Goal: Task Accomplishment & Management: Manage account settings

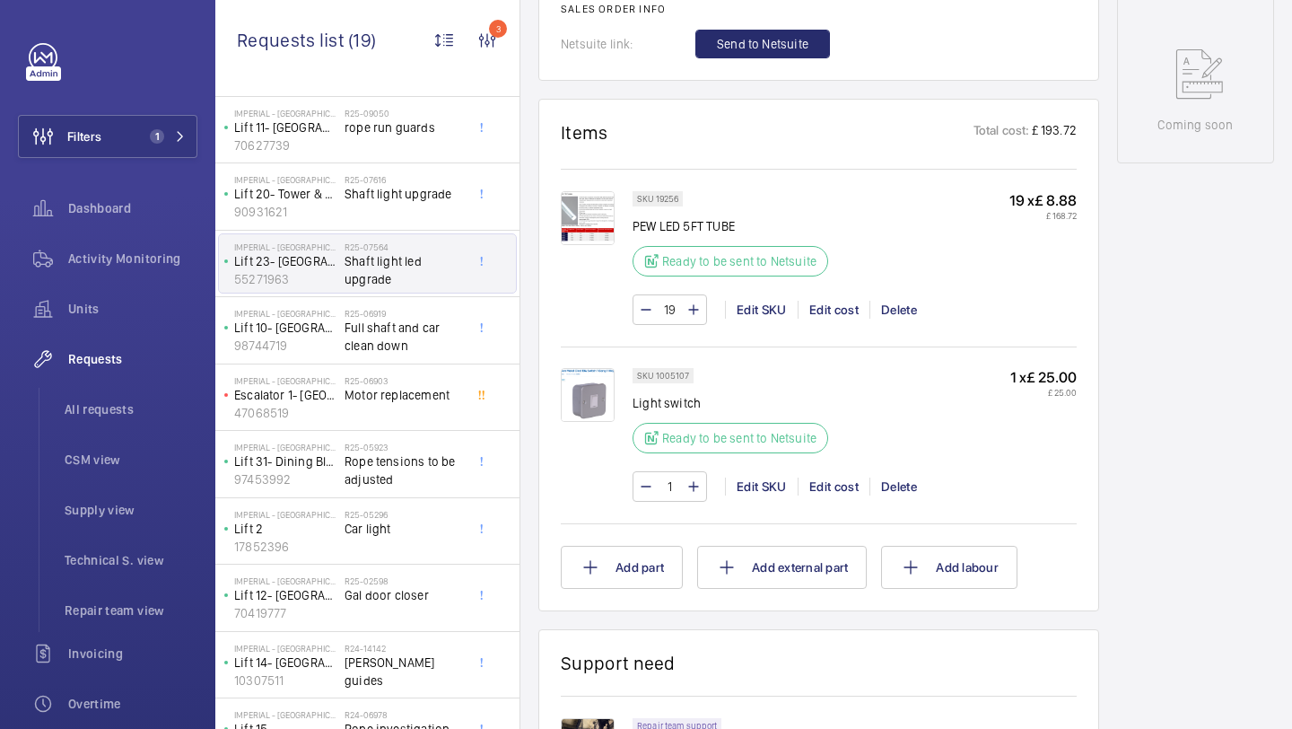
scroll to position [956, 0]
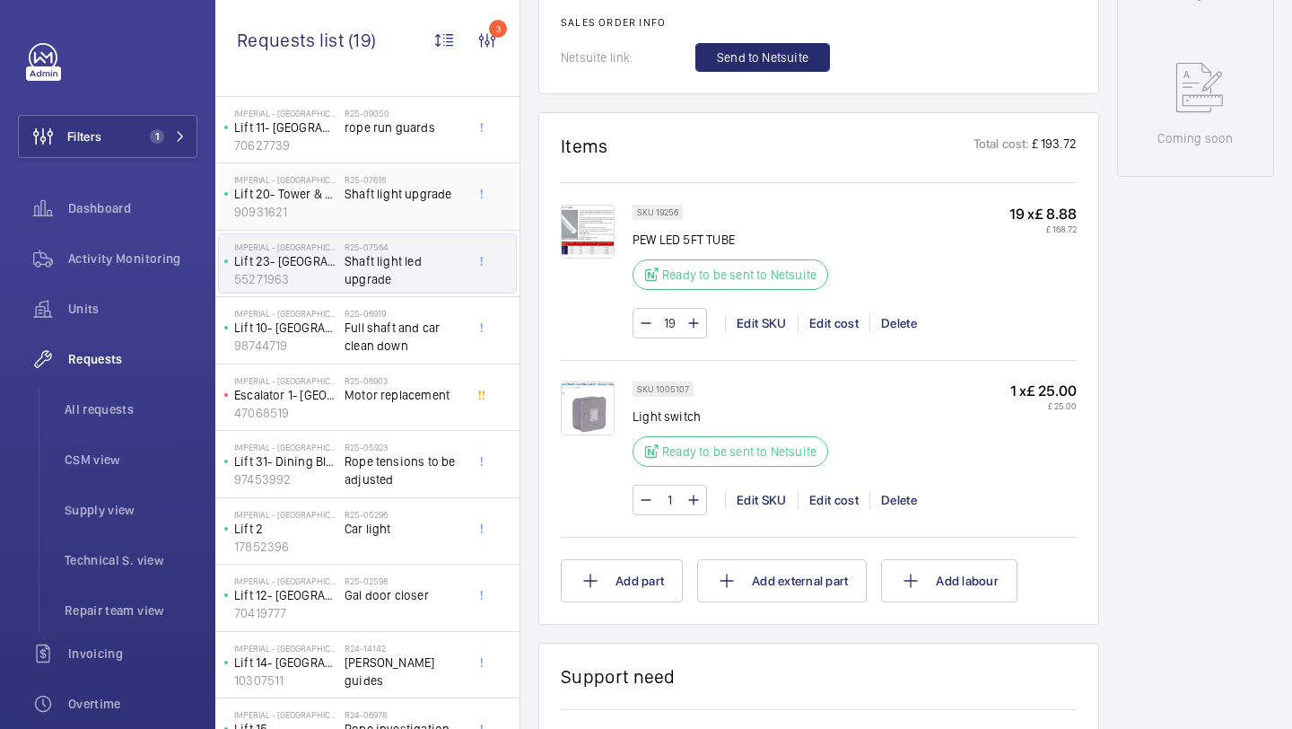
click at [380, 205] on div "R25-07616 Shaft light upgrade" at bounding box center [404, 200] width 118 height 52
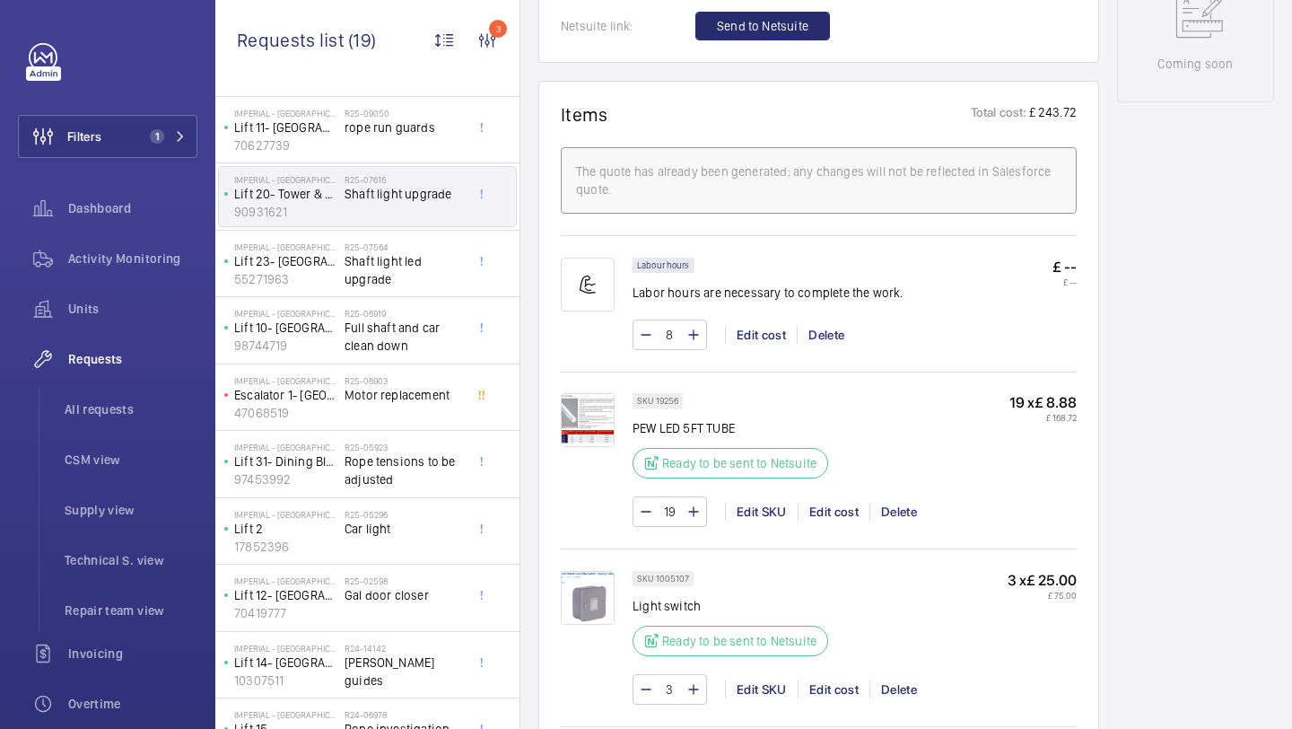
scroll to position [1036, 0]
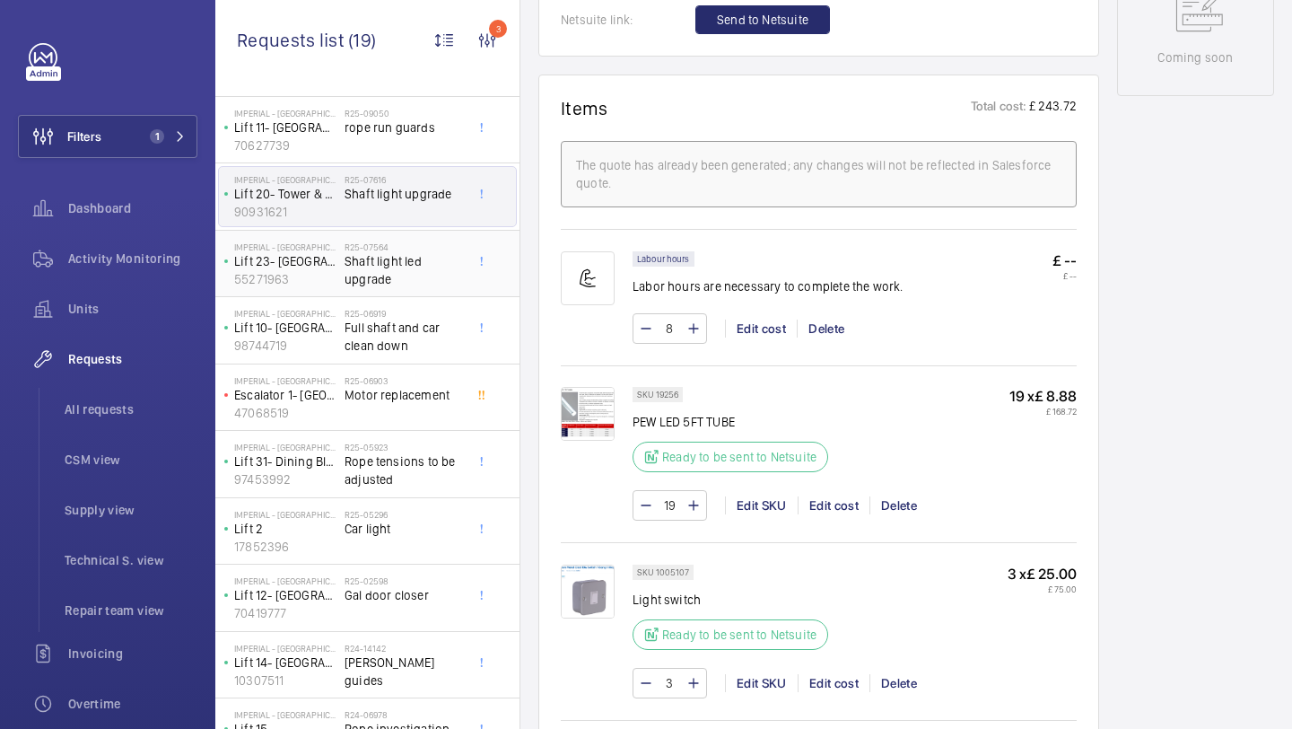
click at [389, 253] on span "Shaft light led upgrade" at bounding box center [404, 270] width 118 height 36
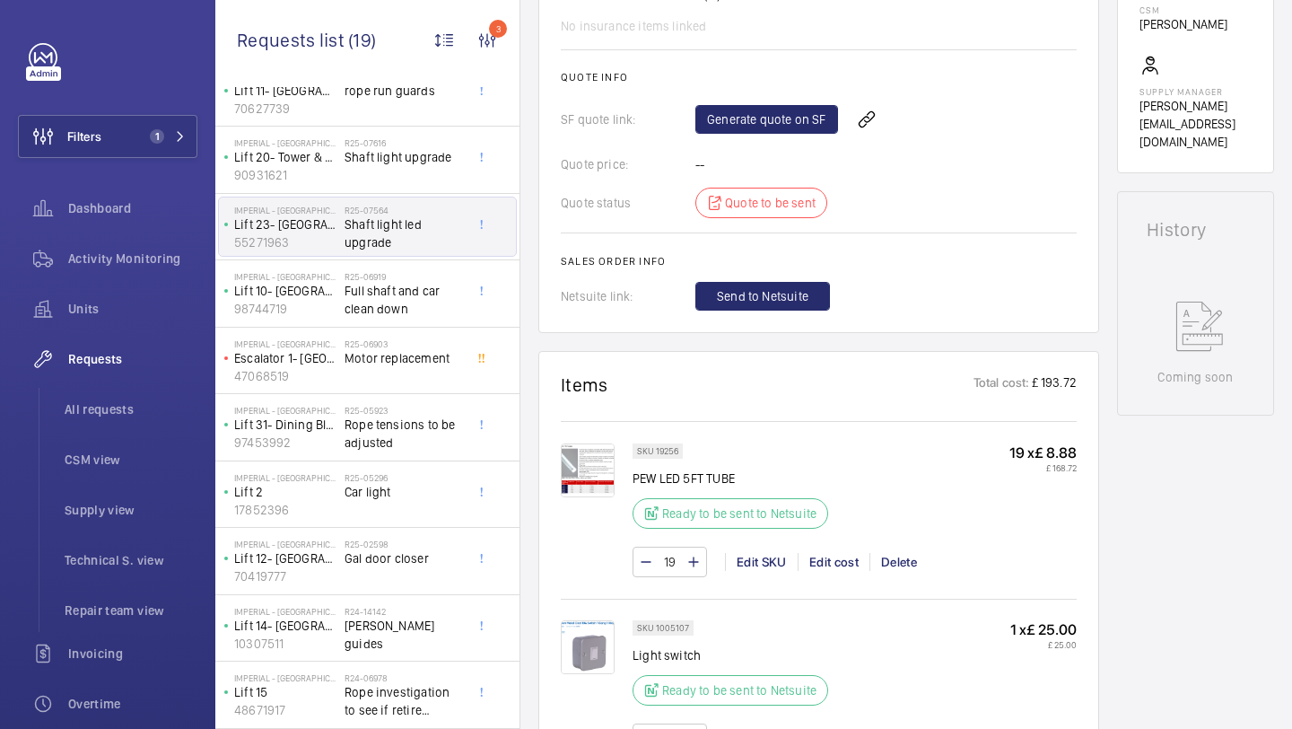
scroll to position [632, 0]
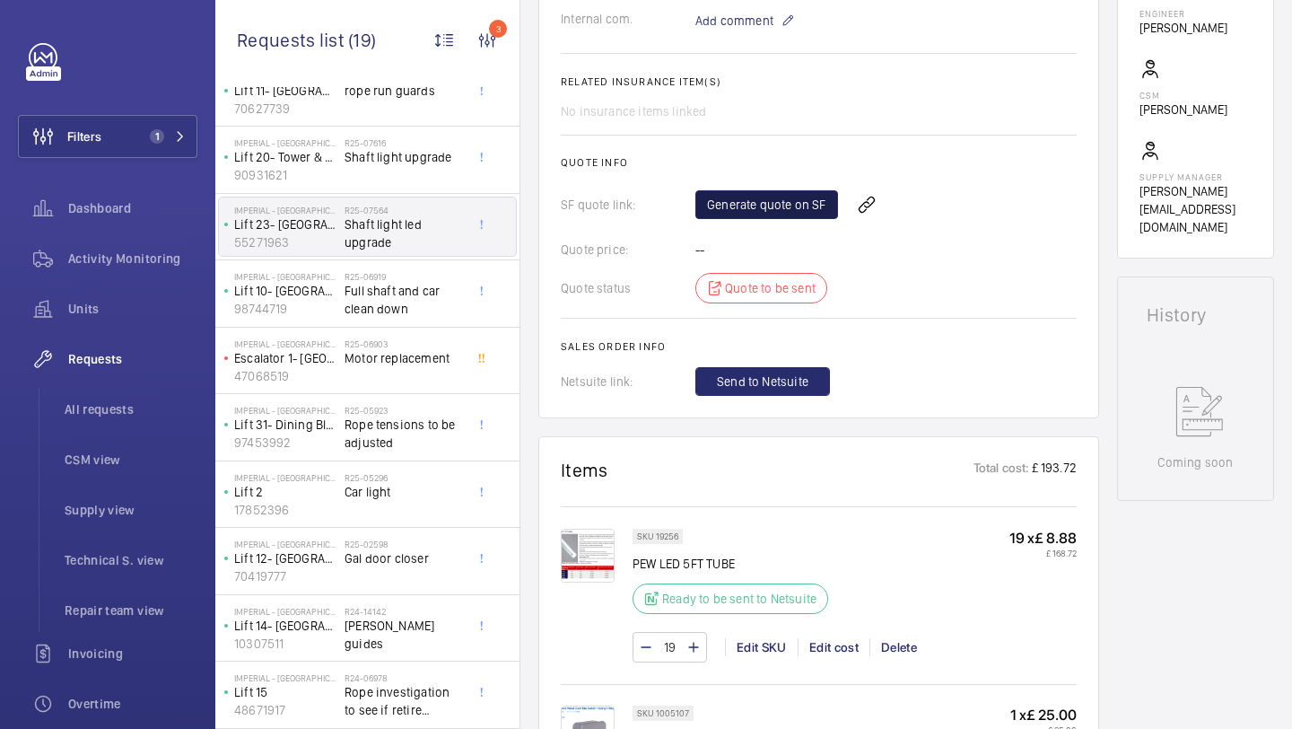
click at [753, 205] on link "Generate quote on SF" at bounding box center [766, 204] width 143 height 29
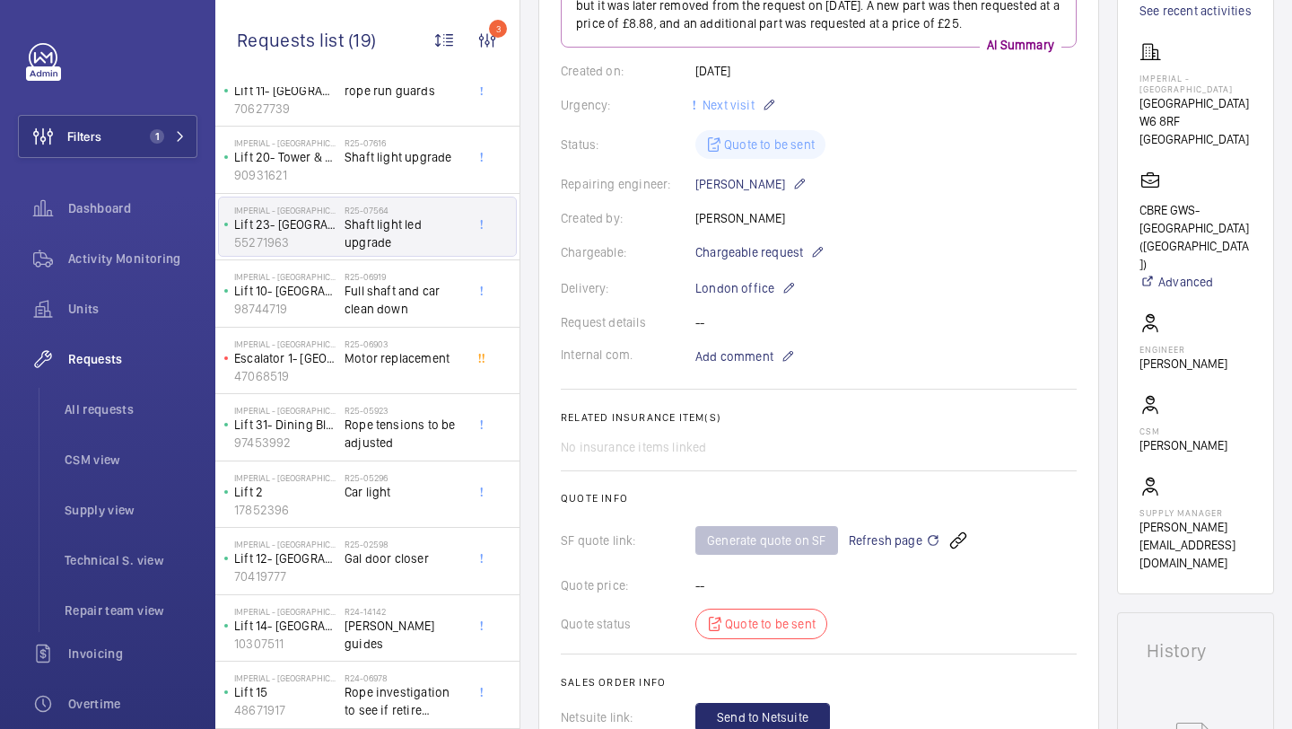
scroll to position [336, 0]
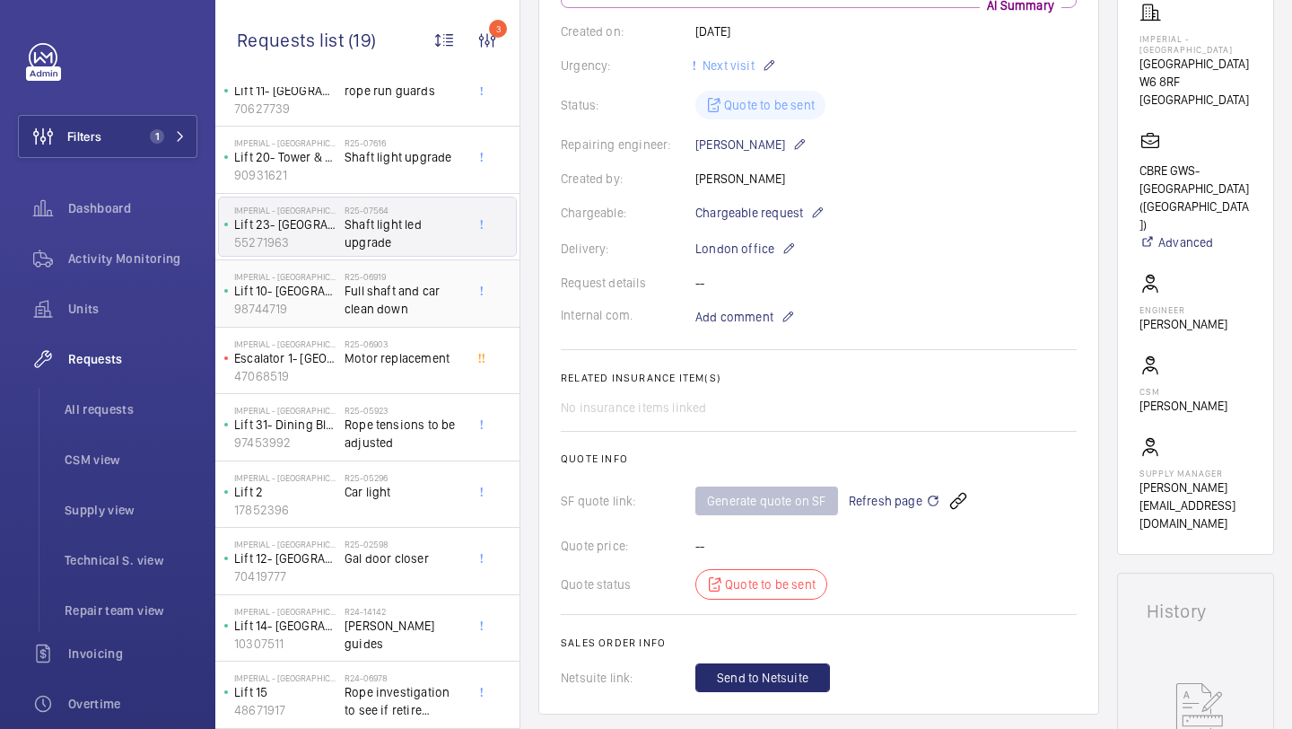
click at [447, 286] on span "Full shaft and car clean down" at bounding box center [404, 300] width 118 height 36
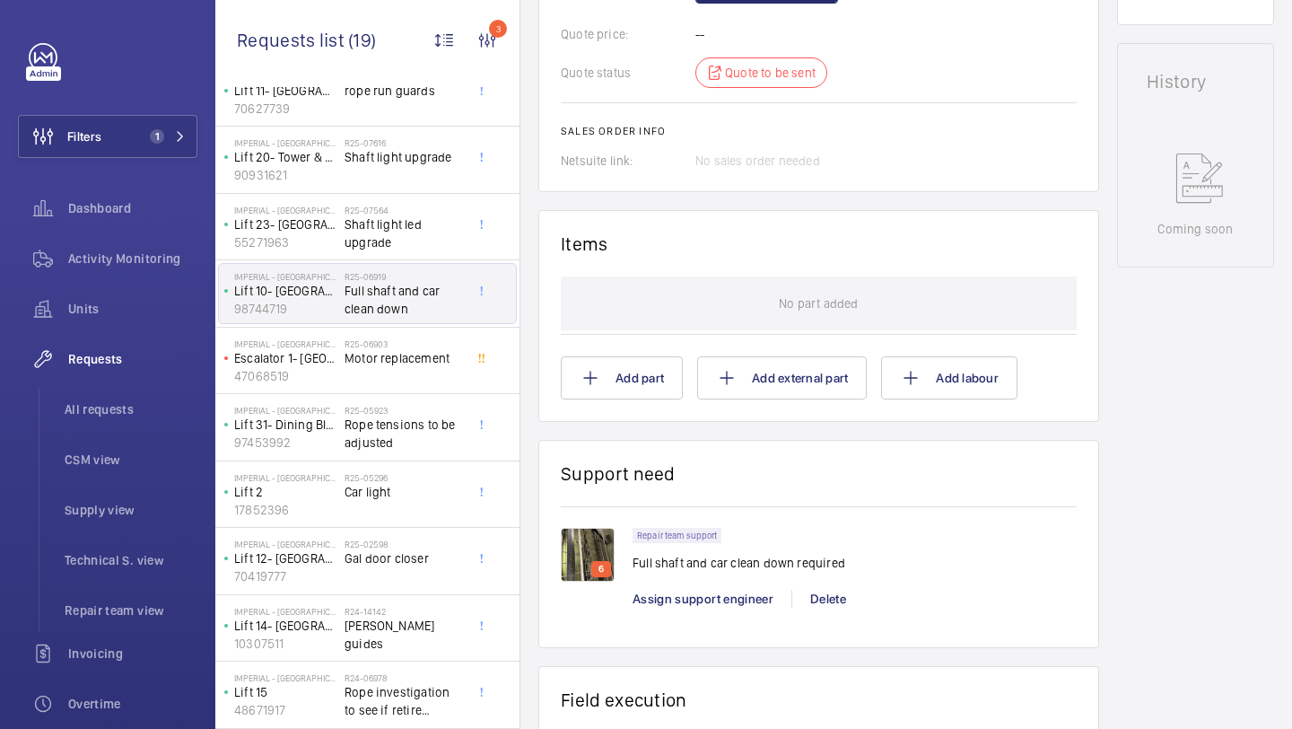
scroll to position [866, 0]
click at [597, 543] on img at bounding box center [588, 554] width 54 height 54
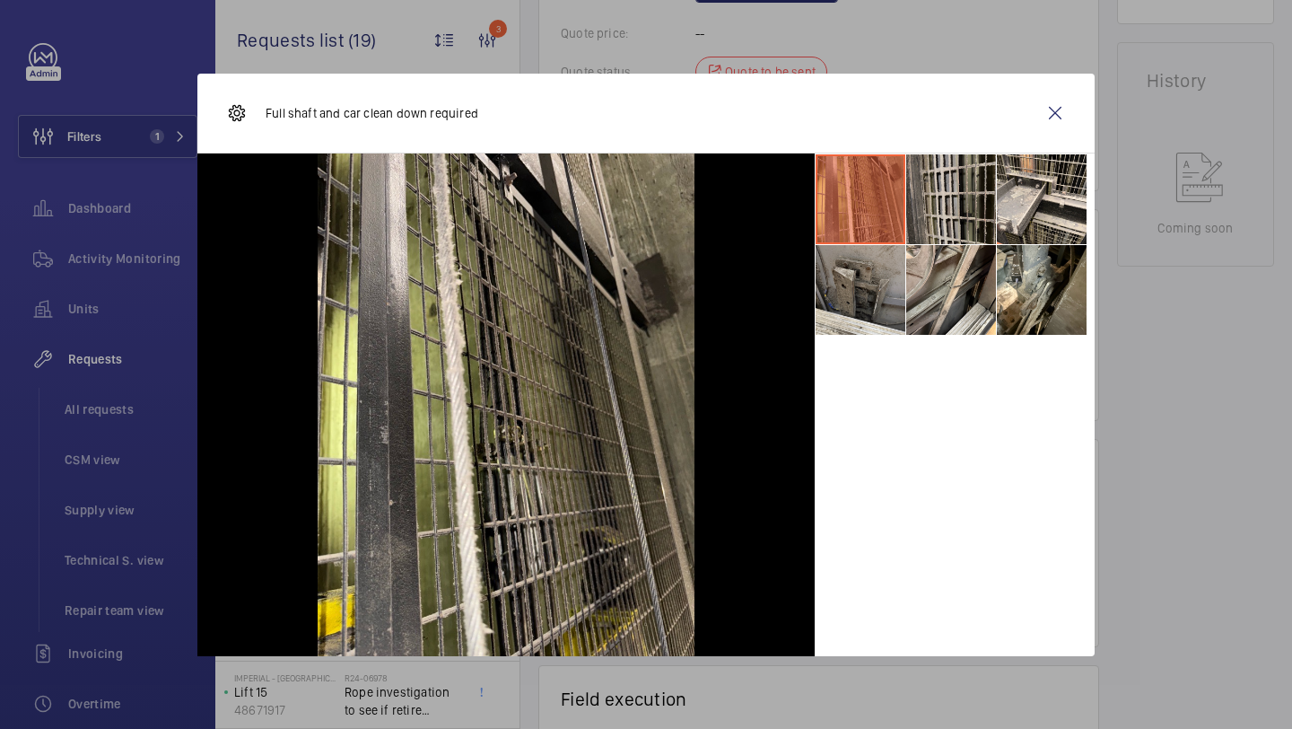
click at [948, 211] on li at bounding box center [951, 199] width 90 height 90
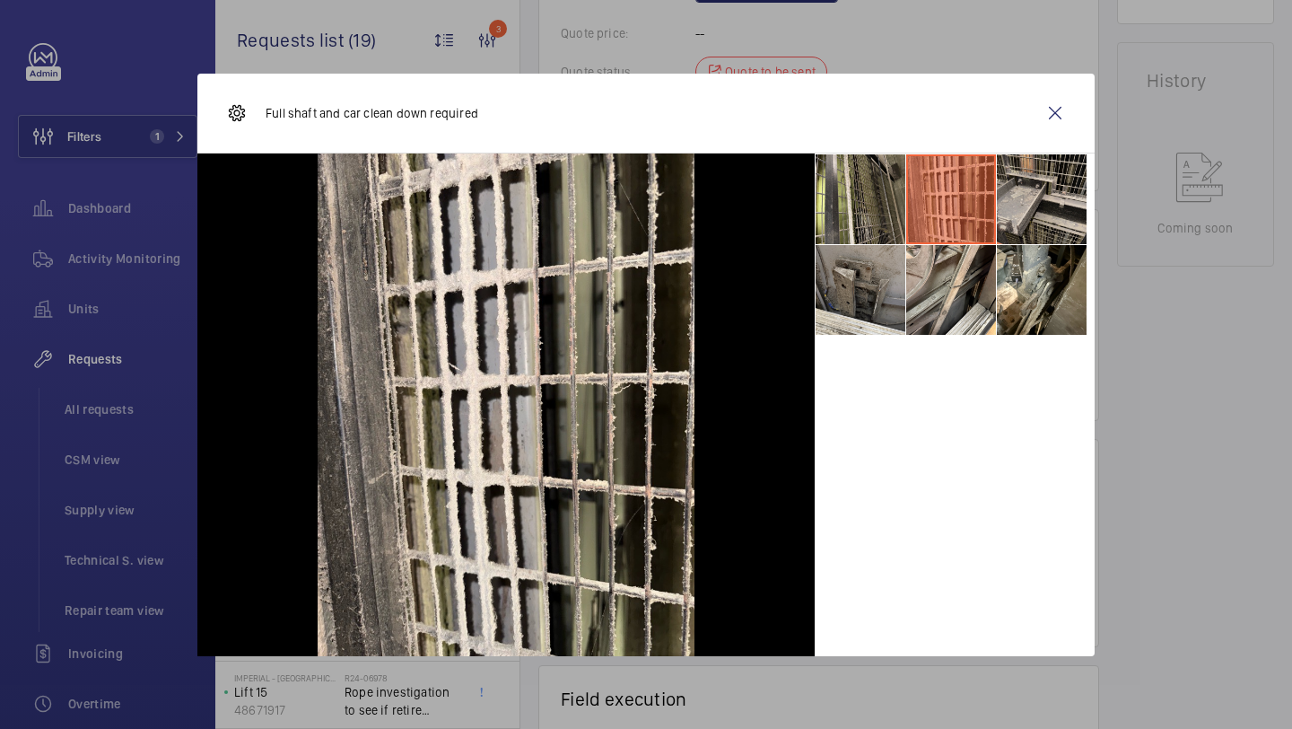
click at [1030, 199] on li at bounding box center [1042, 199] width 90 height 90
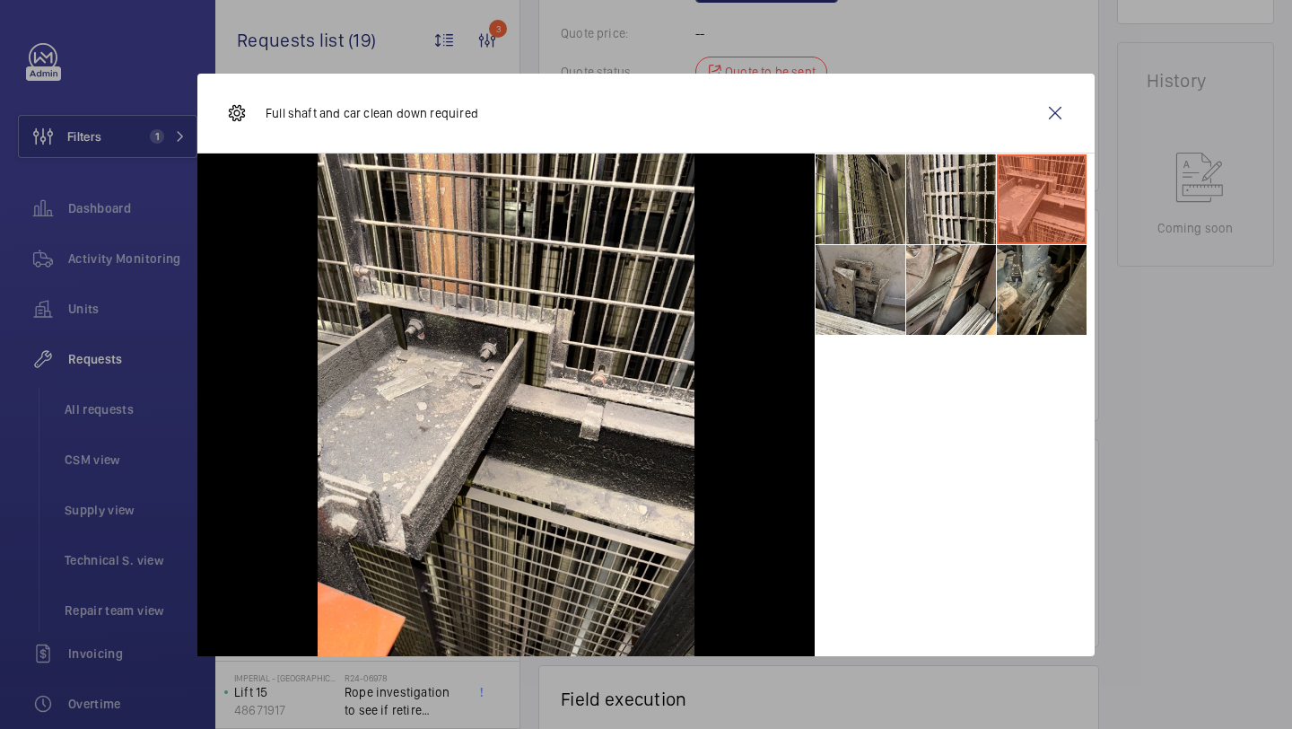
click at [1037, 287] on li at bounding box center [1042, 290] width 90 height 90
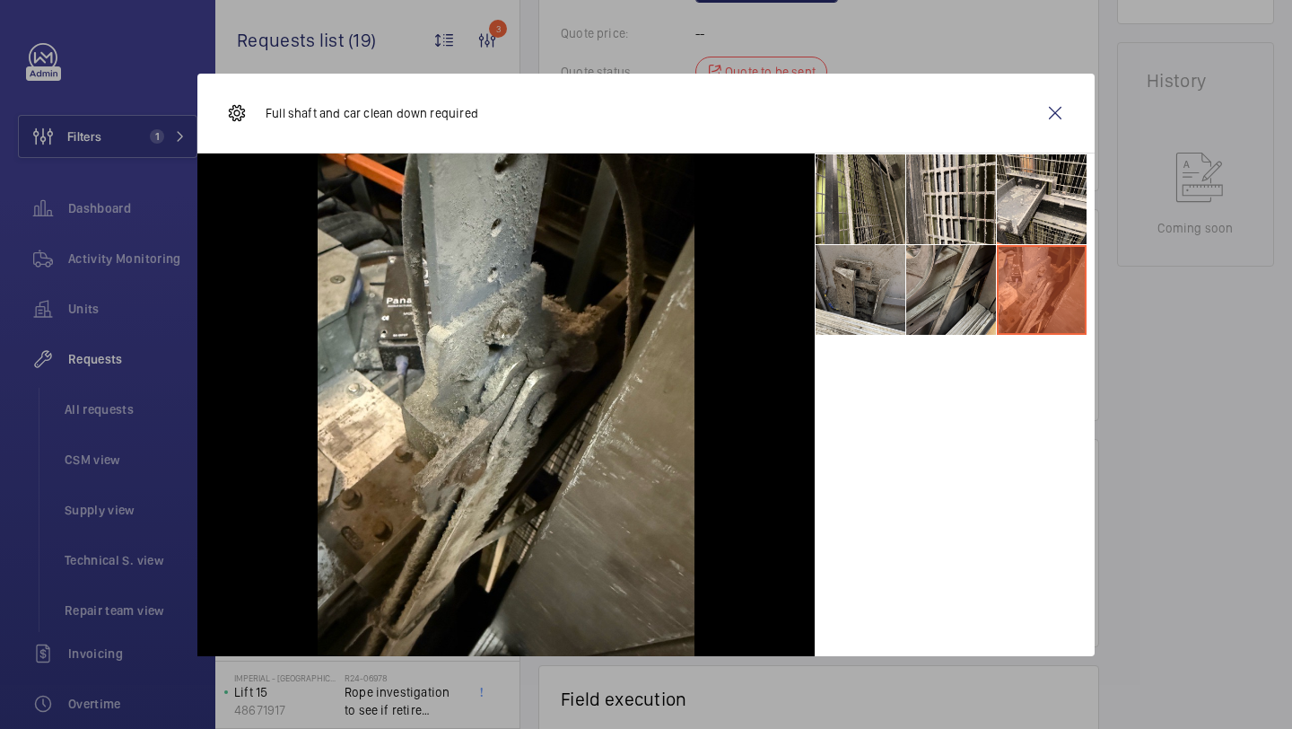
click at [950, 288] on li at bounding box center [951, 290] width 90 height 90
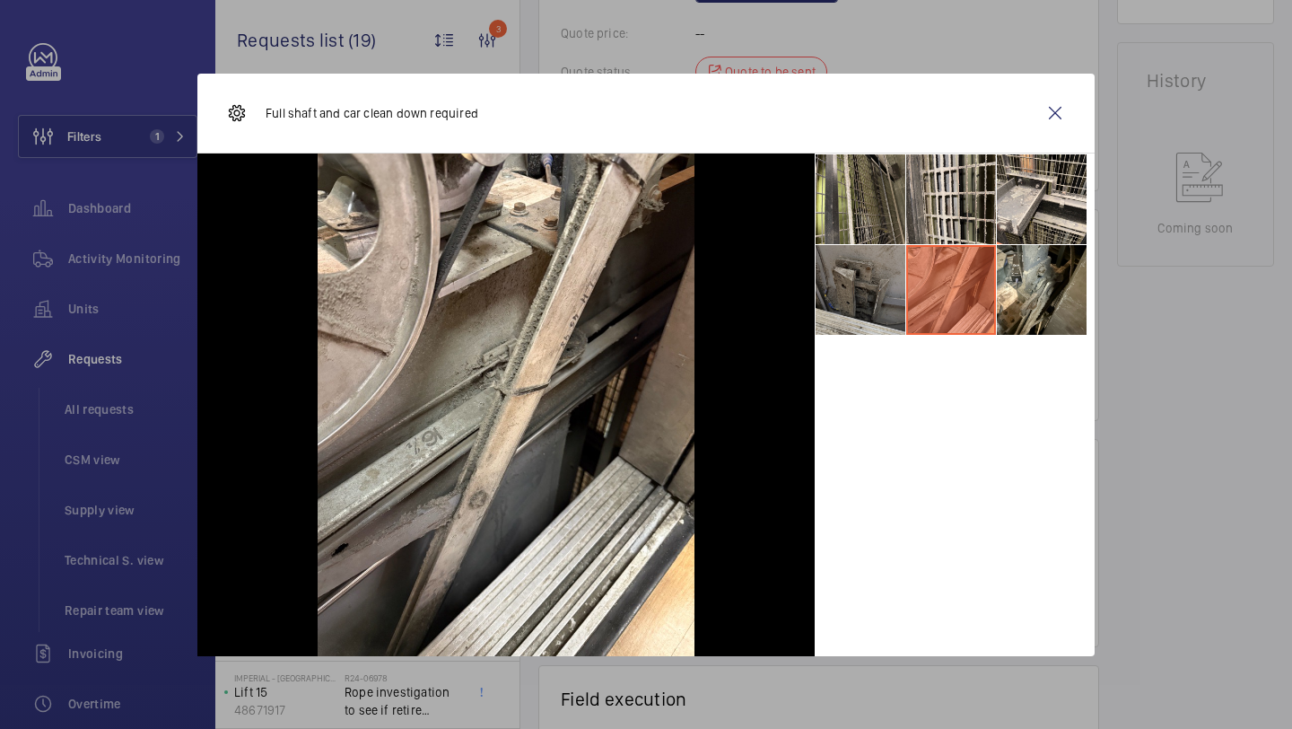
click at [892, 299] on li at bounding box center [861, 290] width 90 height 90
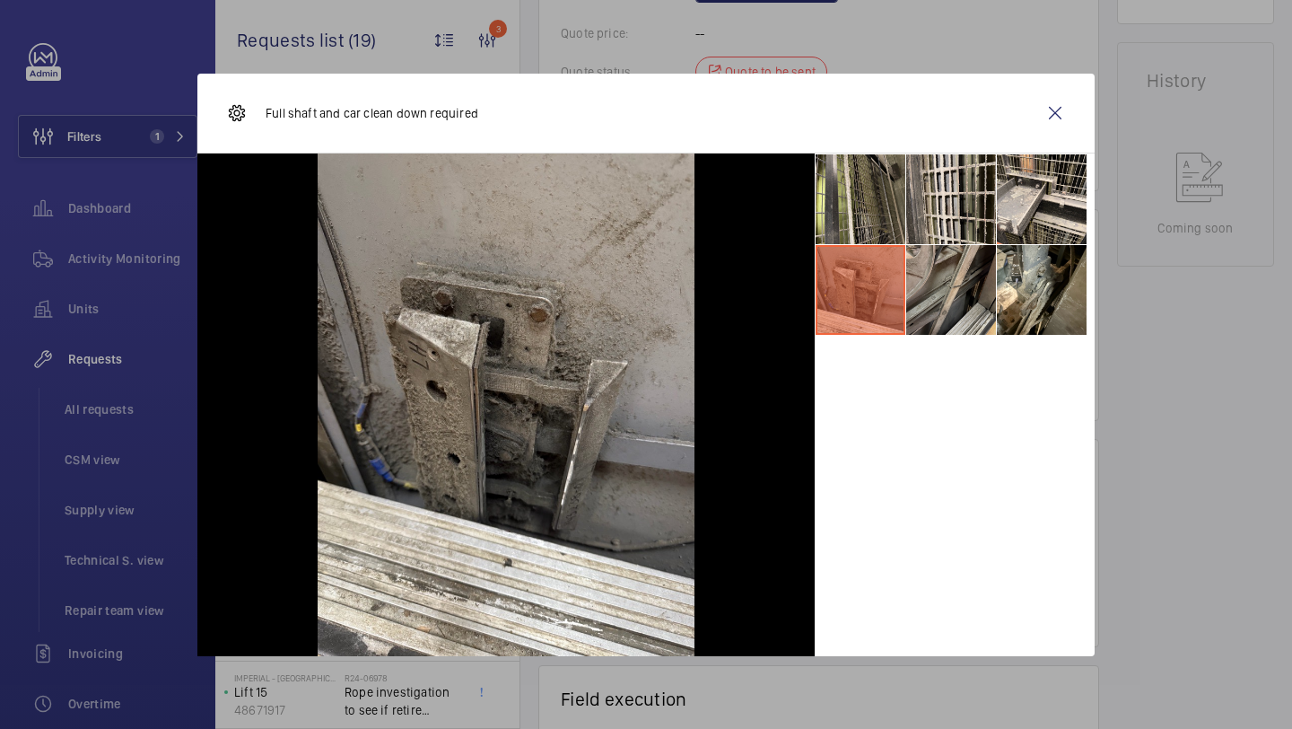
click at [950, 281] on li at bounding box center [951, 290] width 90 height 90
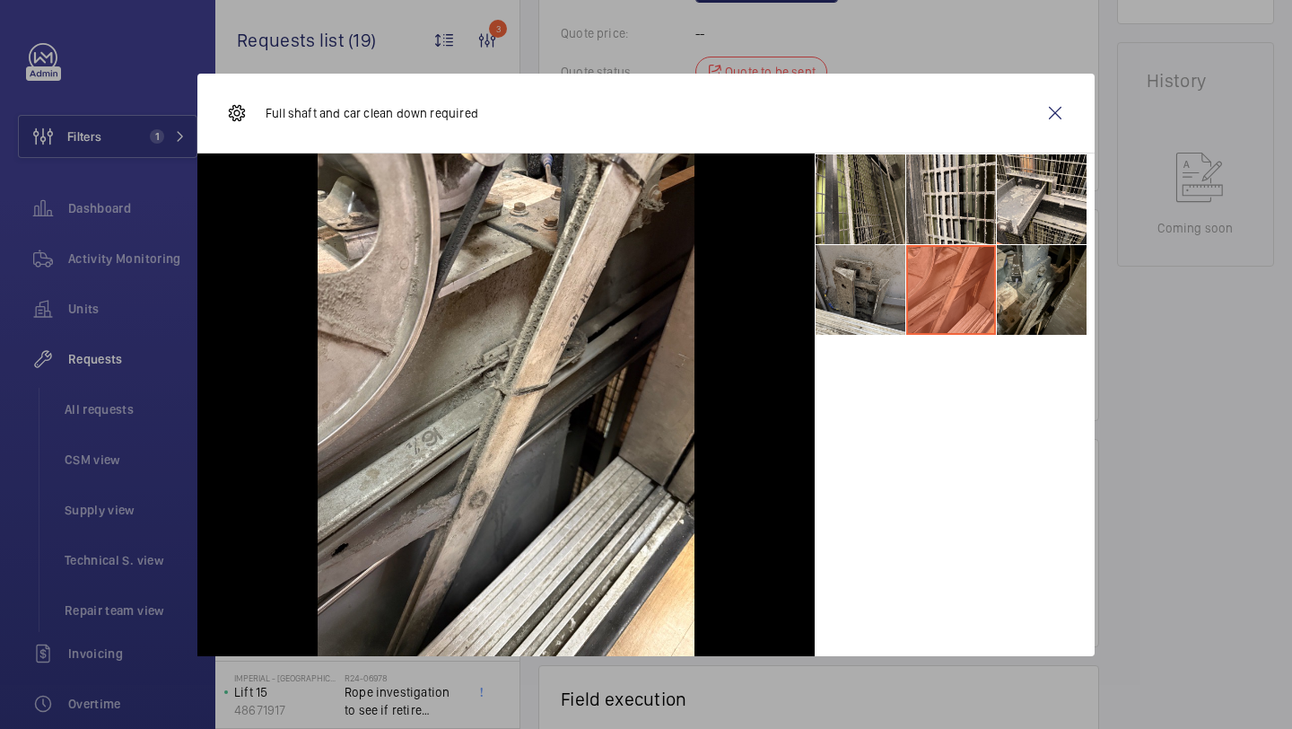
click at [1070, 285] on li at bounding box center [1042, 290] width 90 height 90
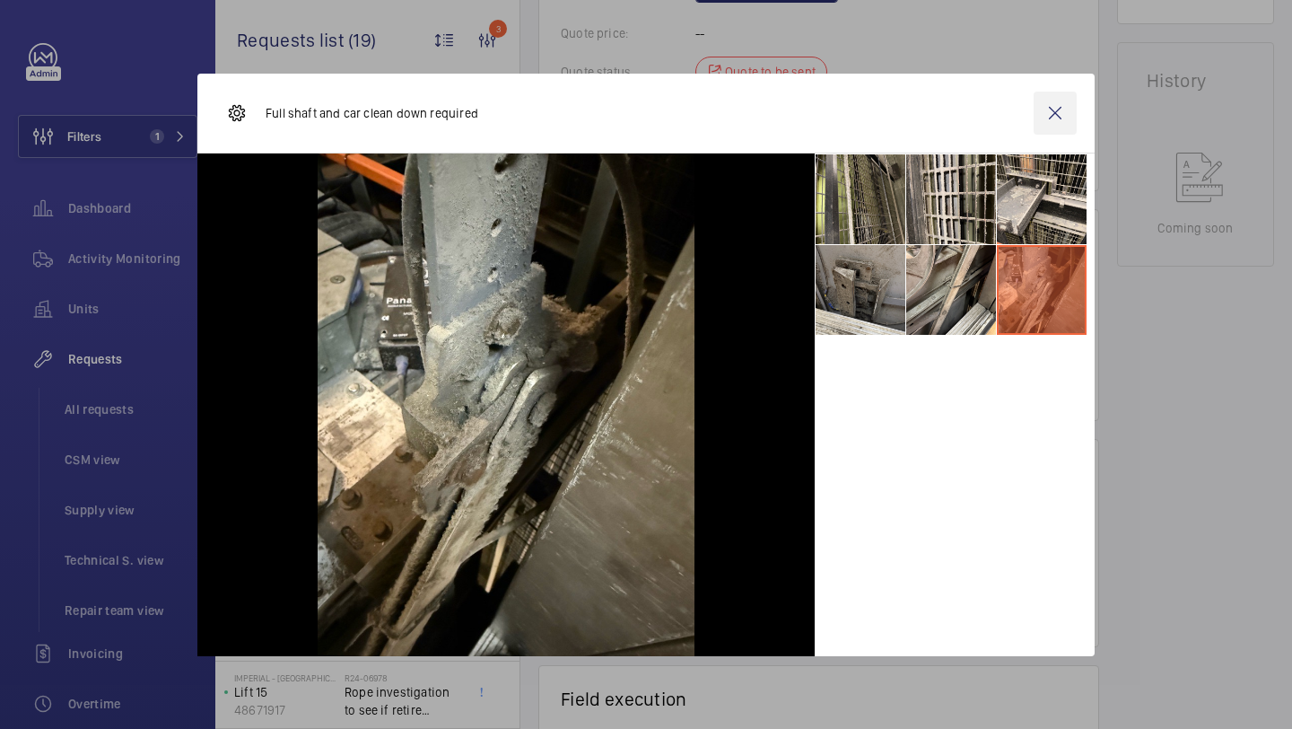
click at [1046, 112] on wm-front-icon-button at bounding box center [1055, 113] width 43 height 43
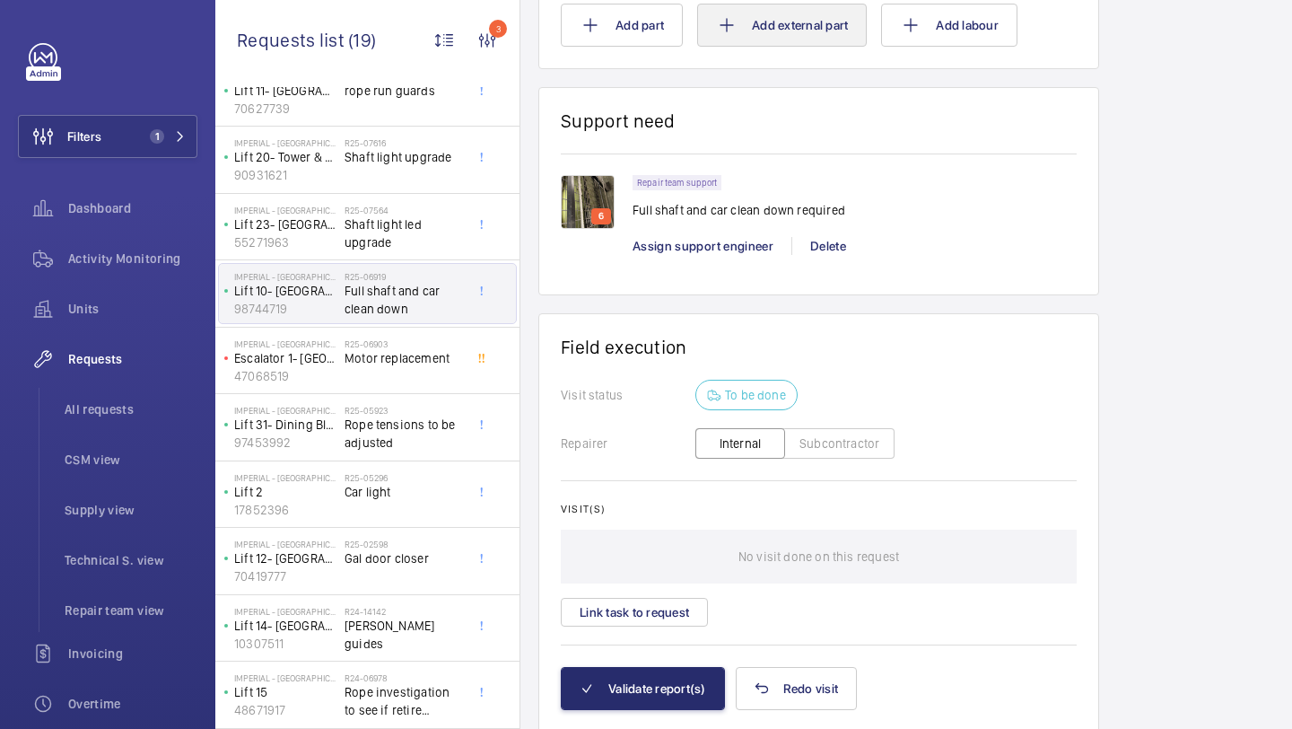
scroll to position [0, 0]
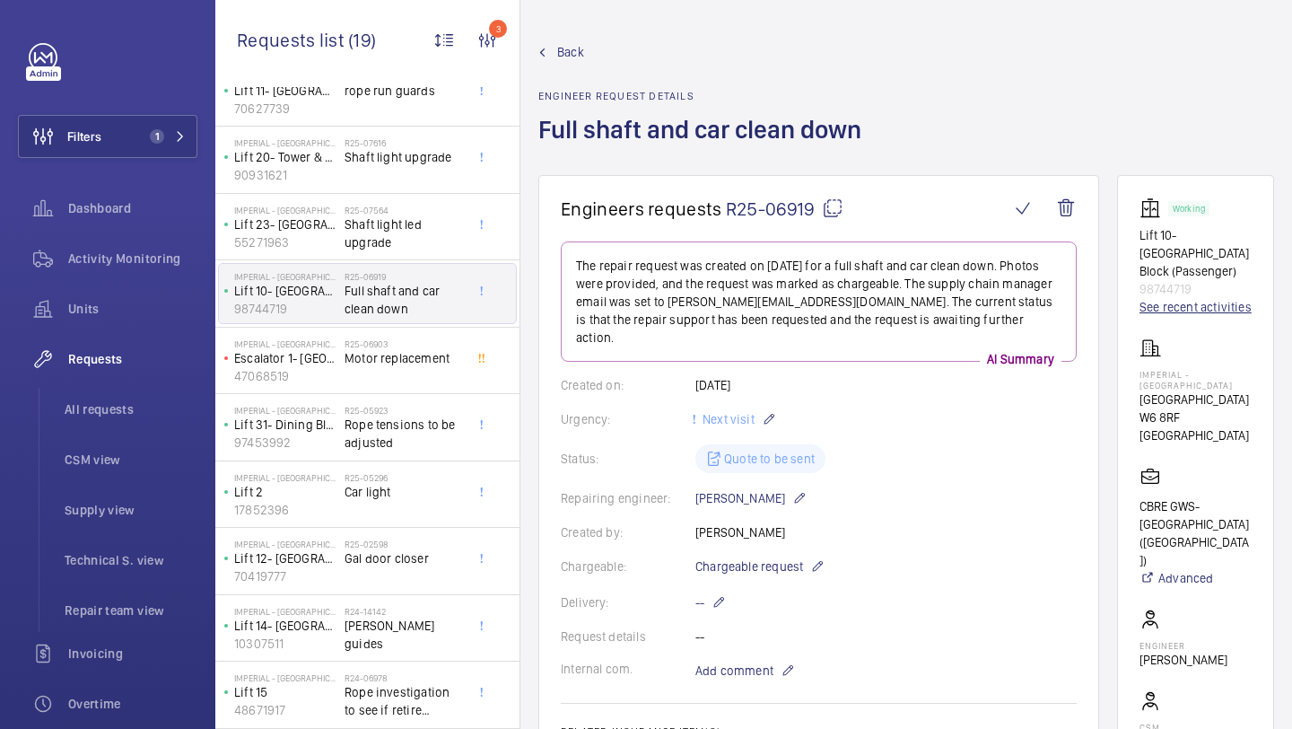
click at [1191, 309] on link "See recent activities" at bounding box center [1196, 307] width 112 height 18
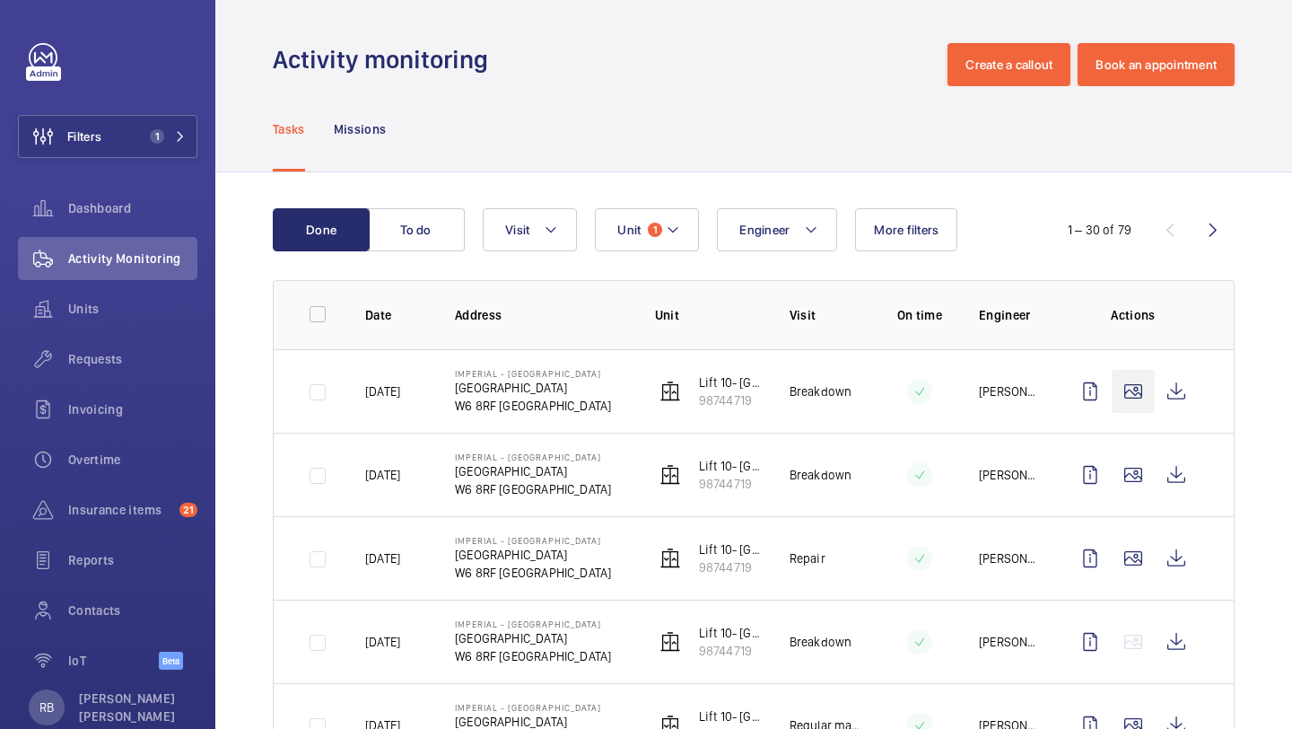
click at [1127, 380] on wm-front-icon-button at bounding box center [1133, 391] width 43 height 43
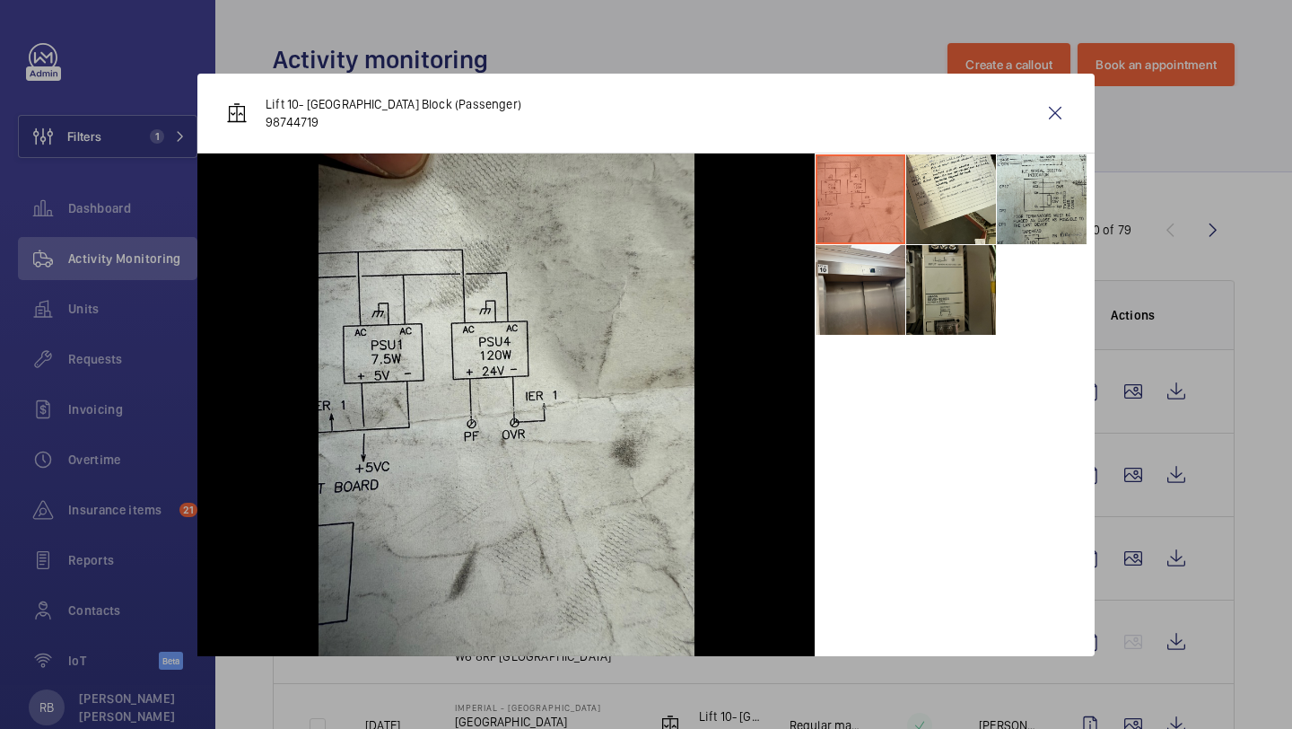
click at [1161, 465] on div at bounding box center [646, 364] width 1292 height 729
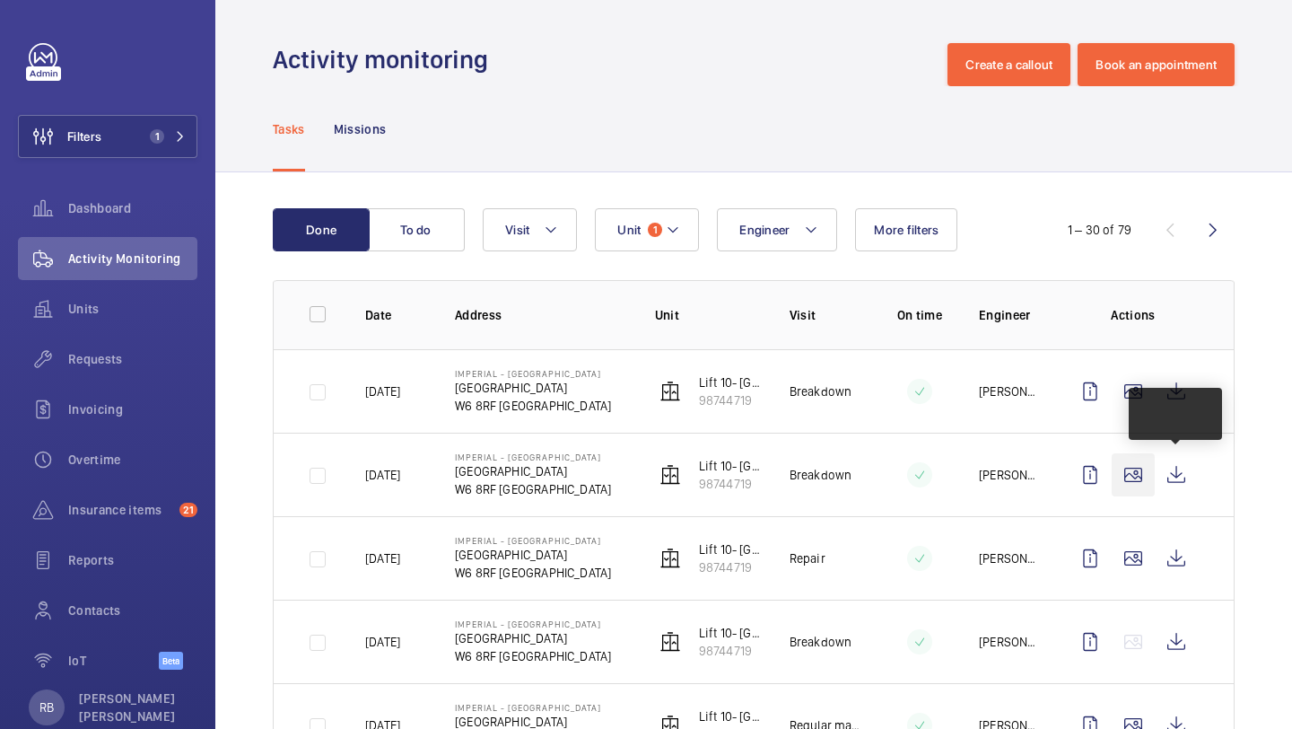
click at [1138, 473] on wm-front-icon-button at bounding box center [1133, 474] width 43 height 43
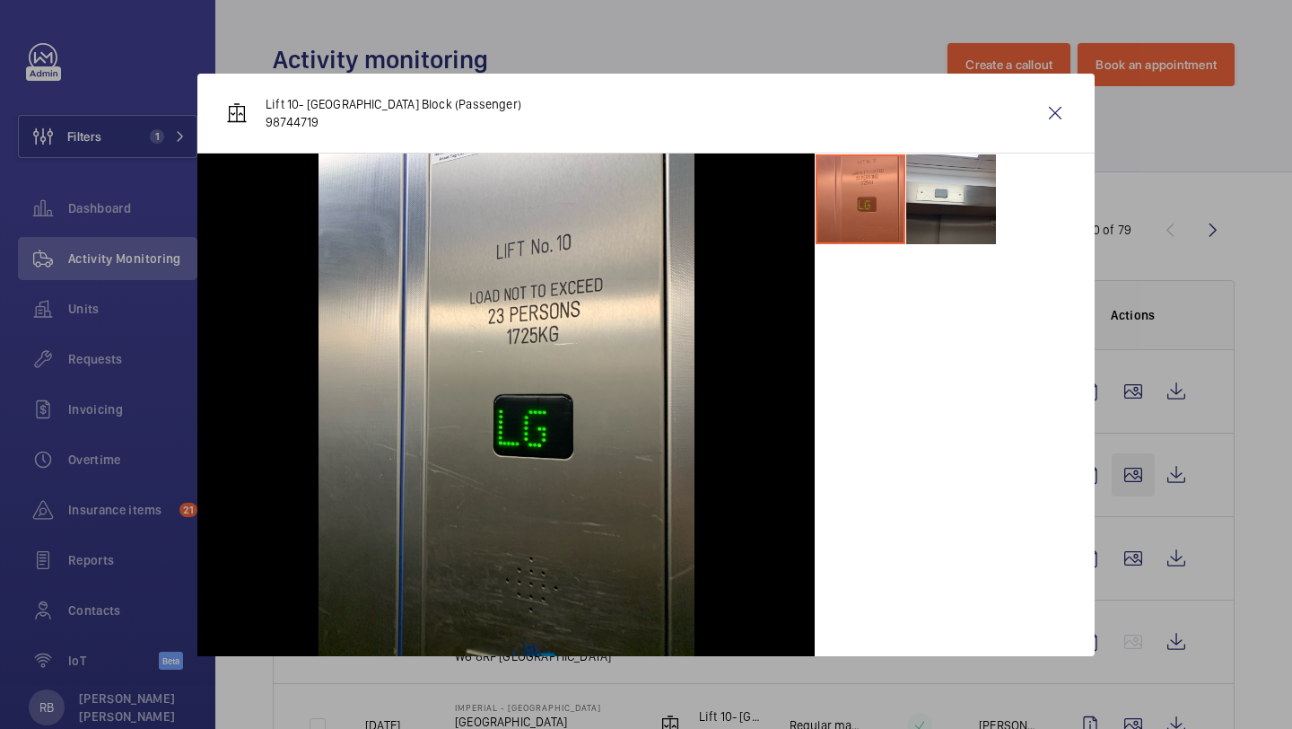
click at [1138, 473] on div at bounding box center [646, 364] width 1292 height 729
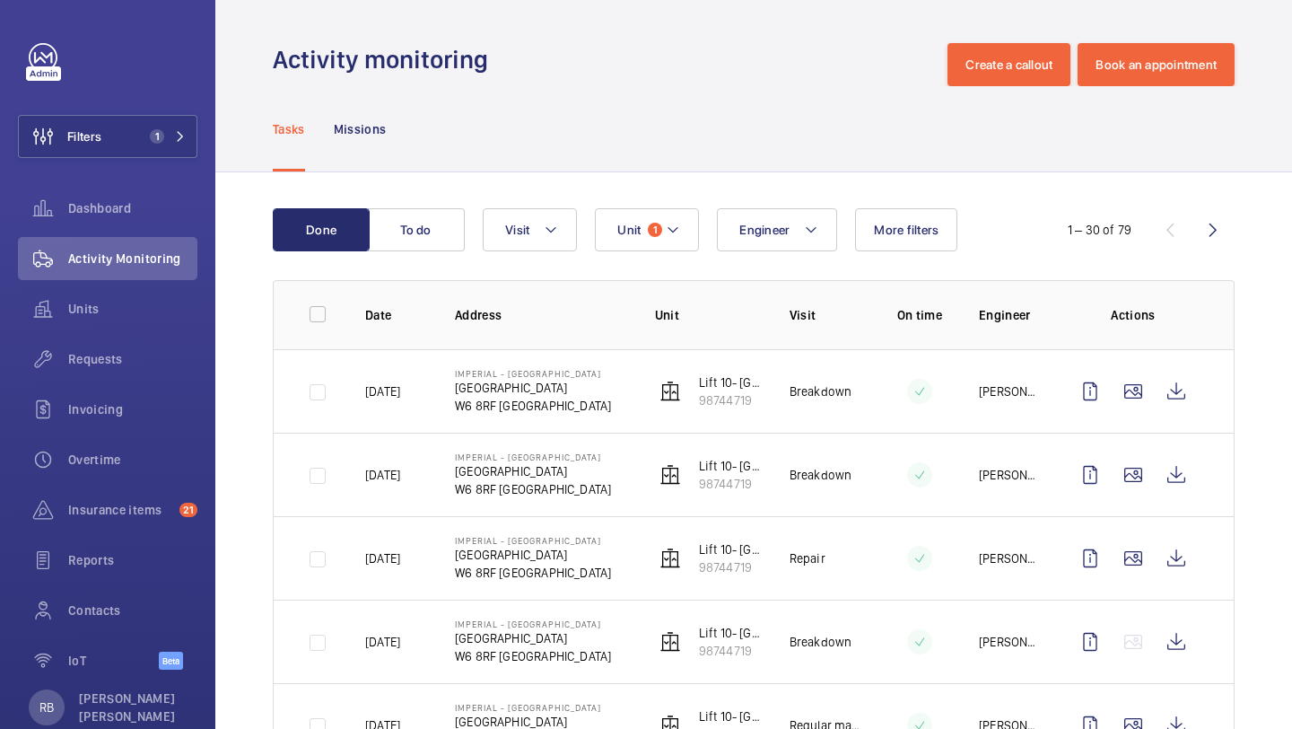
scroll to position [162, 0]
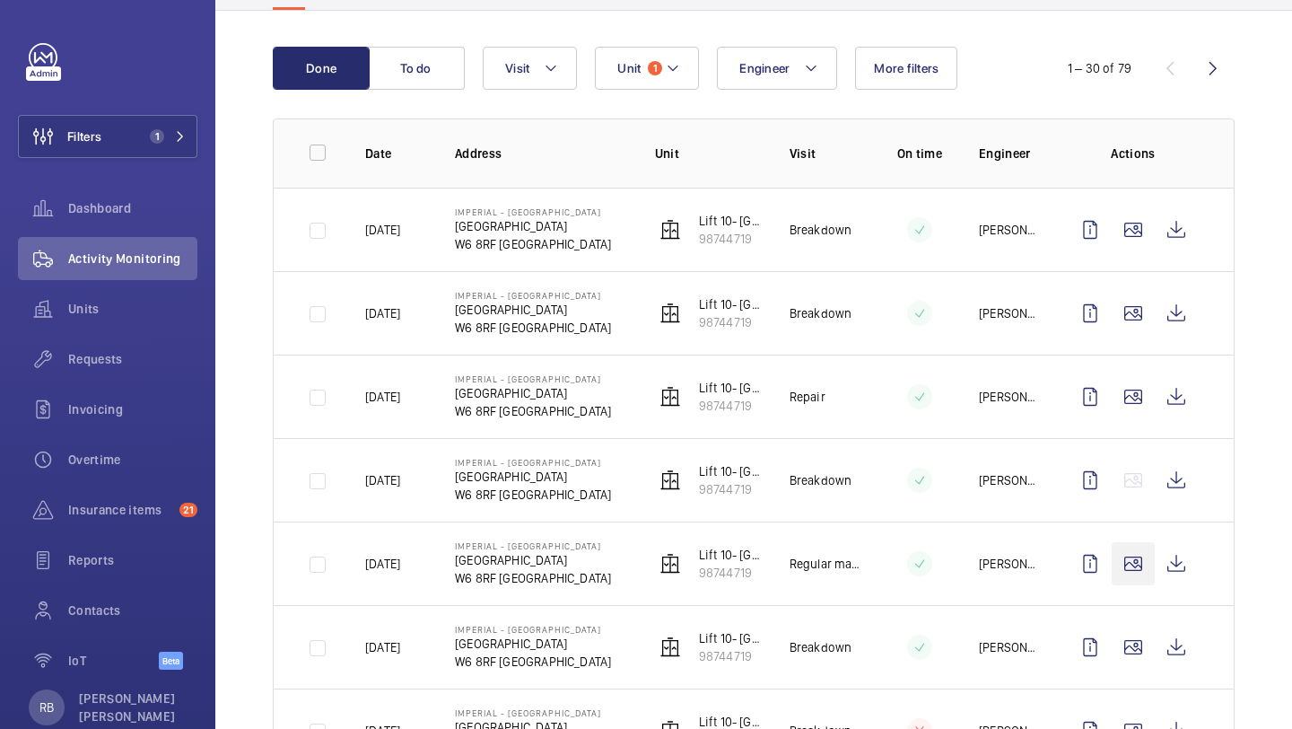
click at [1141, 559] on wm-front-icon-button at bounding box center [1133, 563] width 43 height 43
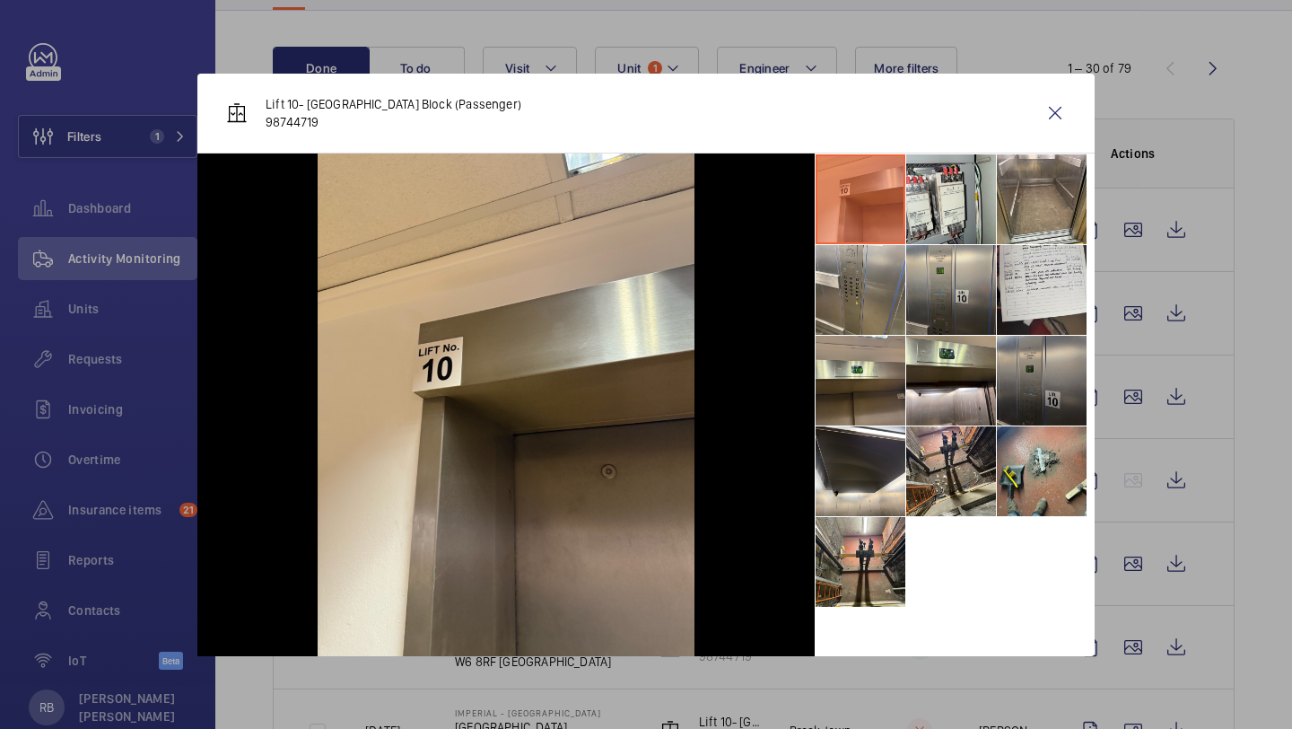
click at [1023, 397] on li at bounding box center [1042, 381] width 90 height 90
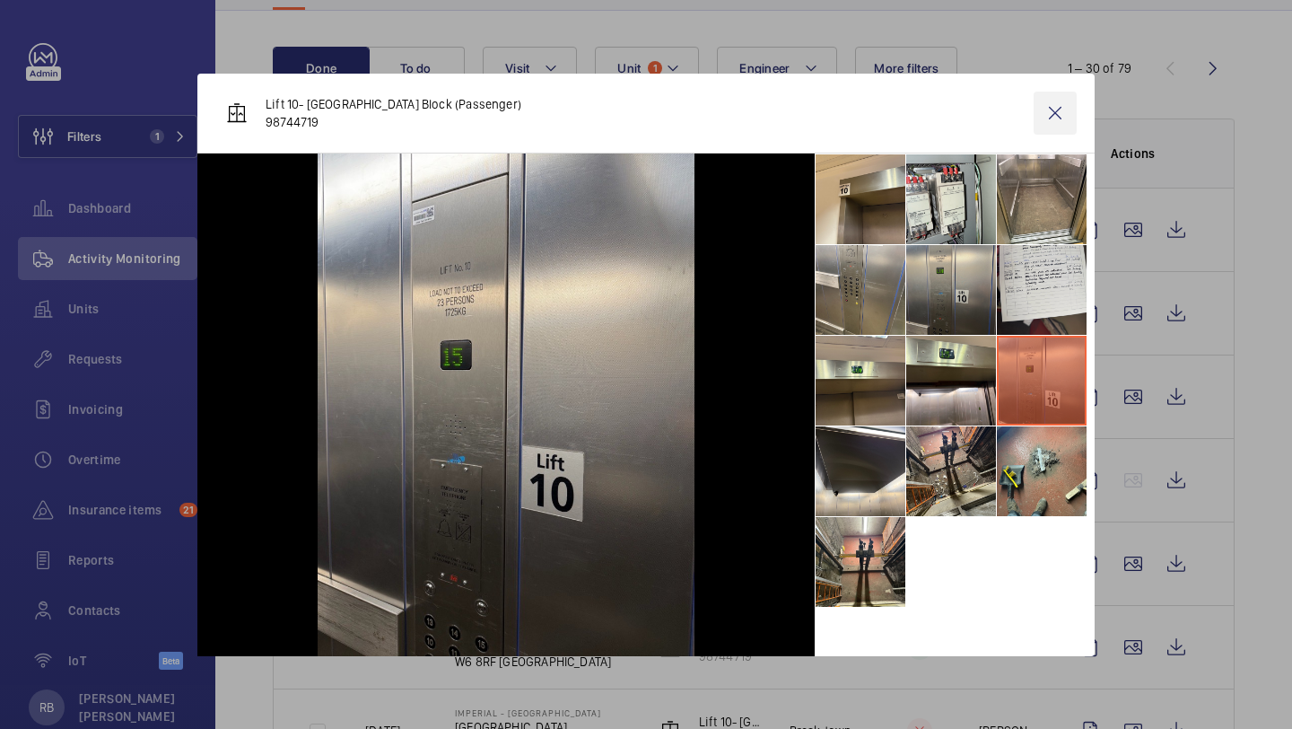
click at [1059, 110] on wm-front-icon-button at bounding box center [1055, 113] width 43 height 43
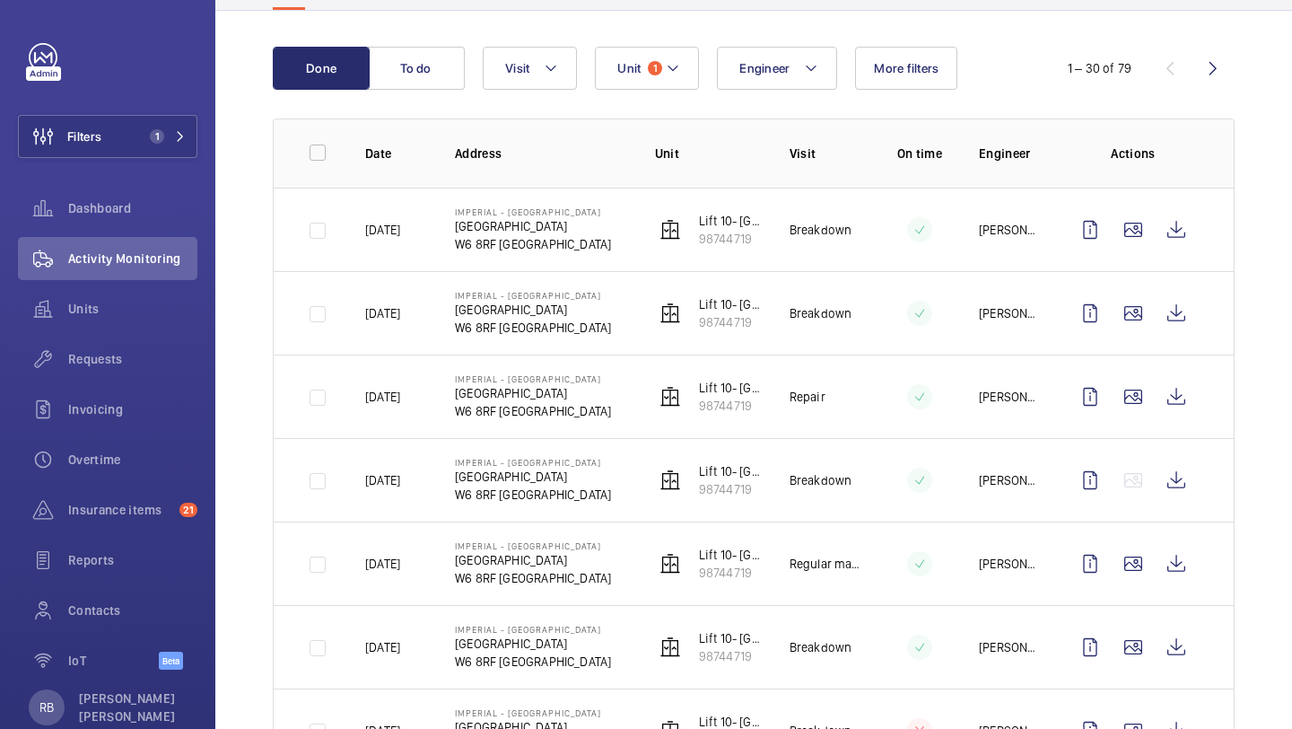
scroll to position [0, 0]
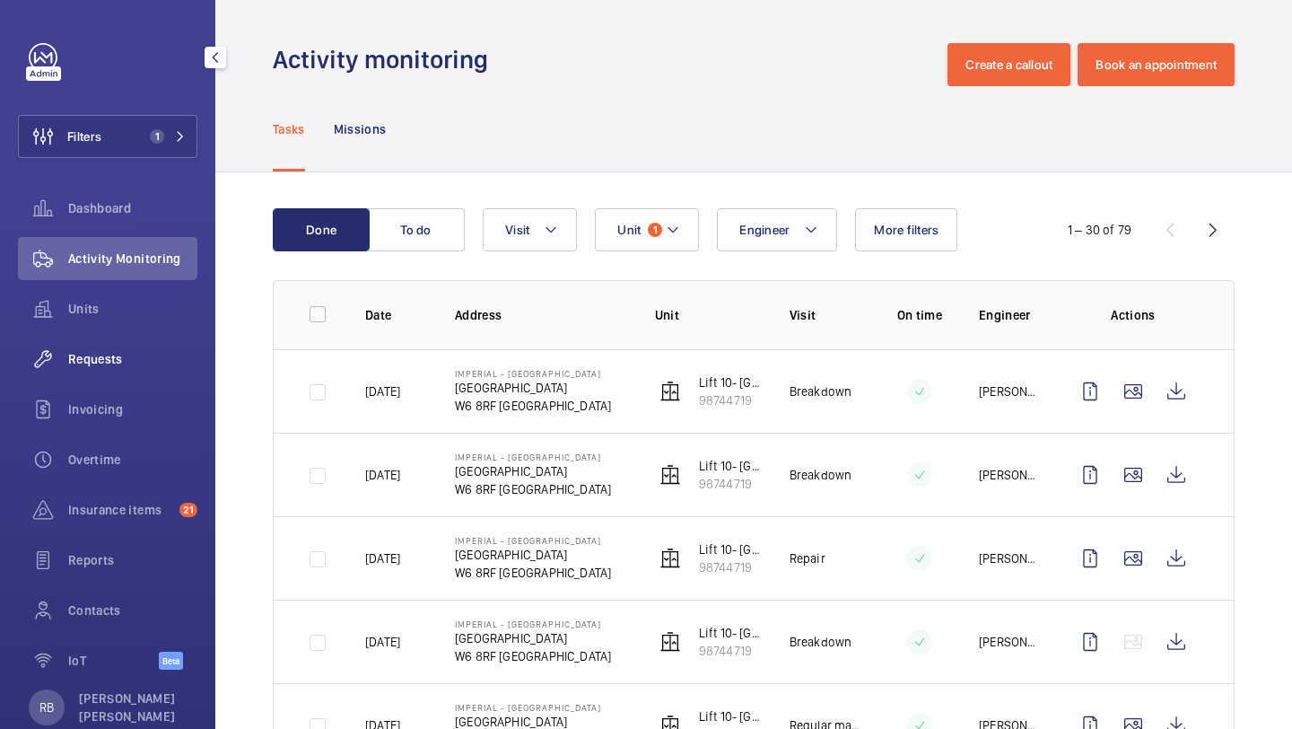
click at [106, 355] on span "Requests" at bounding box center [132, 359] width 129 height 18
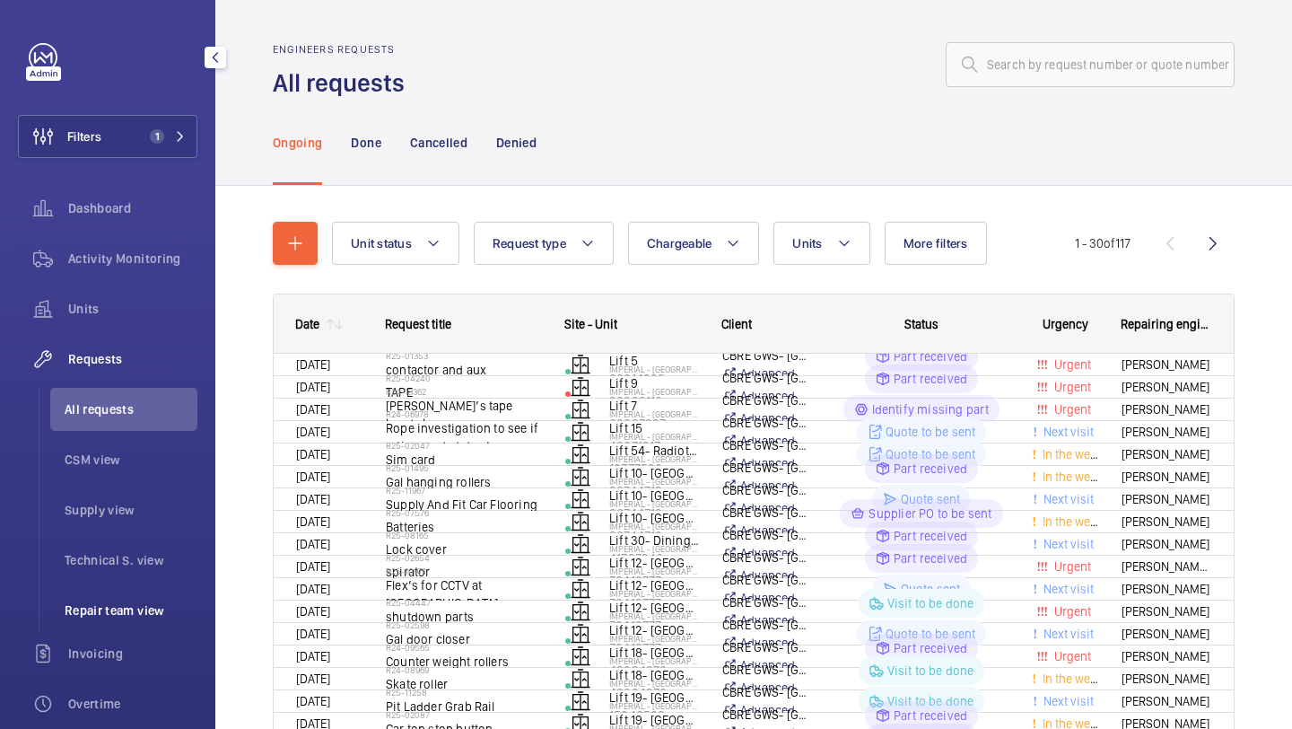
click at [141, 628] on li "Repair team view" at bounding box center [123, 610] width 147 height 43
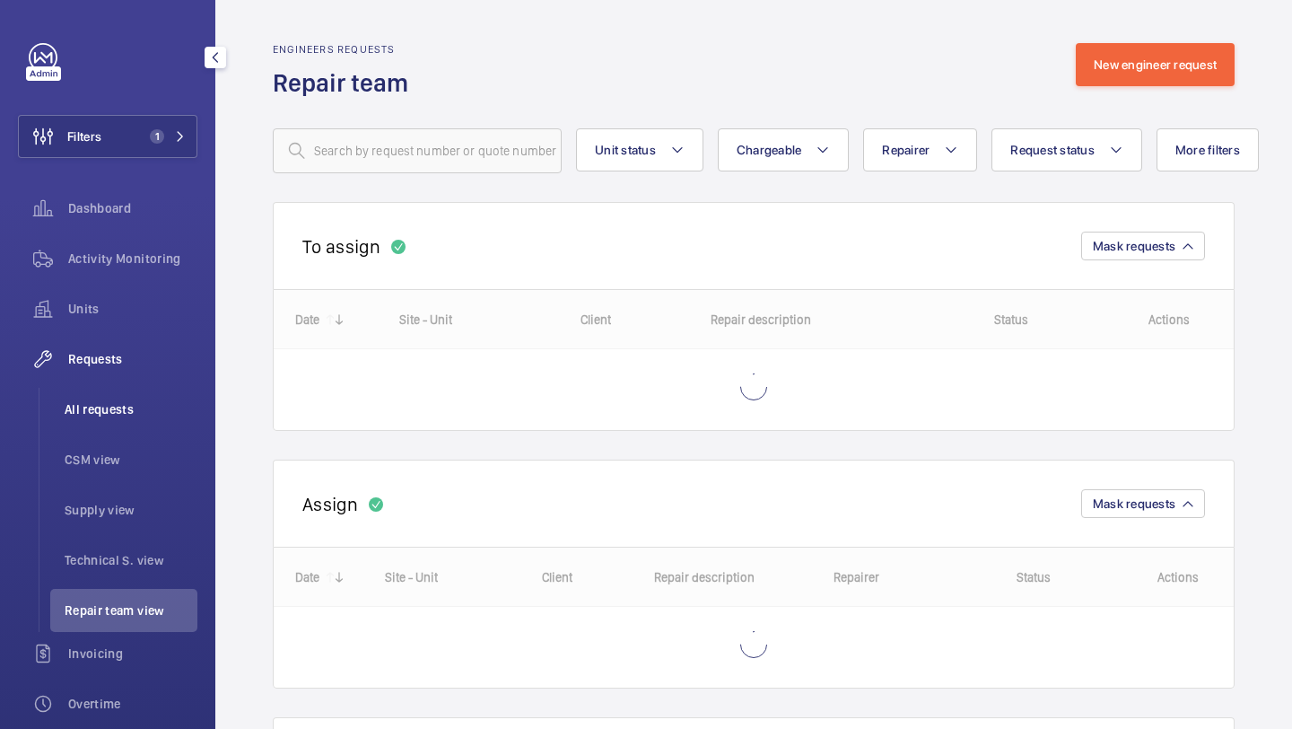
click at [134, 406] on span "All requests" at bounding box center [131, 409] width 133 height 18
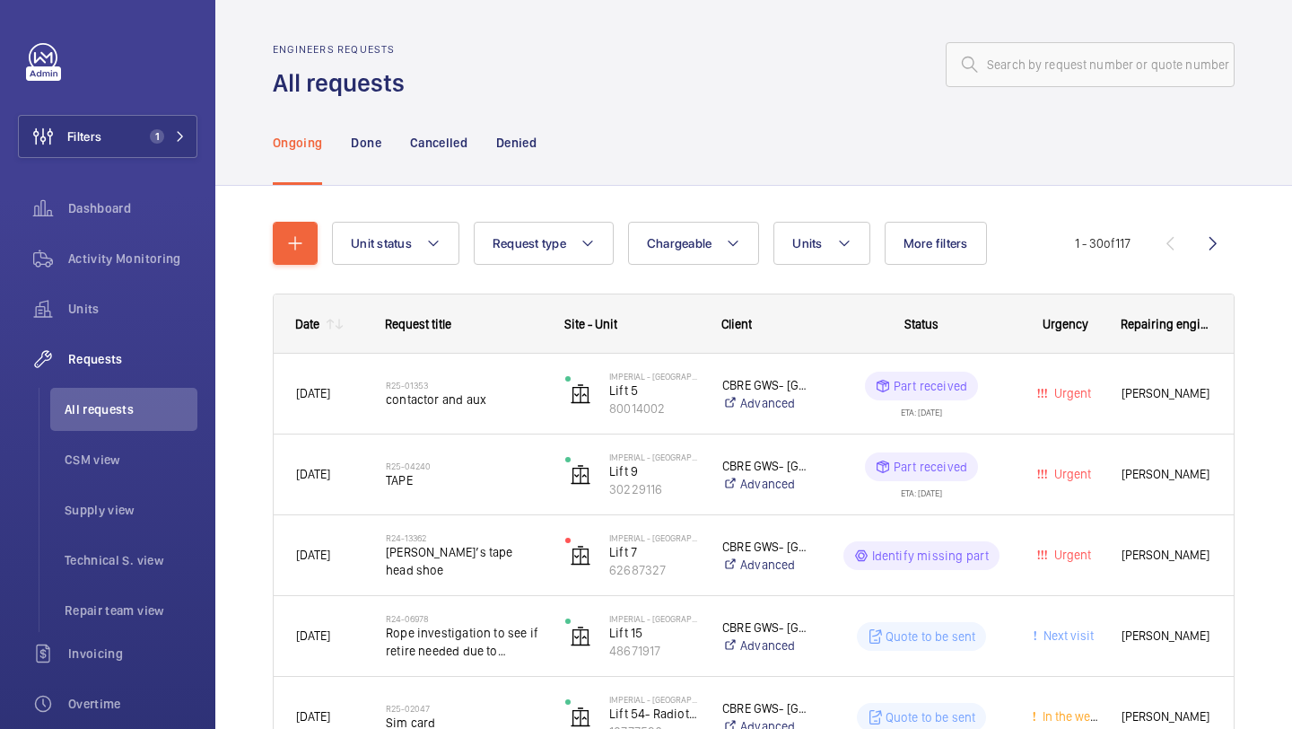
scroll to position [7, 0]
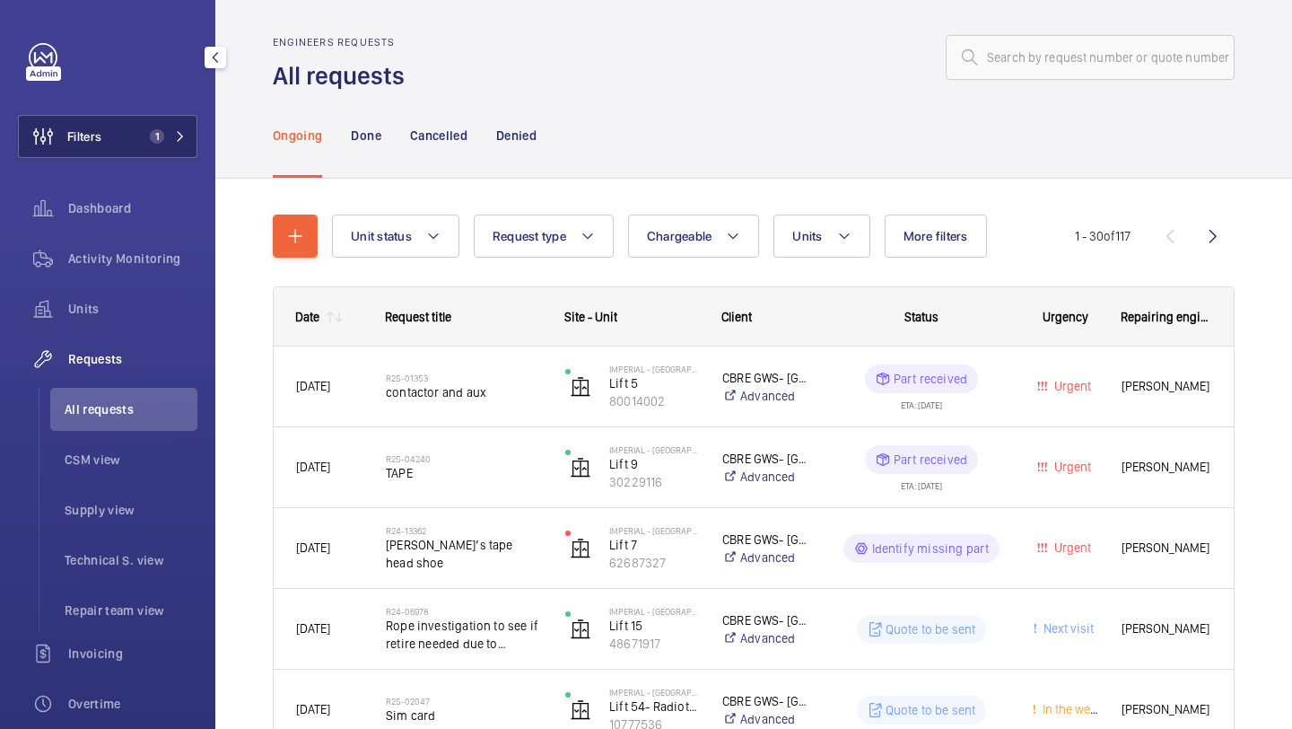
click at [163, 138] on span "1" at bounding box center [157, 136] width 14 height 14
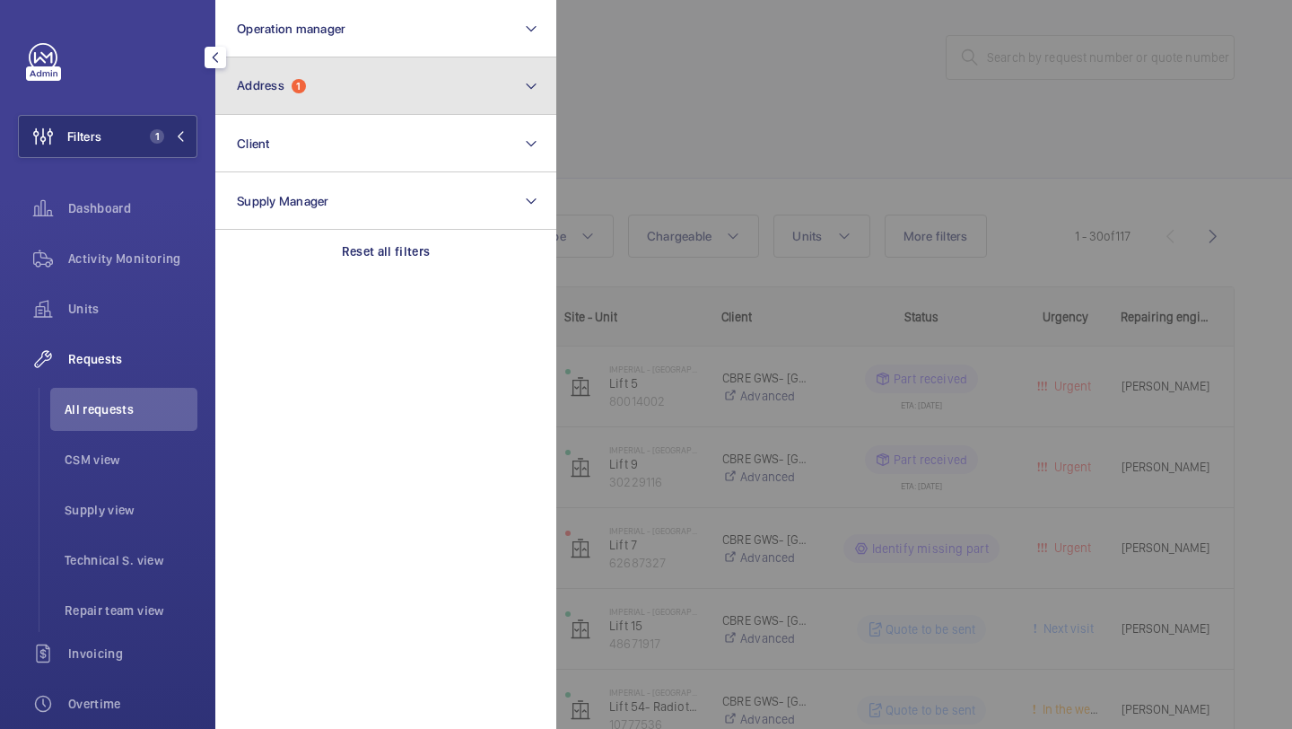
click at [291, 83] on span "Address 1" at bounding box center [271, 85] width 69 height 15
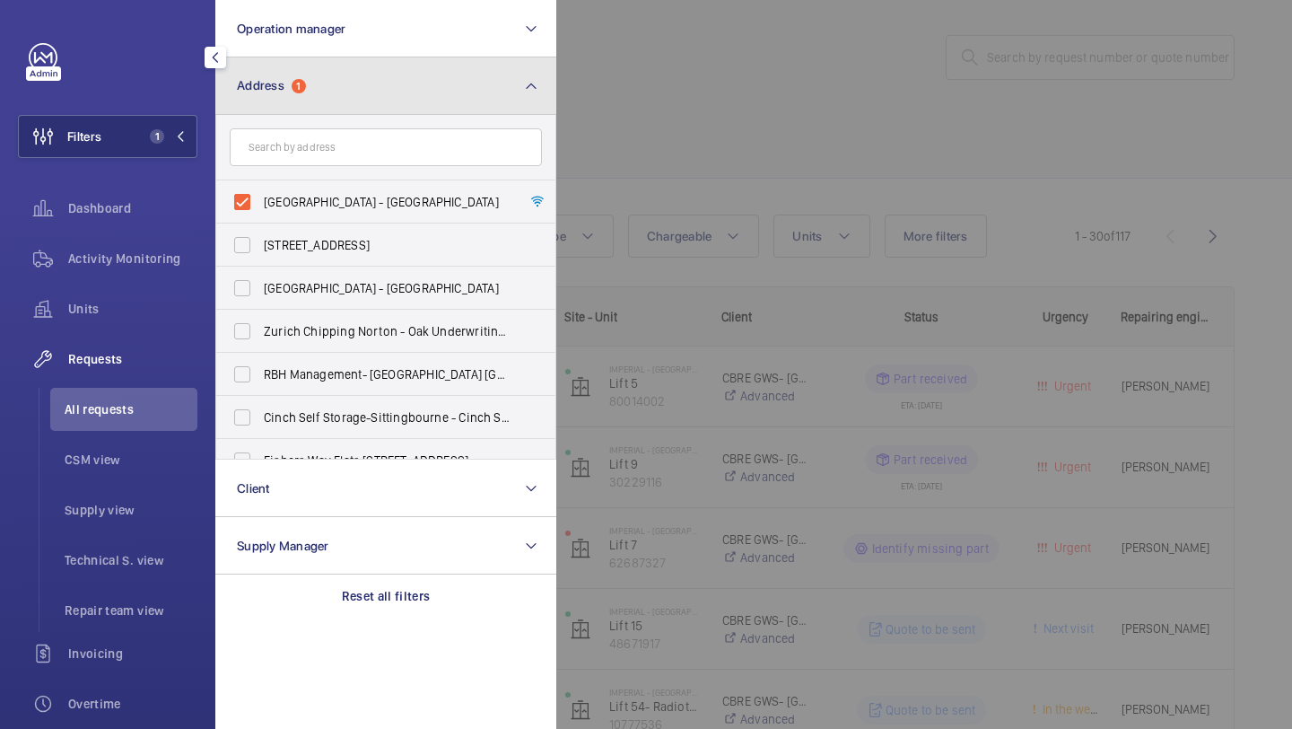
click at [292, 83] on span "Address 1" at bounding box center [271, 85] width 69 height 15
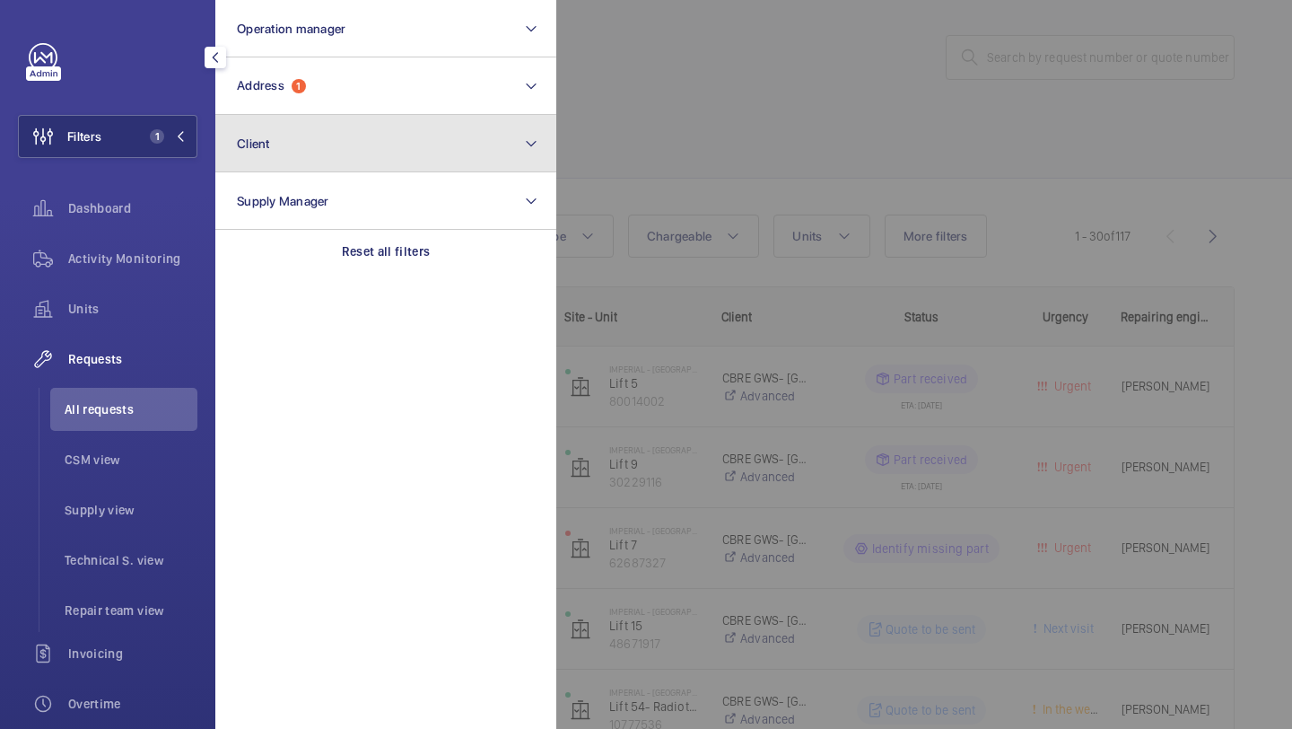
click at [536, 144] on mat-icon at bounding box center [531, 144] width 14 height 22
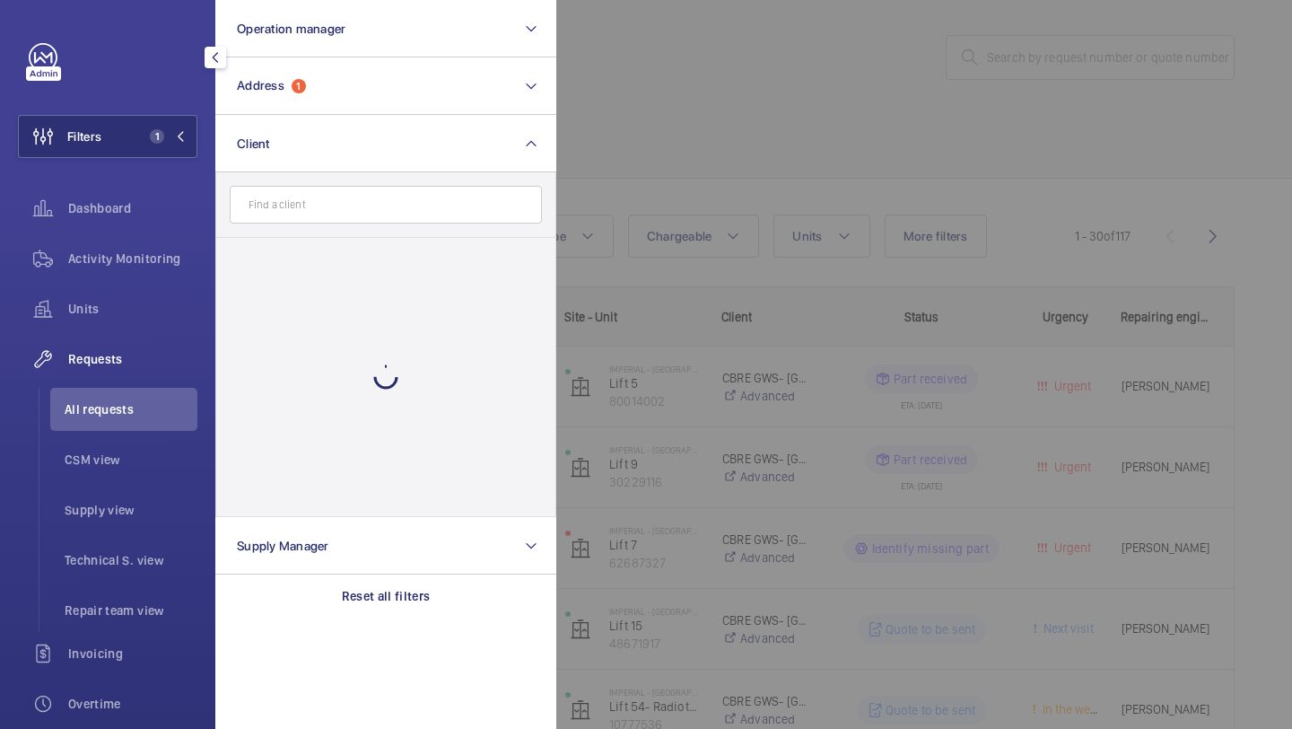
click at [589, 152] on div at bounding box center [1202, 364] width 1292 height 729
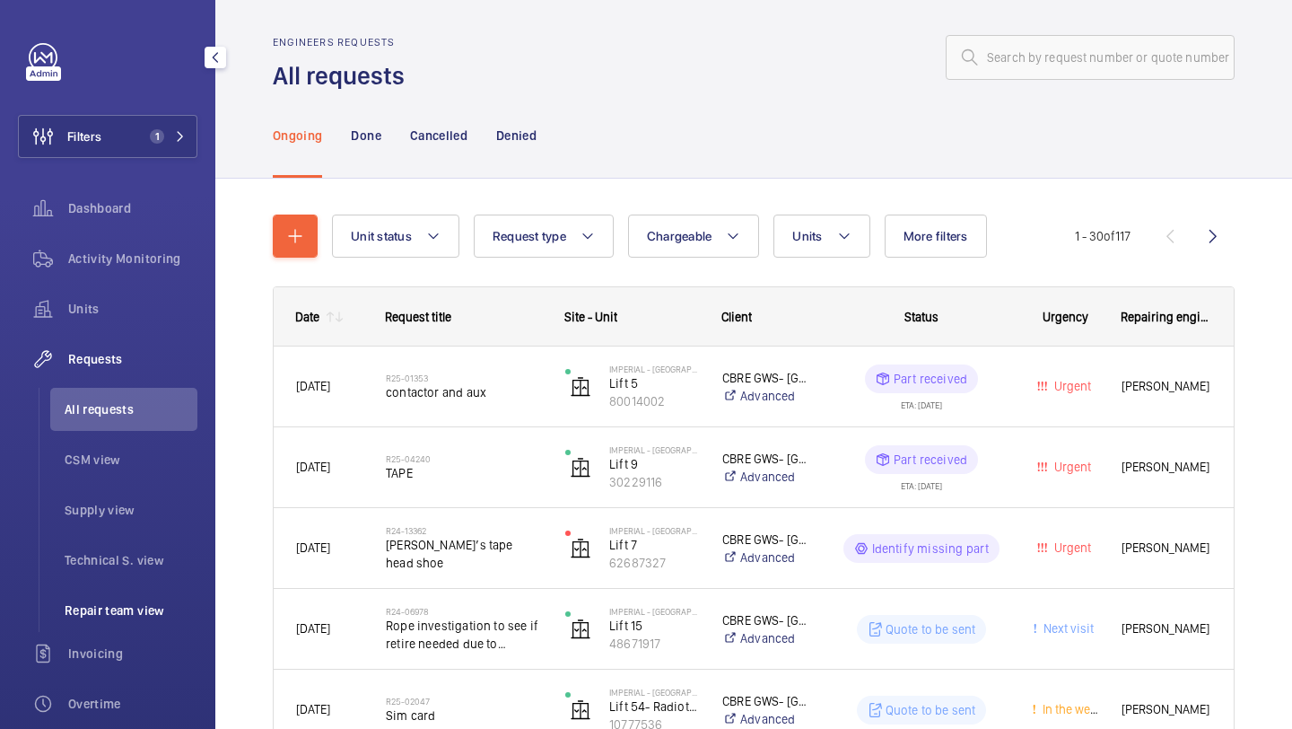
click at [131, 613] on span "Repair team view" at bounding box center [131, 610] width 133 height 18
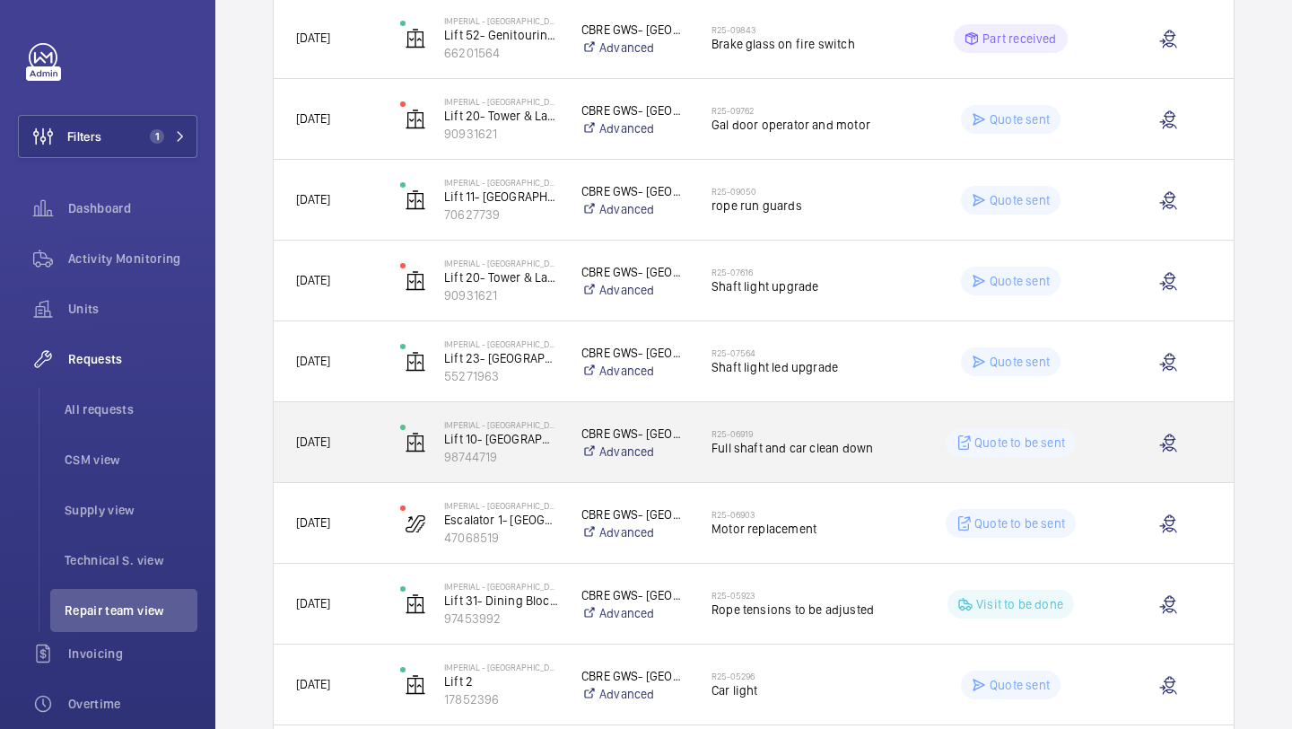
scroll to position [961, 0]
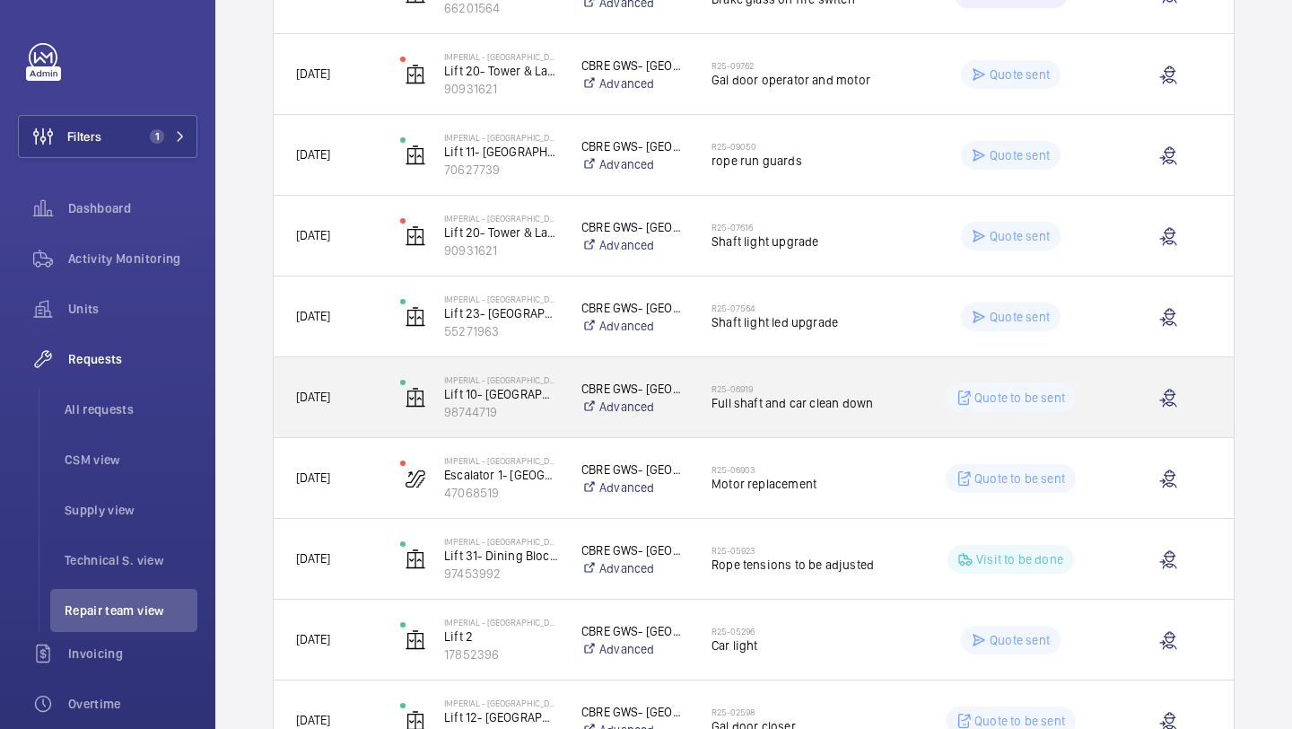
click at [783, 392] on h2 "R25-06919" at bounding box center [804, 388] width 184 height 11
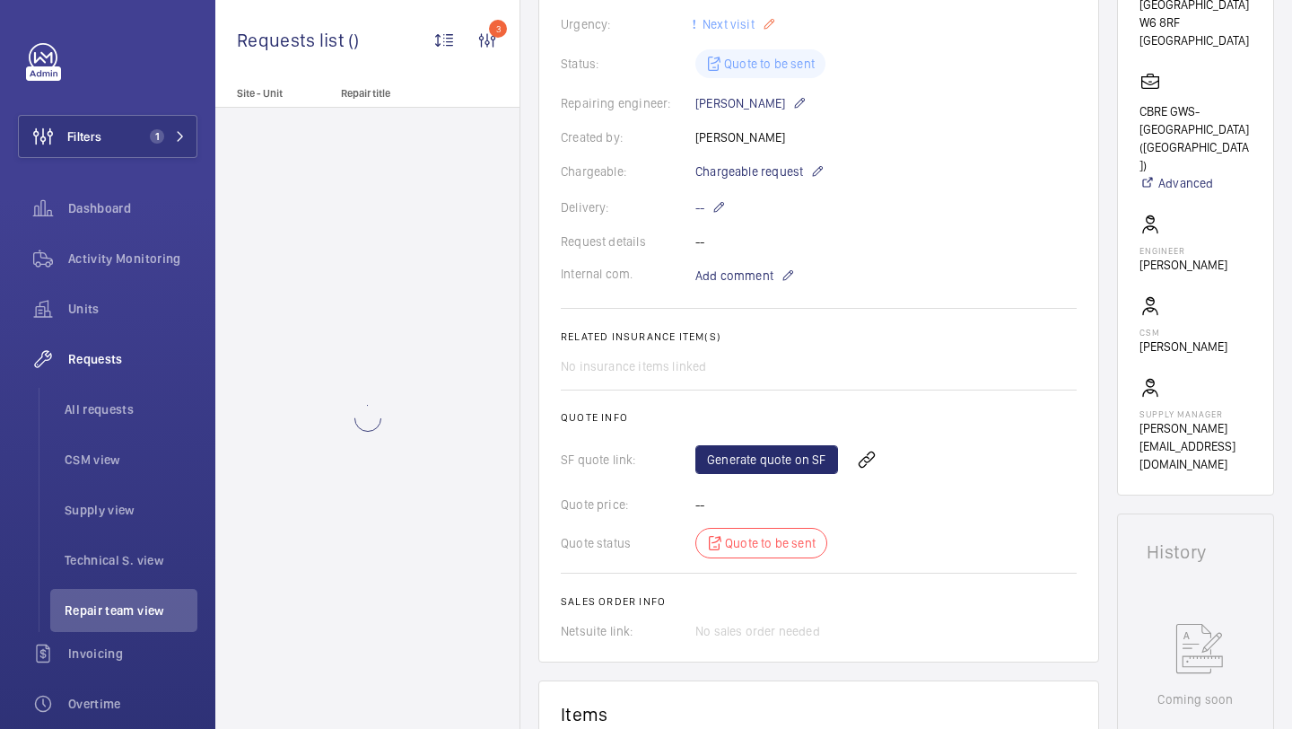
scroll to position [435, 0]
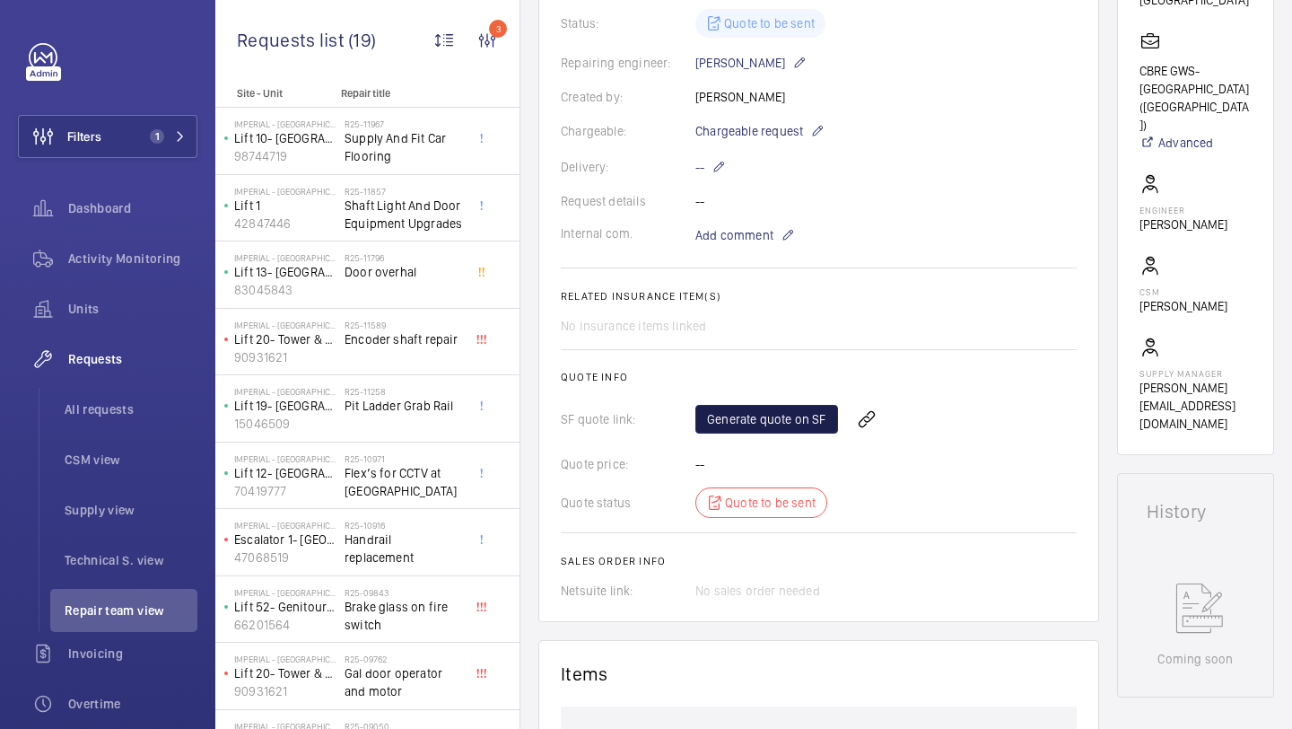
click at [735, 405] on link "Generate quote on SF" at bounding box center [766, 419] width 143 height 29
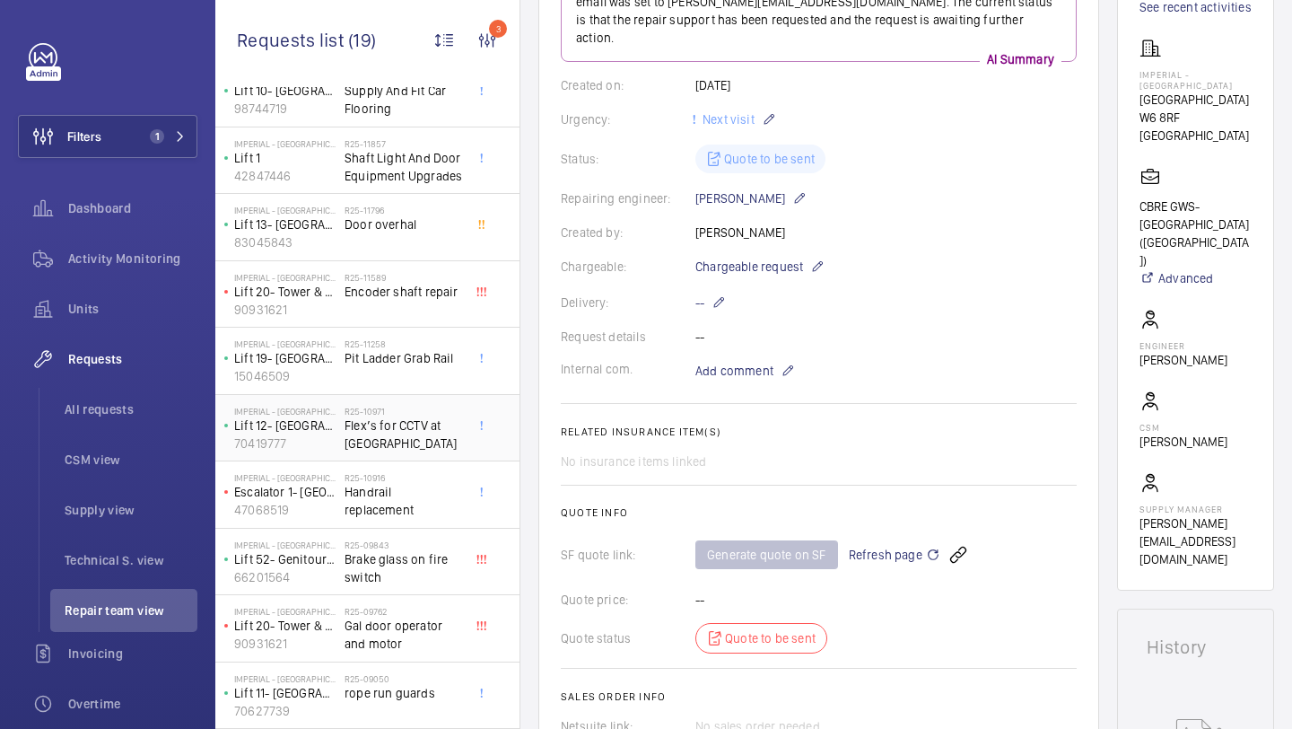
scroll to position [70, 0]
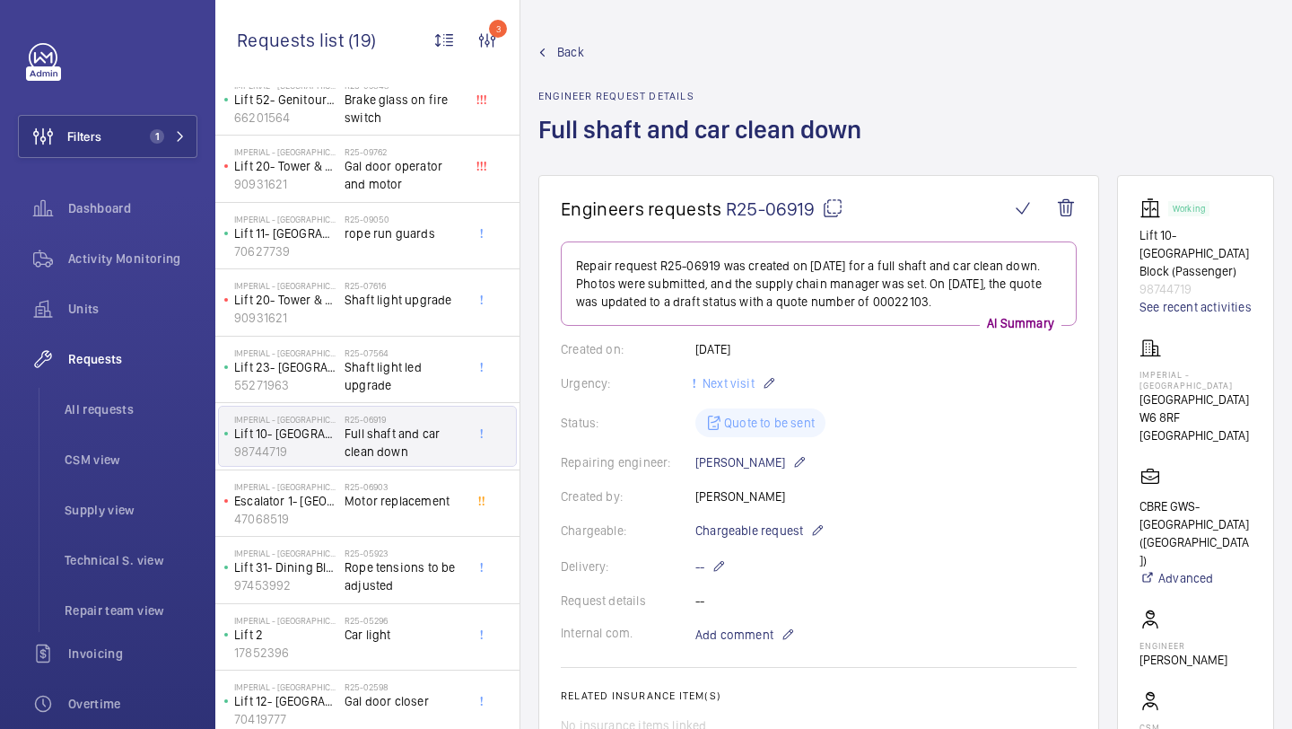
scroll to position [539, 0]
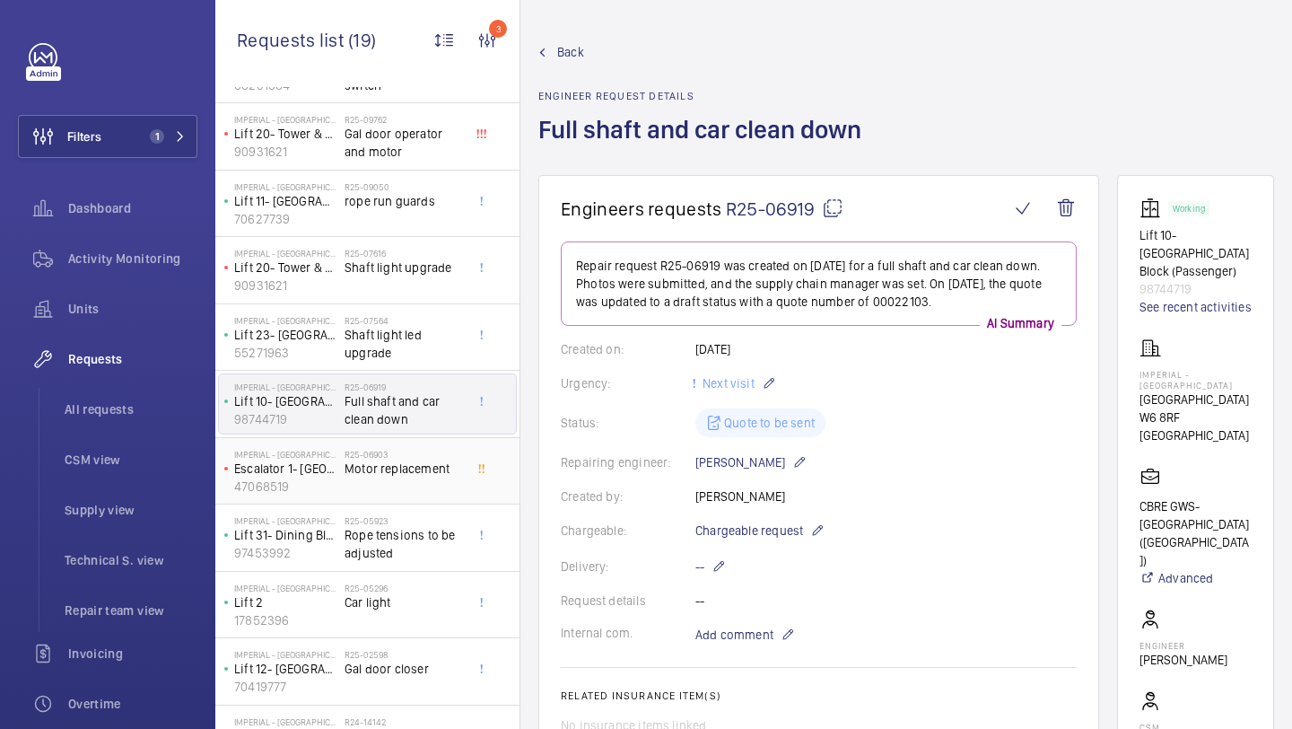
click at [435, 486] on div "R25-06903 Motor replacement" at bounding box center [404, 475] width 118 height 52
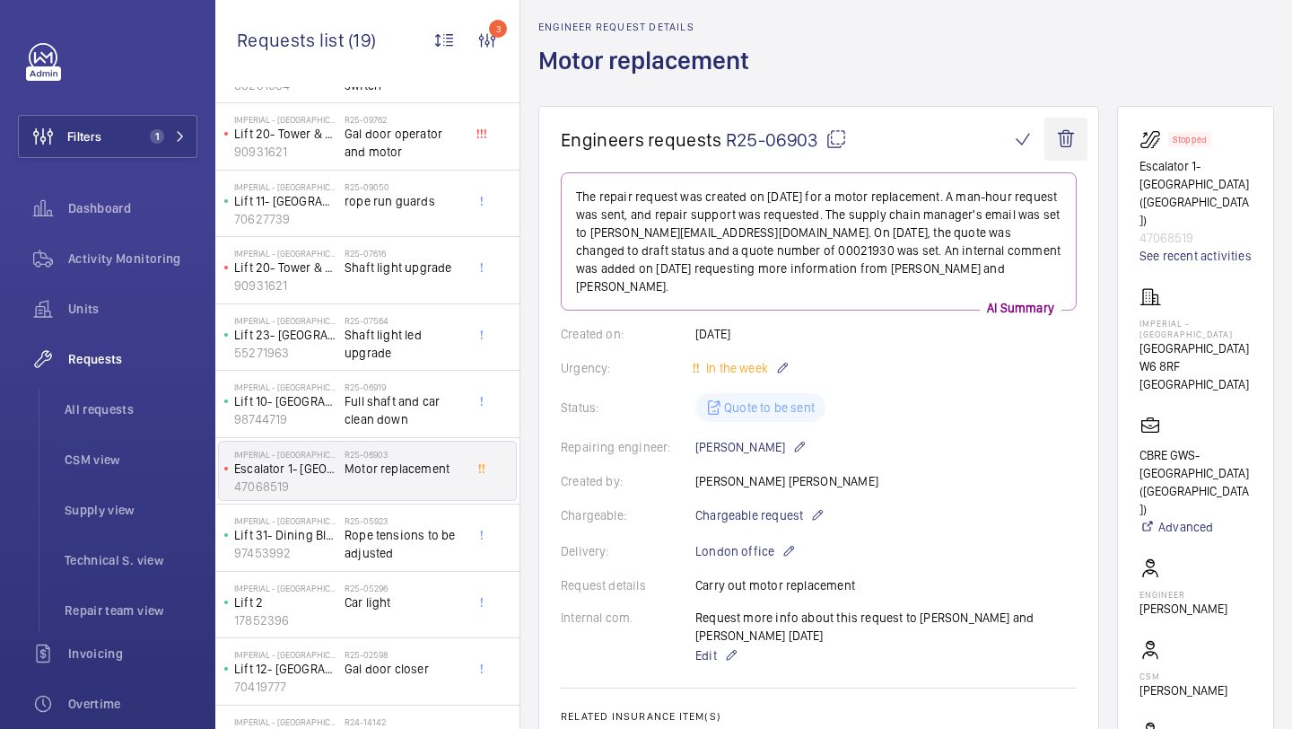
scroll to position [35, 0]
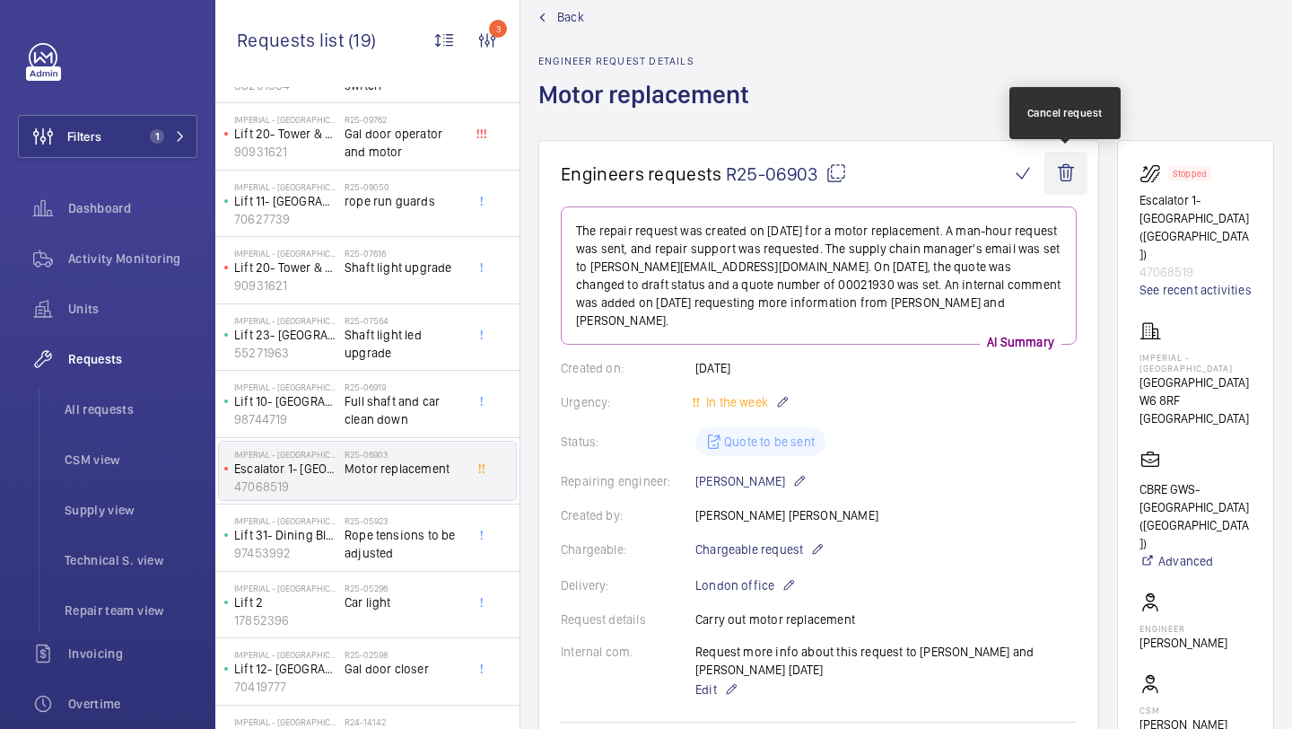
click at [1060, 192] on wm-front-icon-button at bounding box center [1066, 173] width 43 height 43
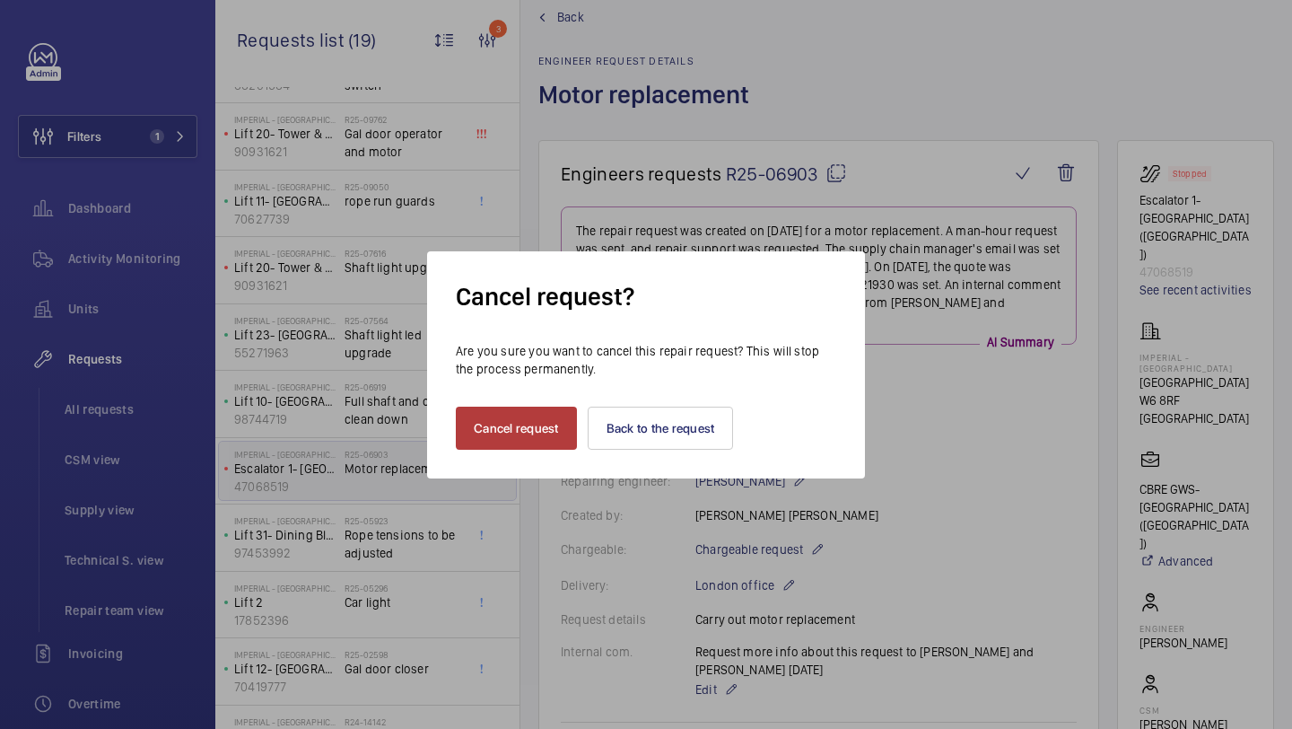
click at [510, 438] on button "Cancel request" at bounding box center [516, 428] width 121 height 43
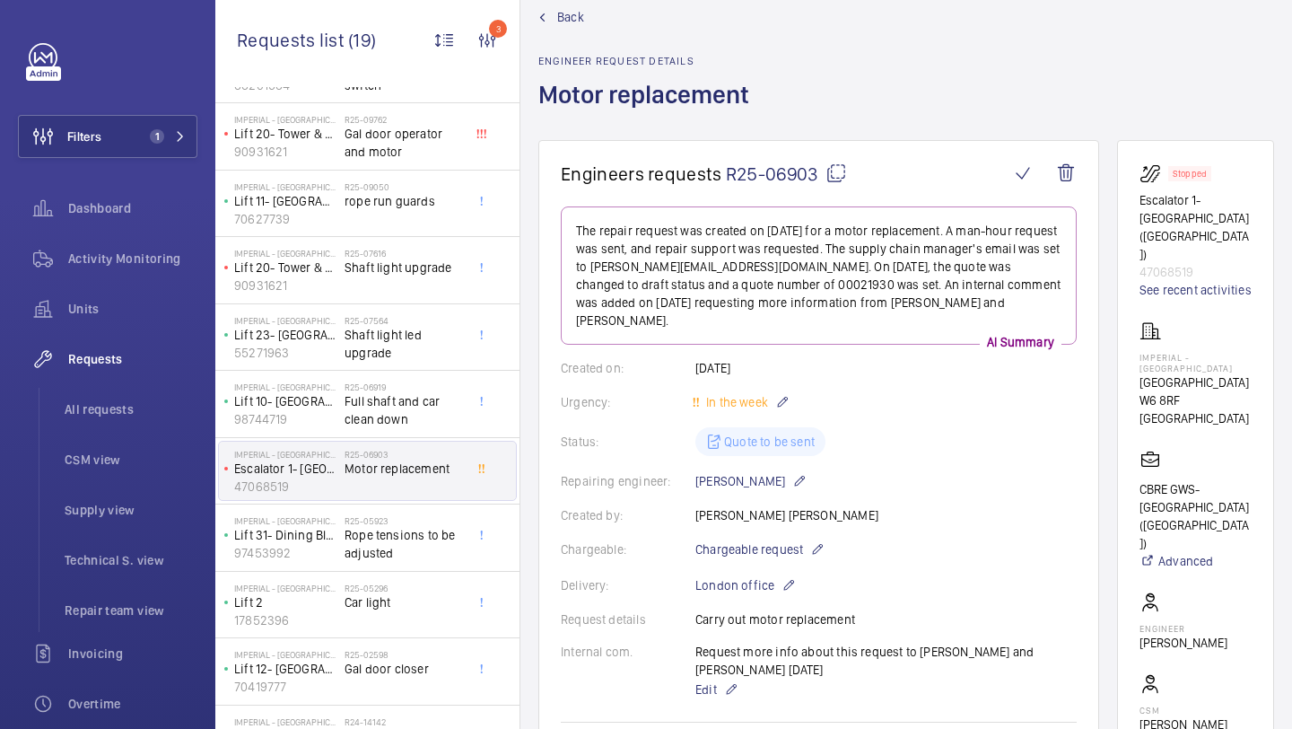
click at [510, 438] on div "Imperial - [GEOGRAPHIC_DATA] [GEOGRAPHIC_DATA] 1- [GEOGRAPHIC_DATA] ([GEOGRAPHI…" at bounding box center [367, 471] width 304 height 67
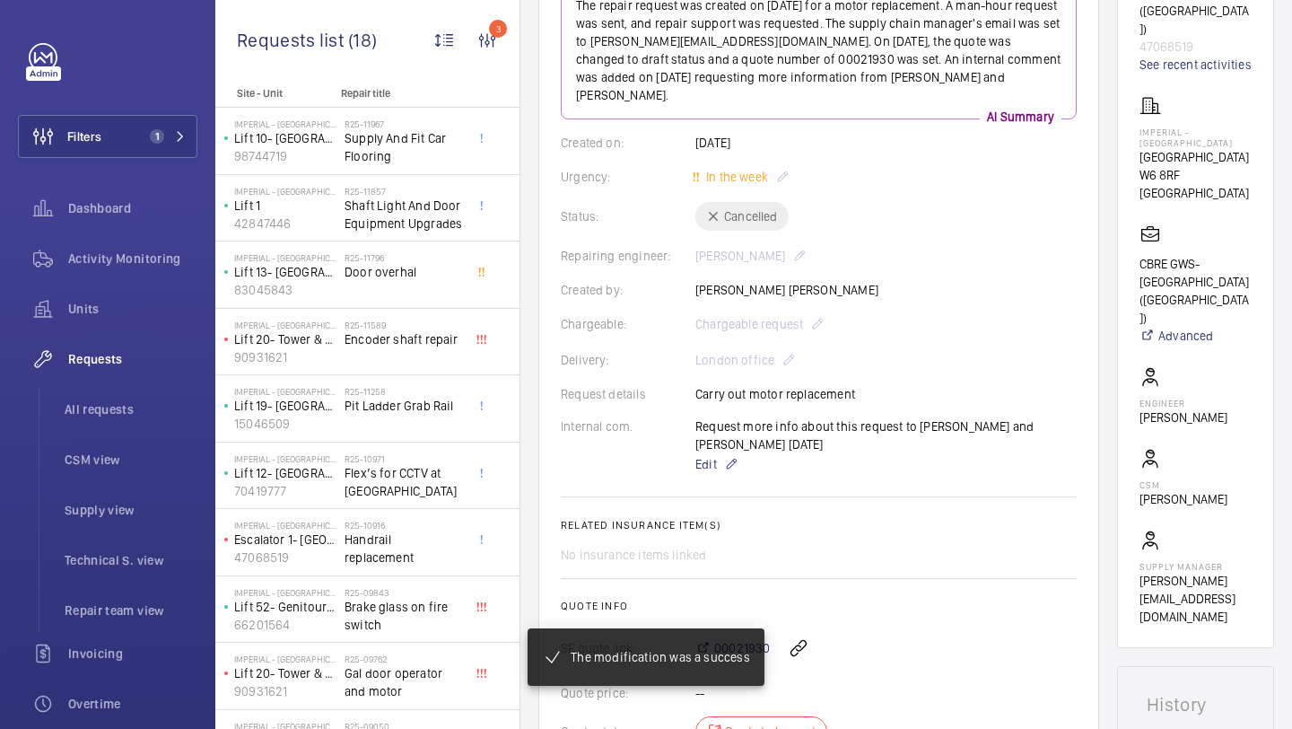
scroll to position [294, 0]
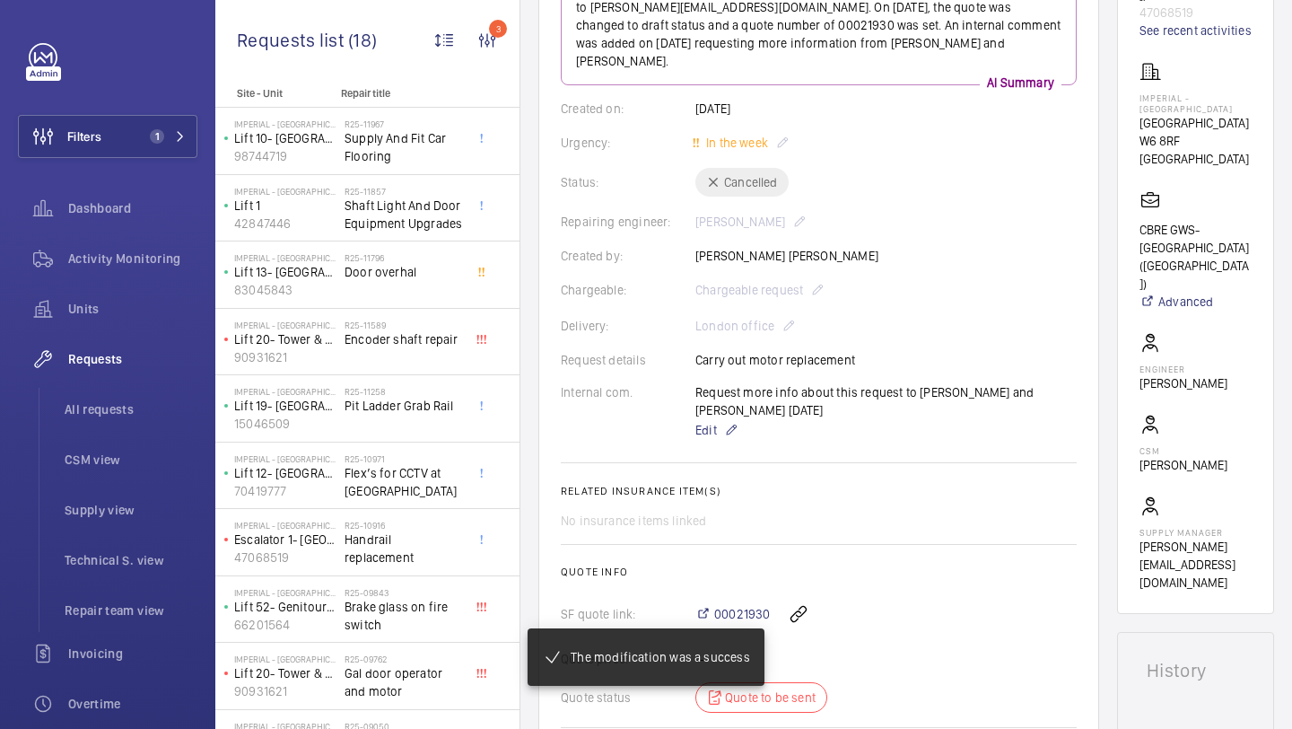
click at [751, 587] on div "The modification was a success" at bounding box center [646, 657] width 322 height 144
click at [749, 590] on div "The modification was a success" at bounding box center [646, 657] width 322 height 144
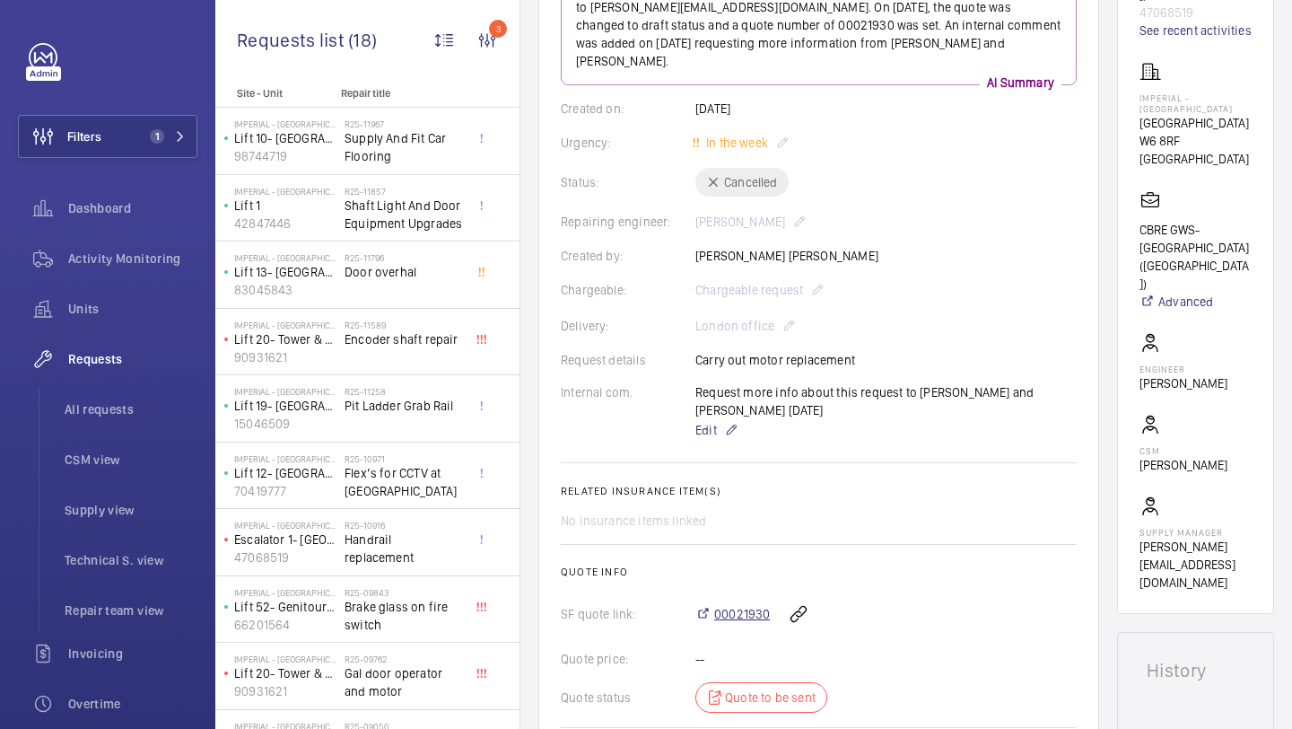
click at [746, 605] on span "00021930" at bounding box center [742, 614] width 56 height 18
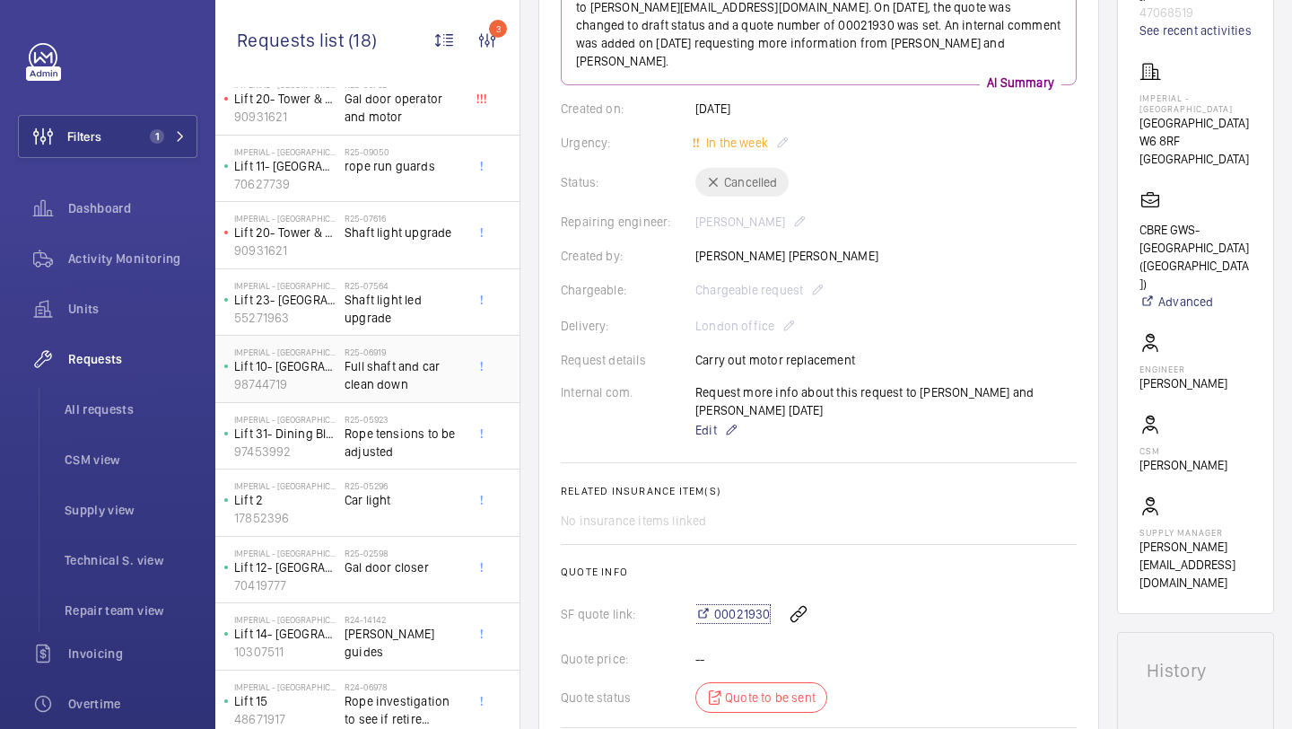
scroll to position [582, 0]
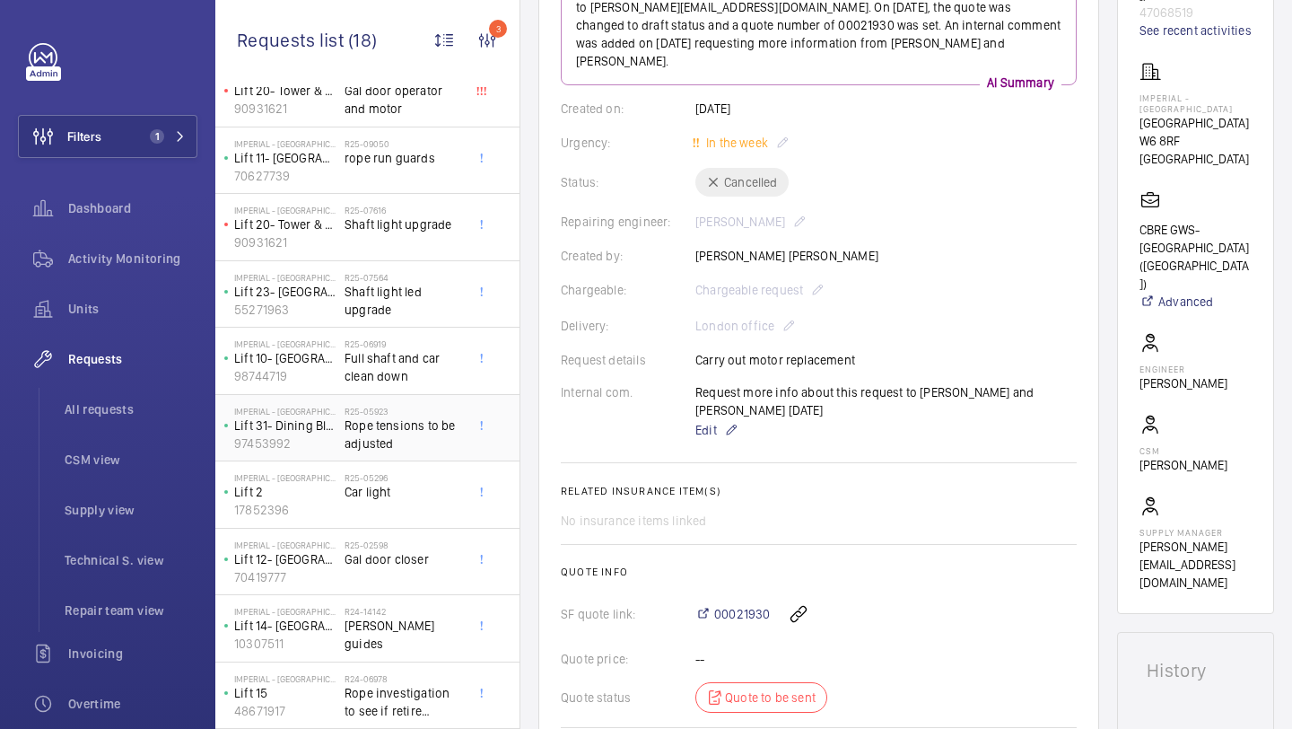
click at [424, 398] on div "R25-05923 Rope tensions to be adjusted" at bounding box center [408, 427] width 126 height 59
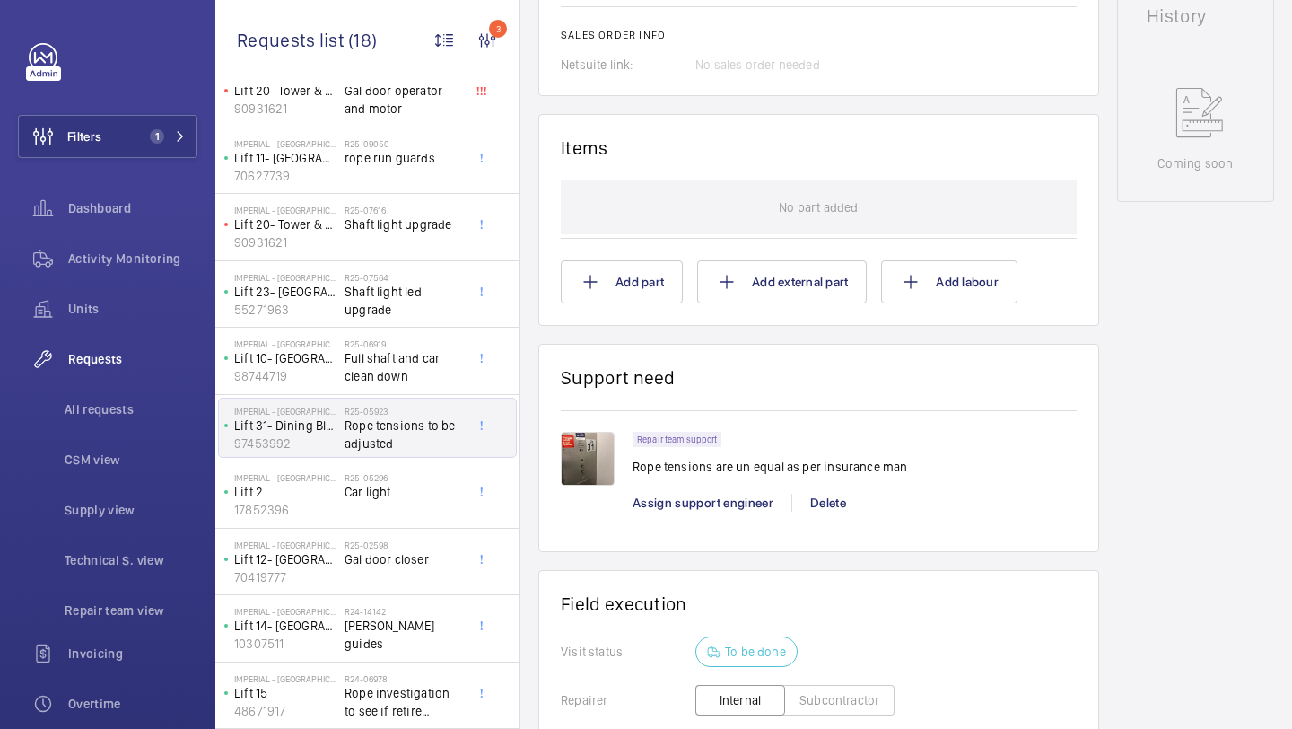
scroll to position [935, 0]
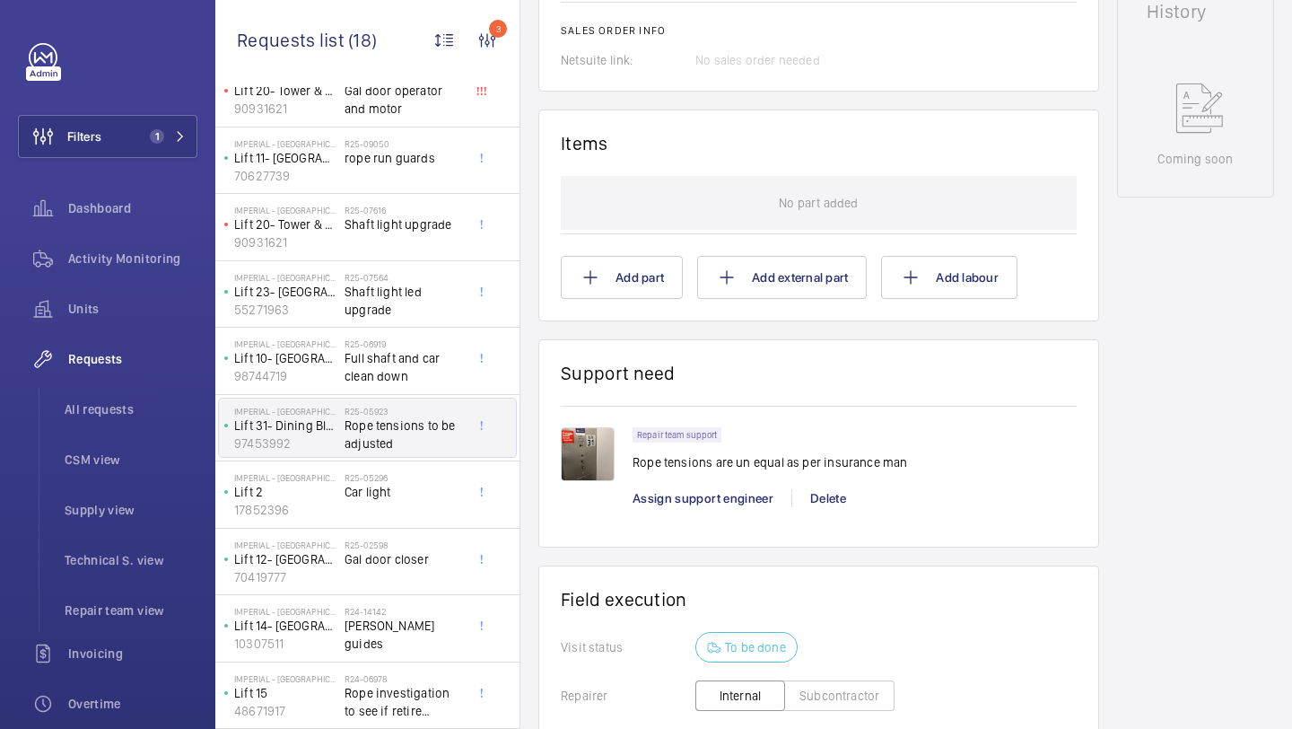
click at [592, 446] on img at bounding box center [588, 454] width 54 height 54
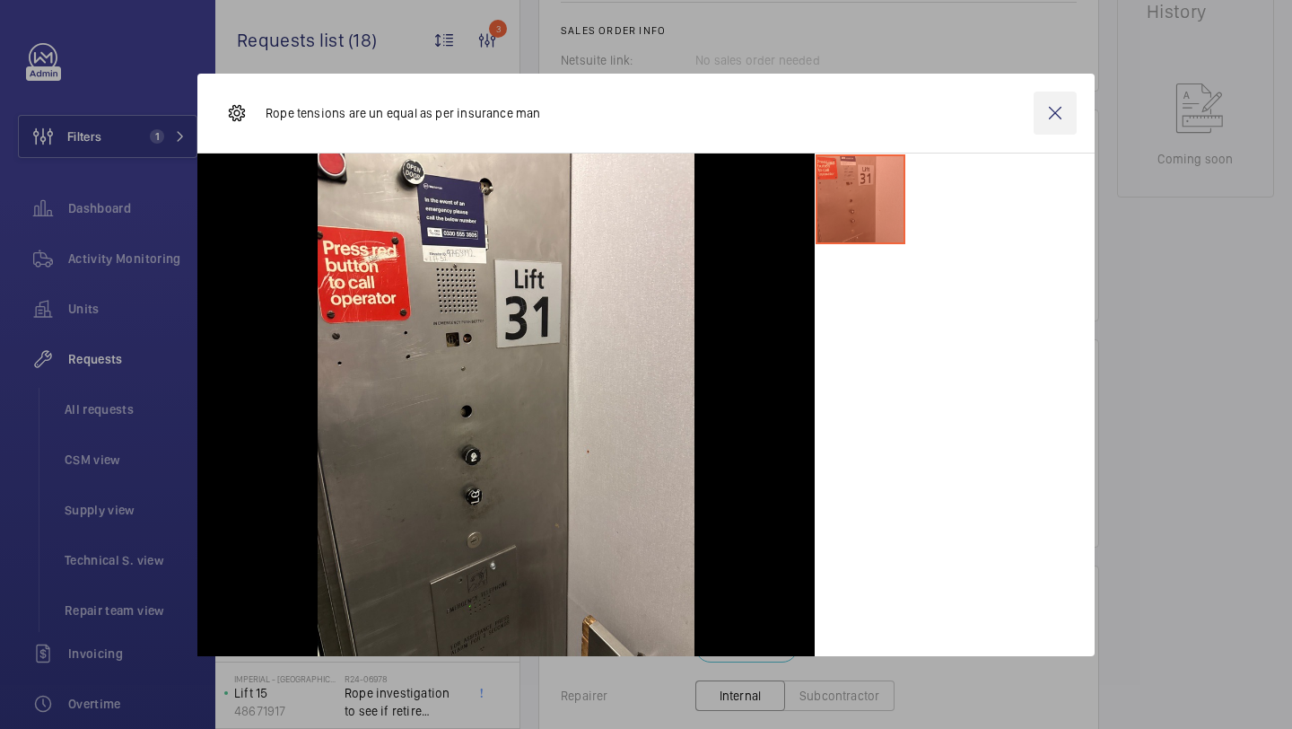
click at [1056, 100] on wm-front-icon-button at bounding box center [1055, 113] width 43 height 43
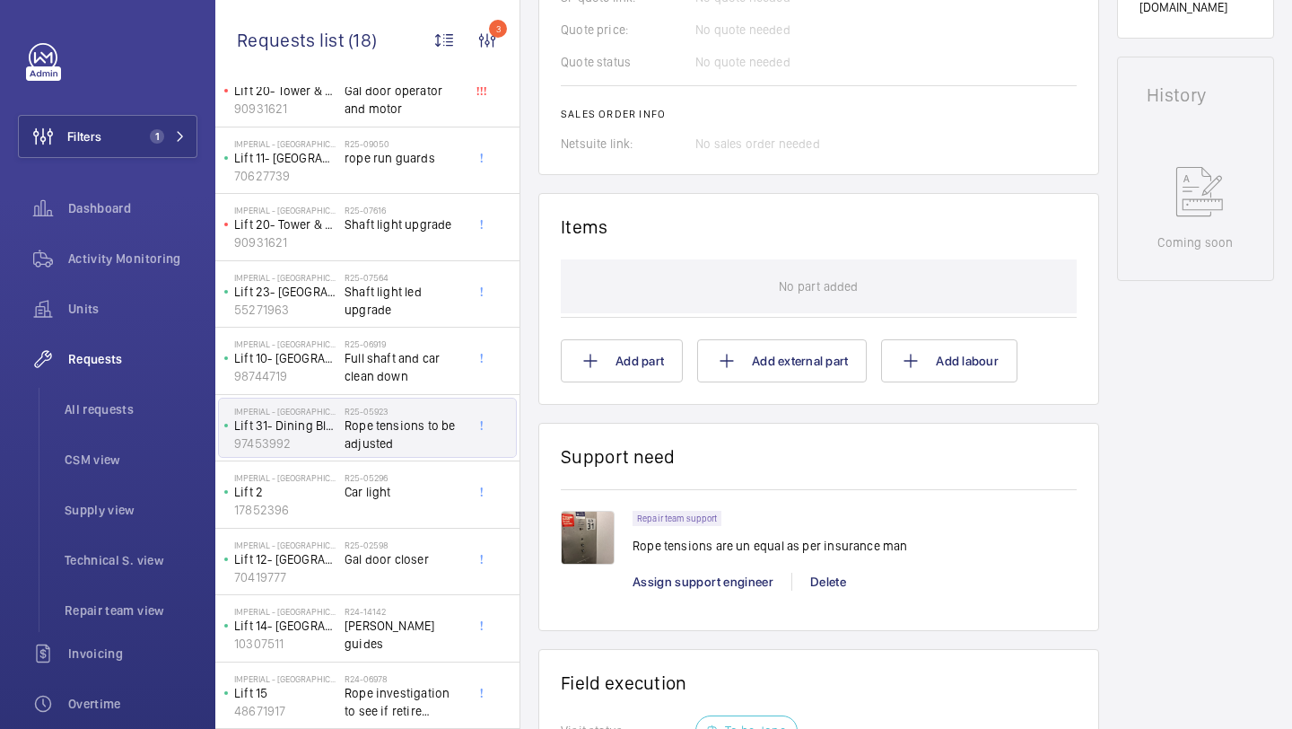
scroll to position [856, 0]
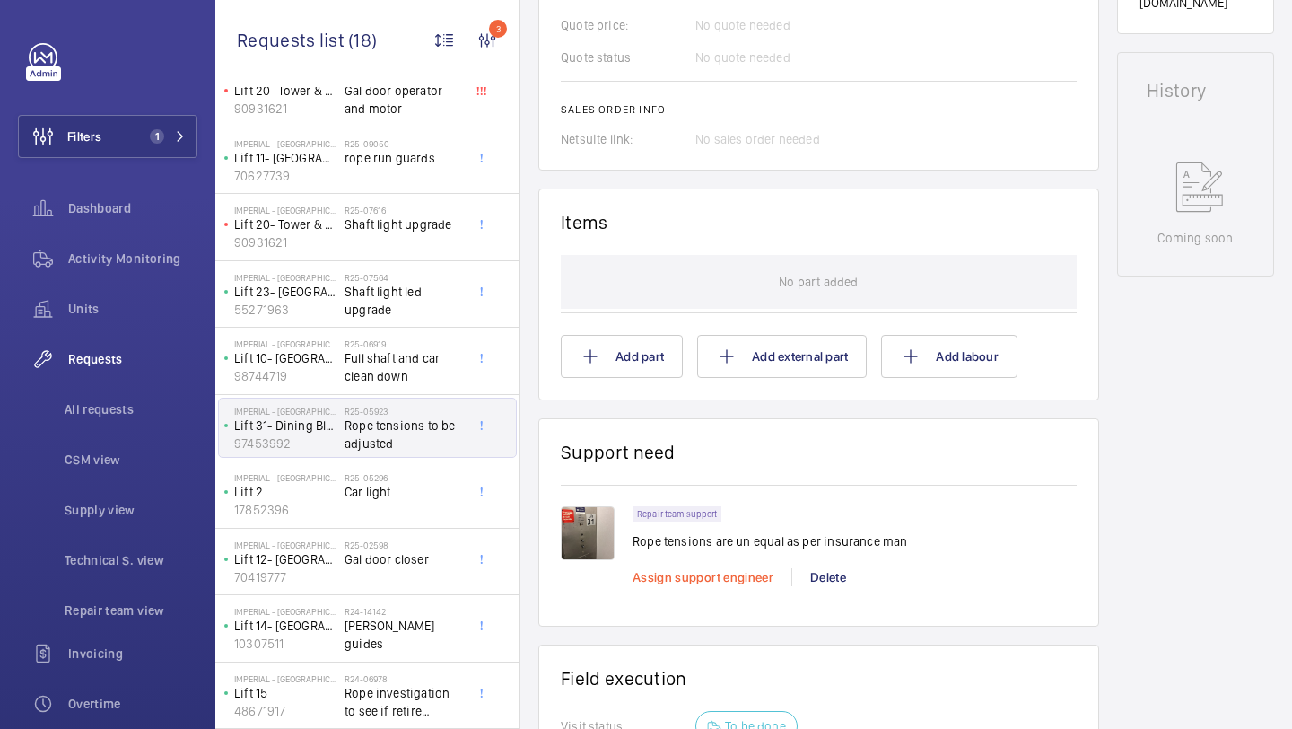
click at [723, 570] on span "Assign support engineer" at bounding box center [703, 577] width 141 height 14
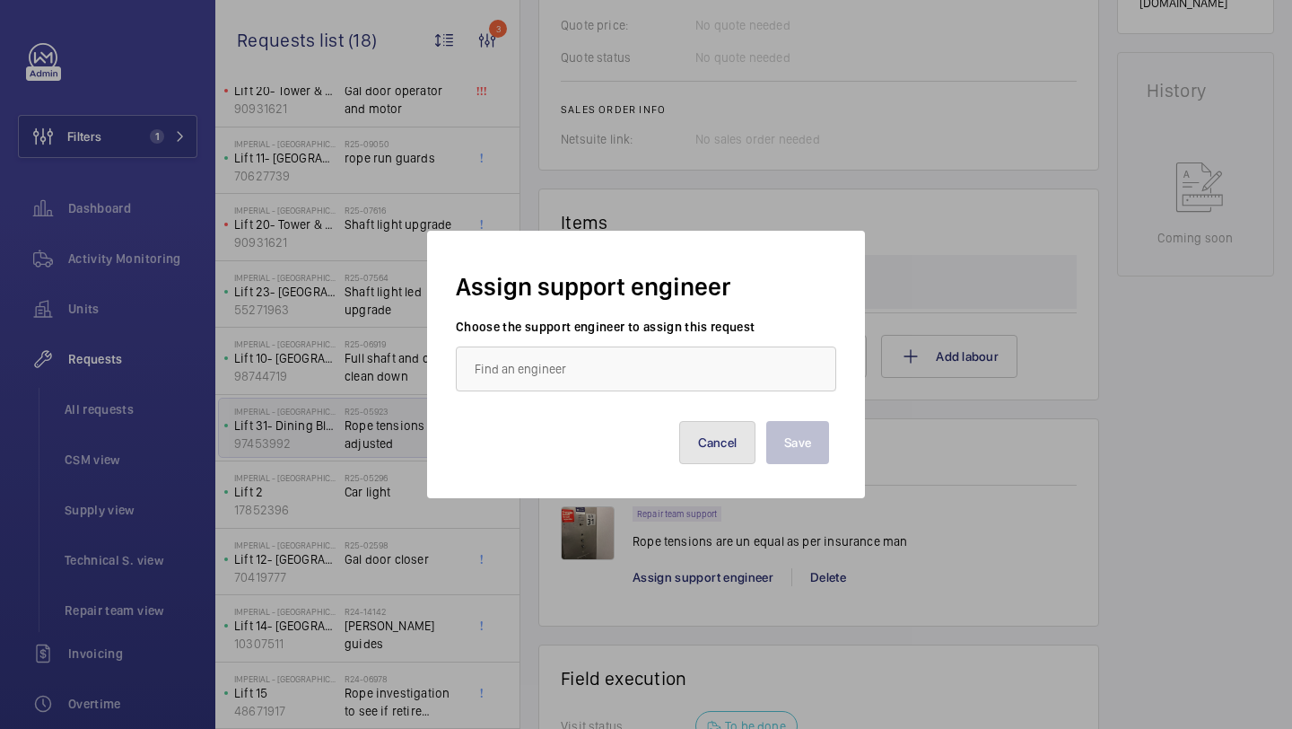
click at [703, 454] on button "Cancel" at bounding box center [717, 442] width 77 height 43
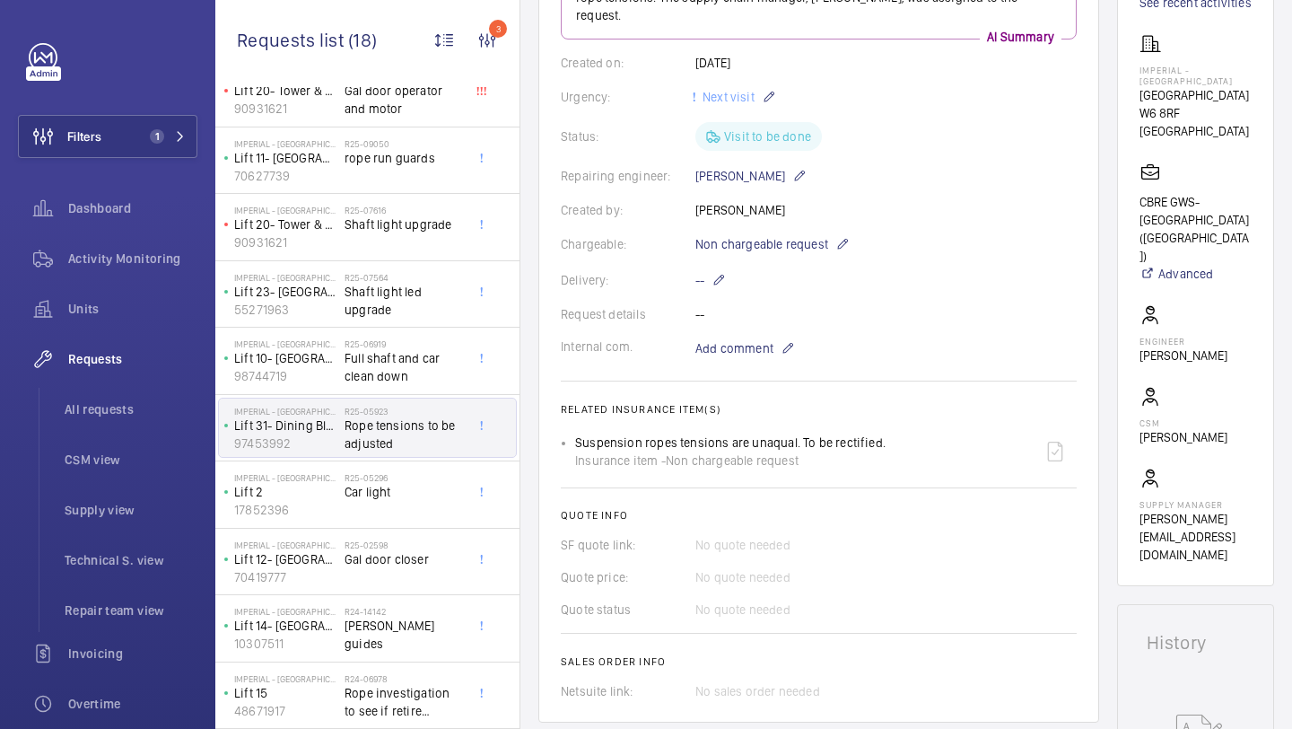
scroll to position [0, 0]
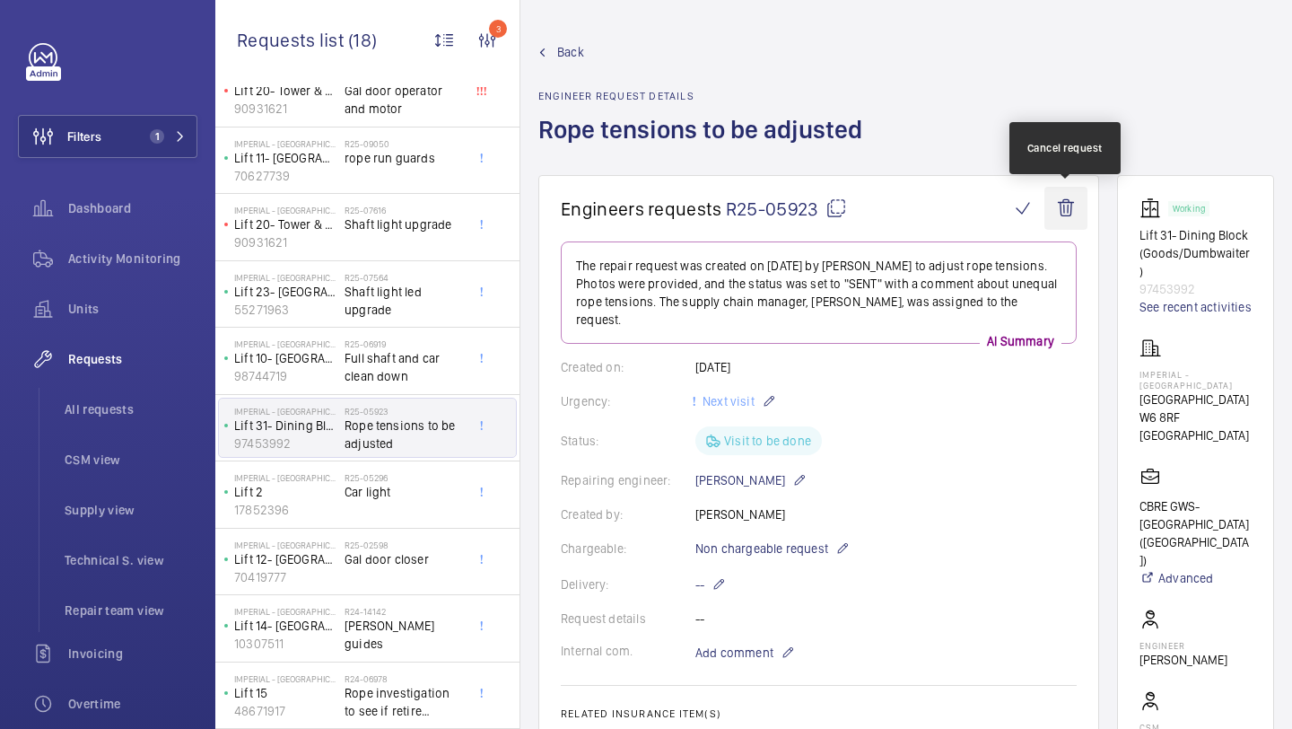
click at [1062, 205] on wm-front-icon-button at bounding box center [1066, 208] width 43 height 43
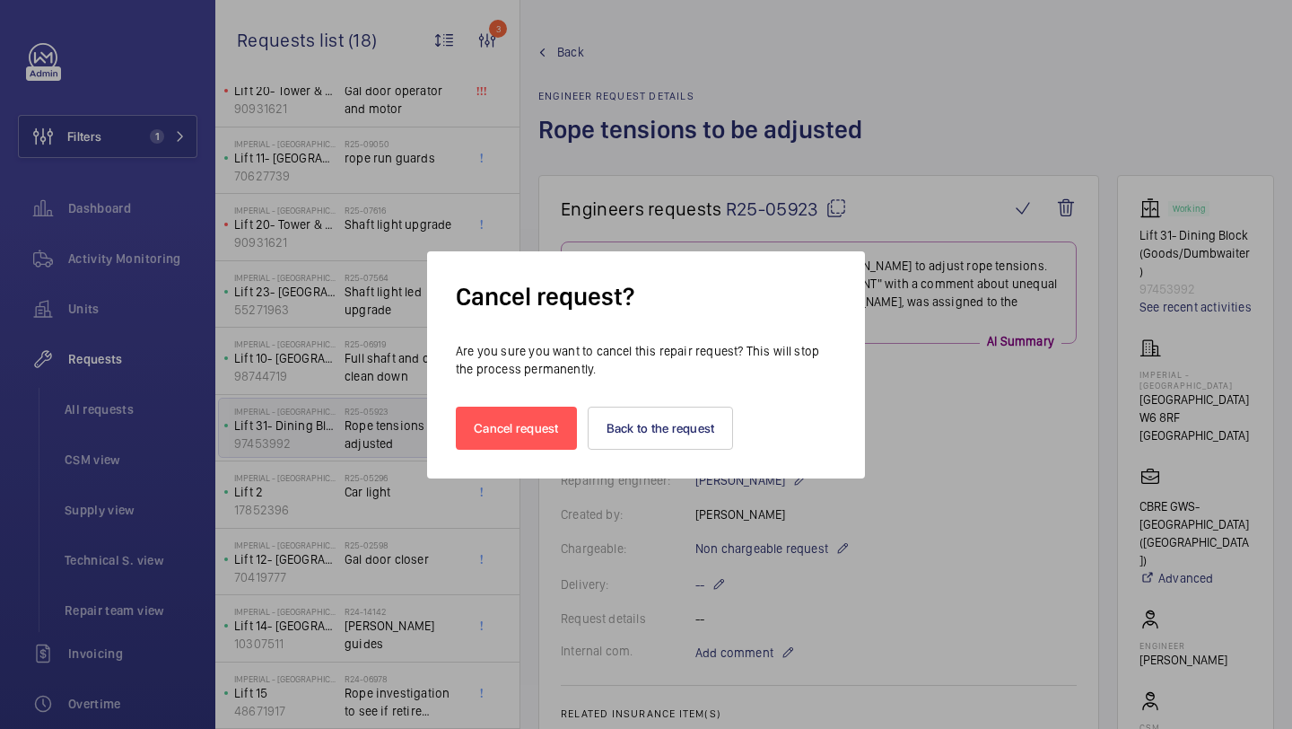
click at [753, 434] on div "Cancel request Back to the request" at bounding box center [646, 414] width 380 height 72
click at [509, 445] on button "Cancel request" at bounding box center [516, 428] width 121 height 43
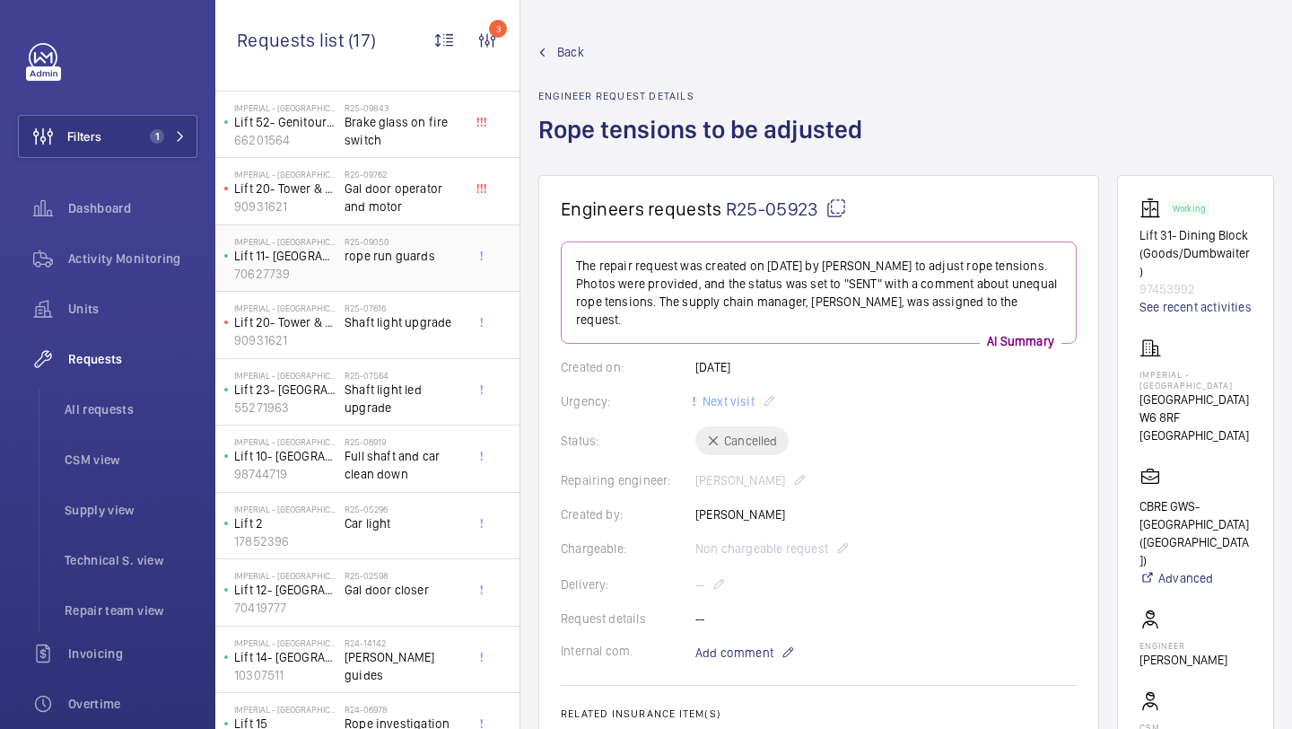
scroll to position [516, 0]
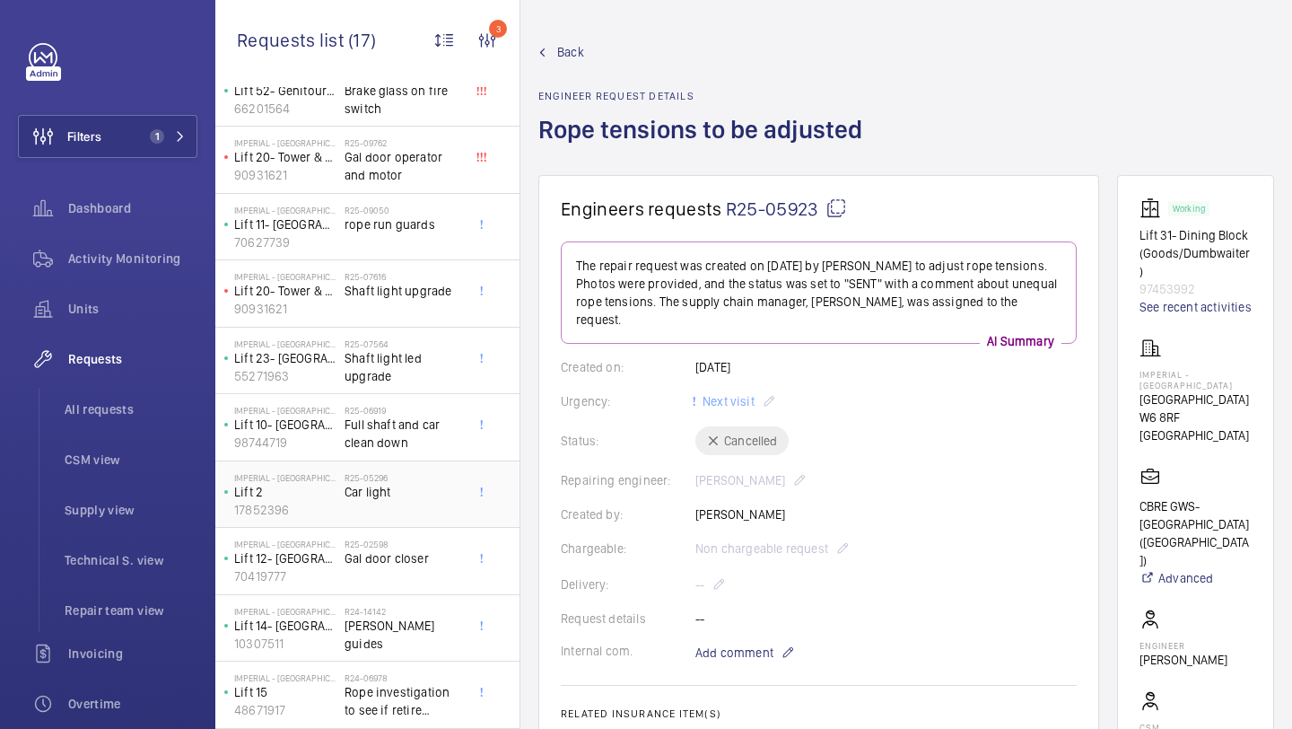
click at [410, 483] on span "Car light" at bounding box center [404, 492] width 118 height 18
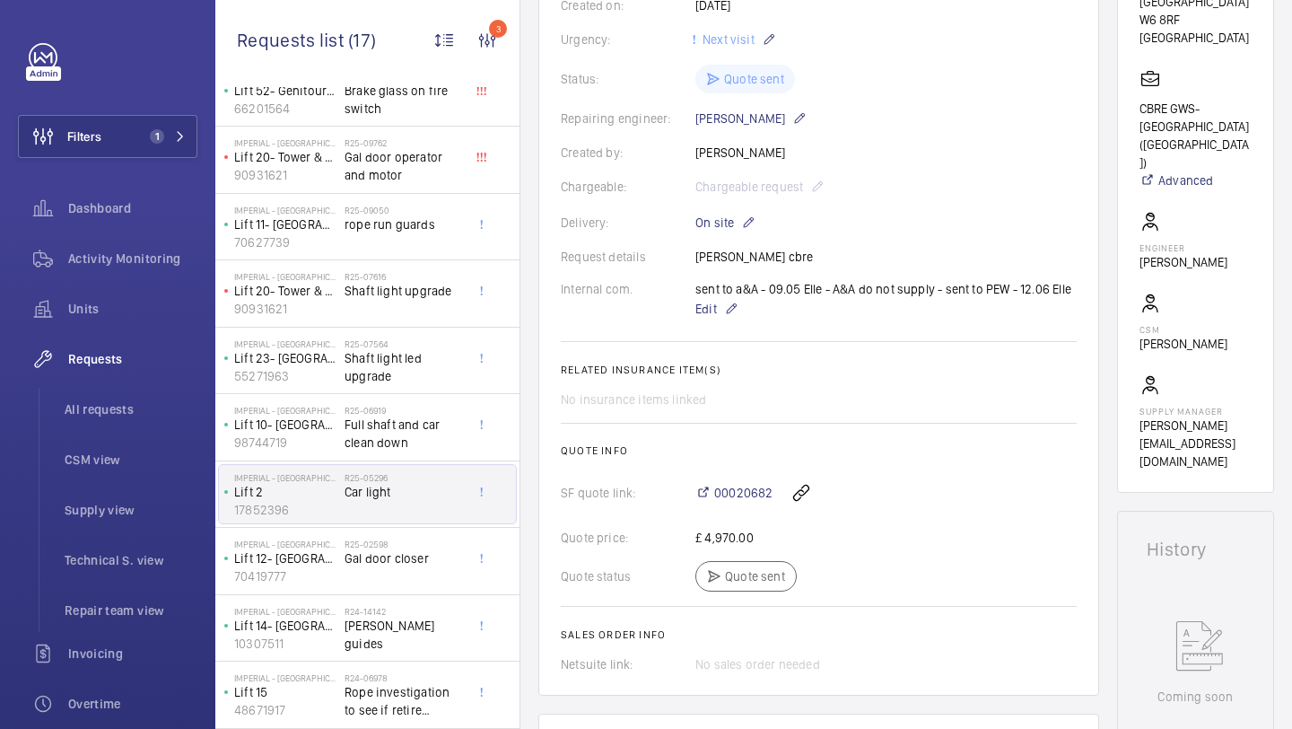
scroll to position [576, 0]
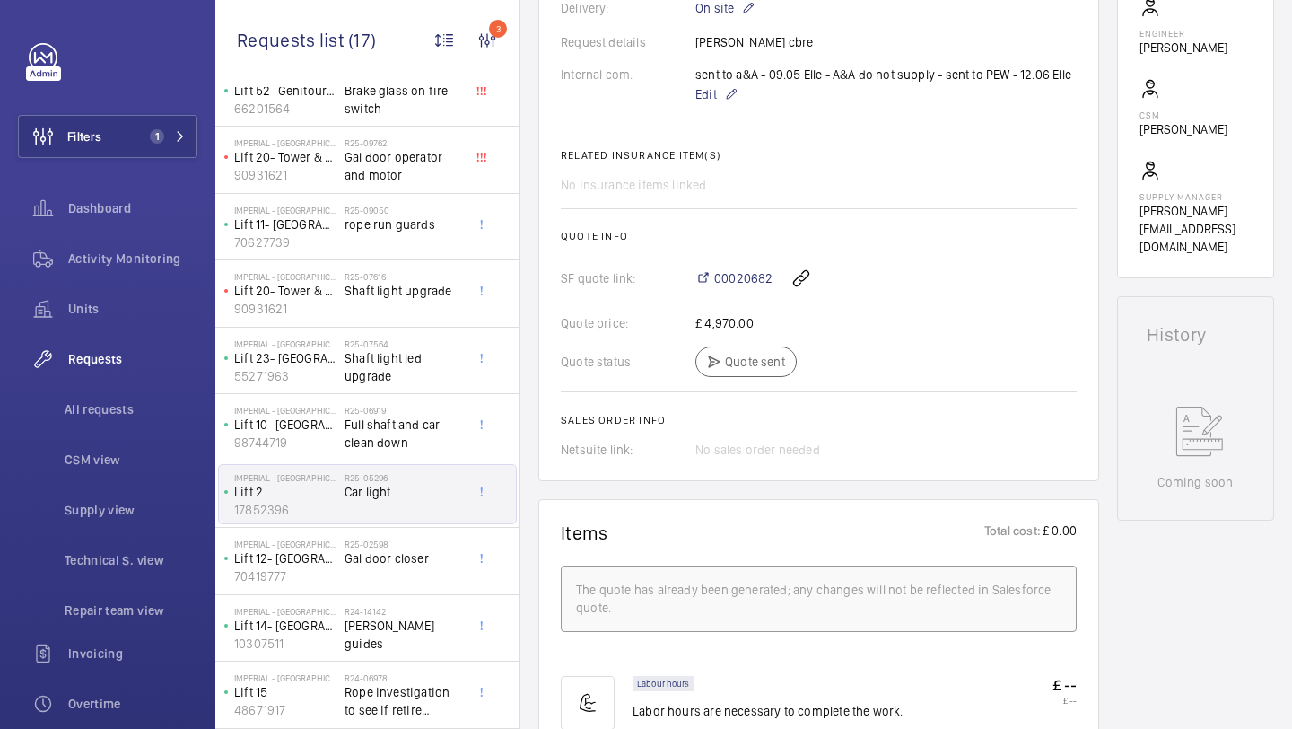
click at [740, 258] on div "00020682" at bounding box center [885, 278] width 381 height 43
click at [739, 270] on div "00020682" at bounding box center [885, 278] width 381 height 43
click at [739, 281] on span "00020682" at bounding box center [743, 278] width 58 height 18
click at [413, 581] on div "R25-02598 Gal door closer" at bounding box center [404, 564] width 118 height 52
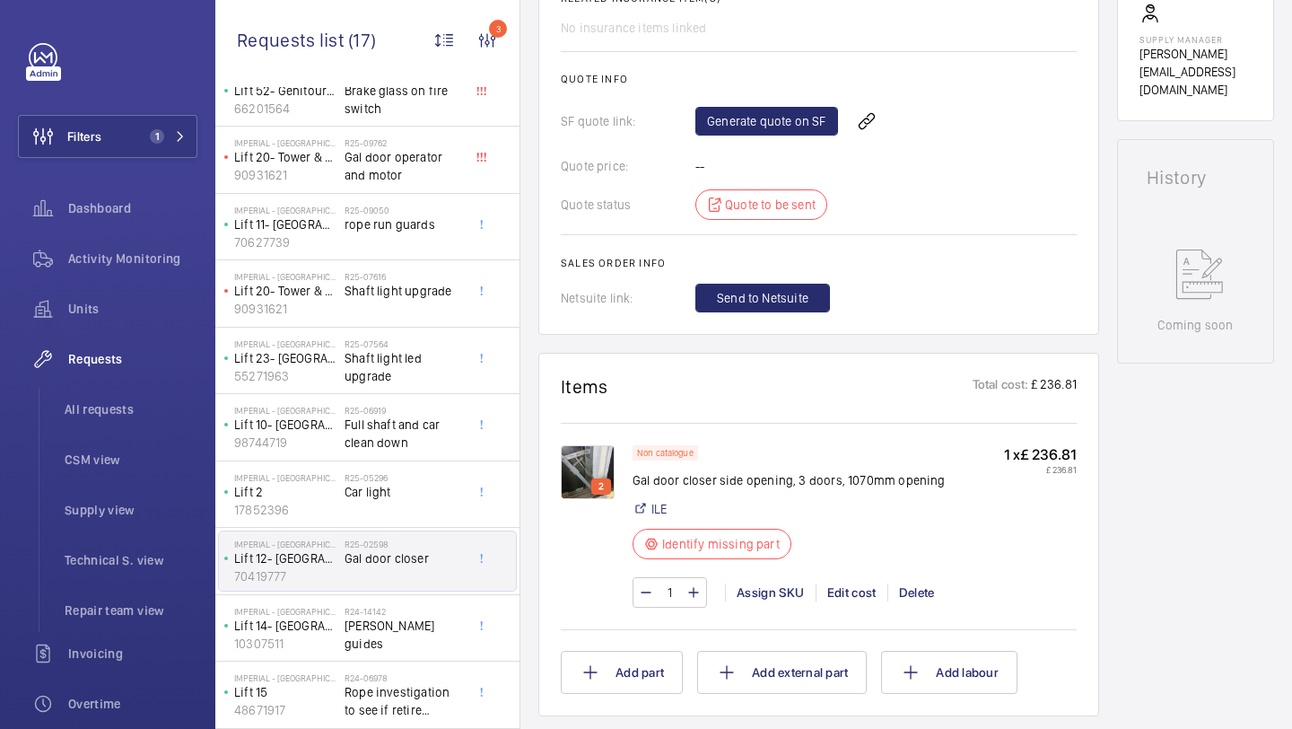
scroll to position [787, 0]
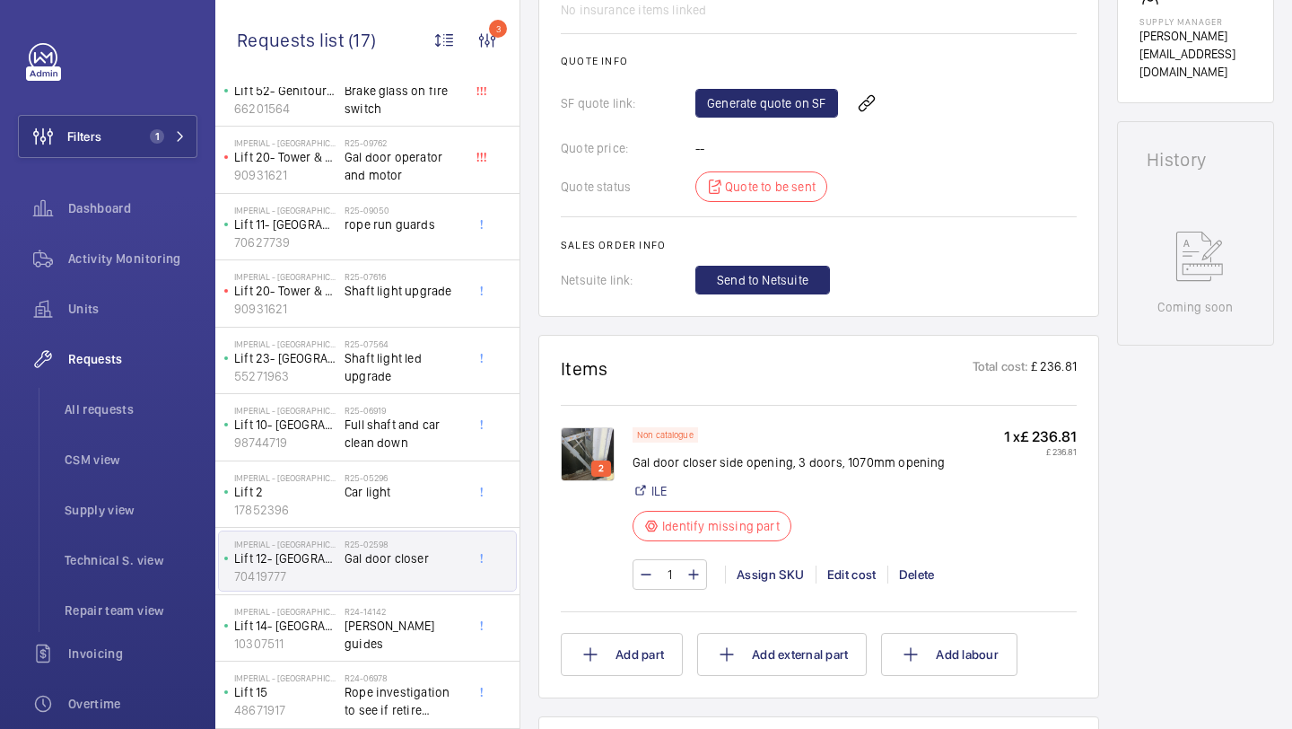
click at [588, 449] on img at bounding box center [588, 454] width 54 height 54
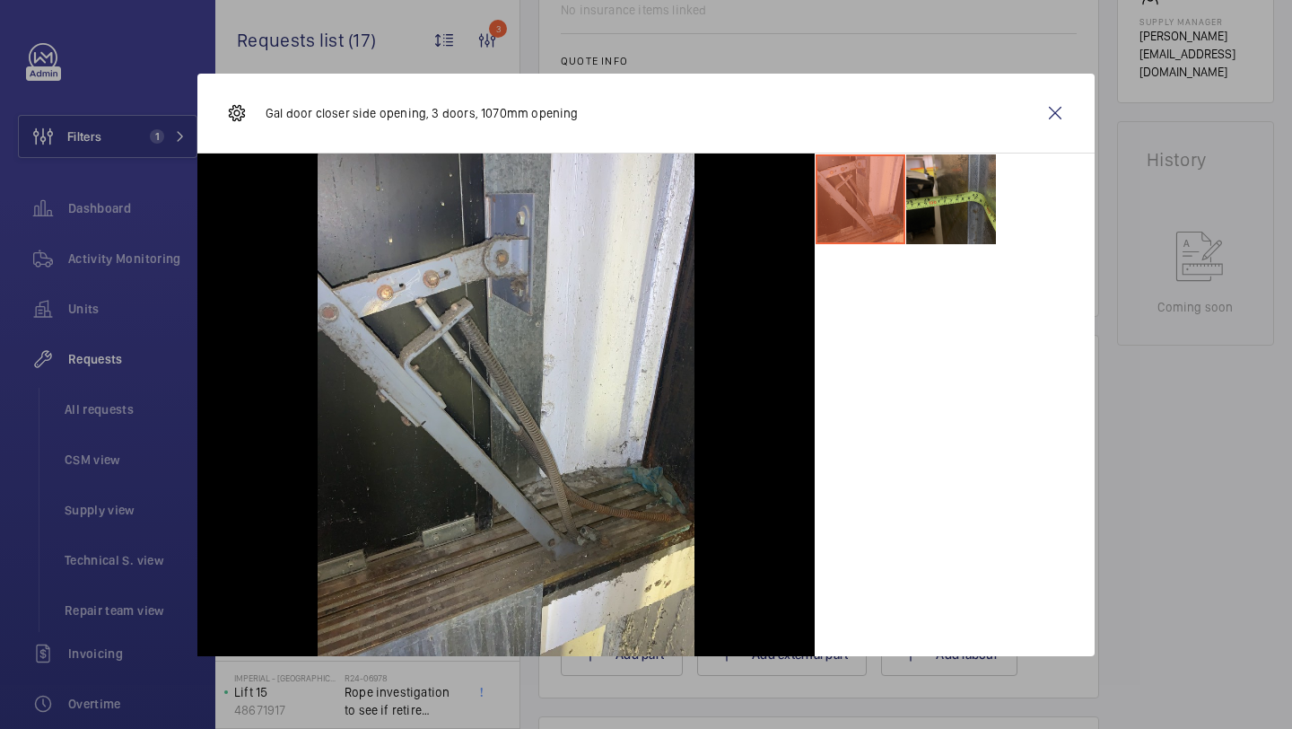
click at [960, 191] on li at bounding box center [951, 199] width 90 height 90
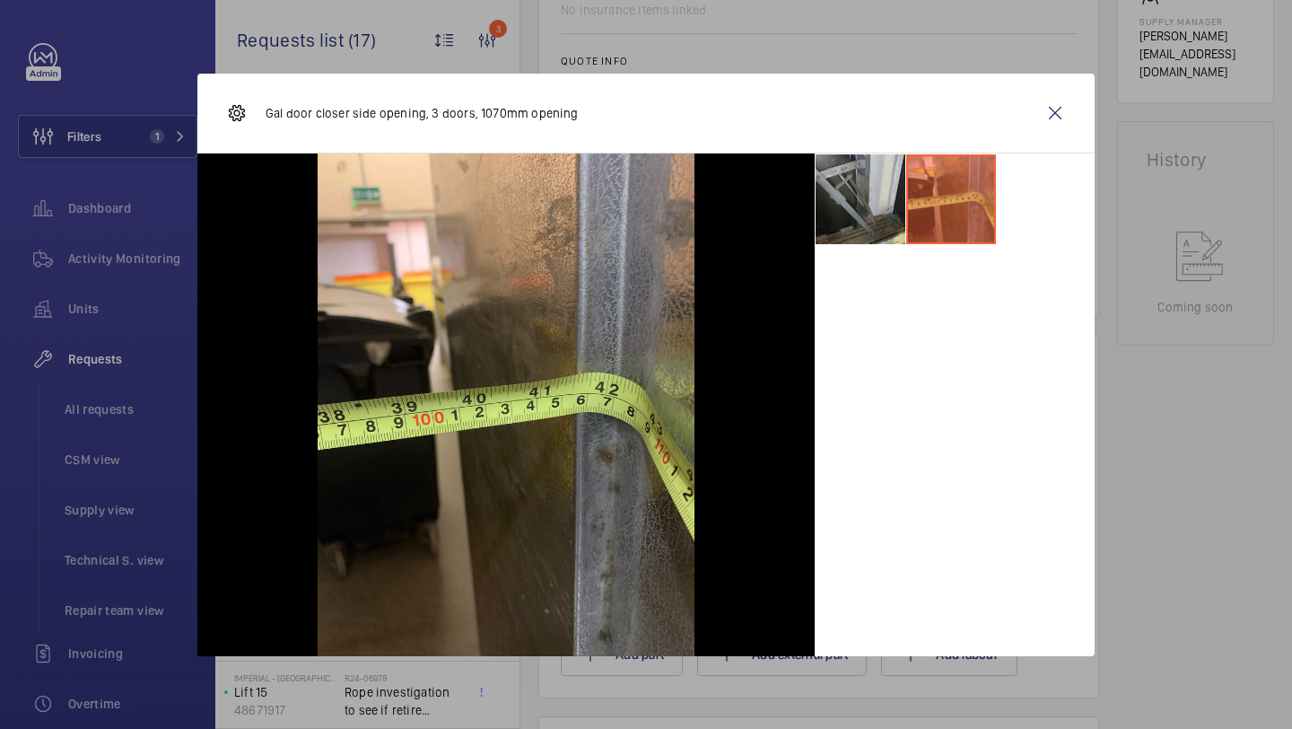
click at [859, 197] on li at bounding box center [861, 199] width 90 height 90
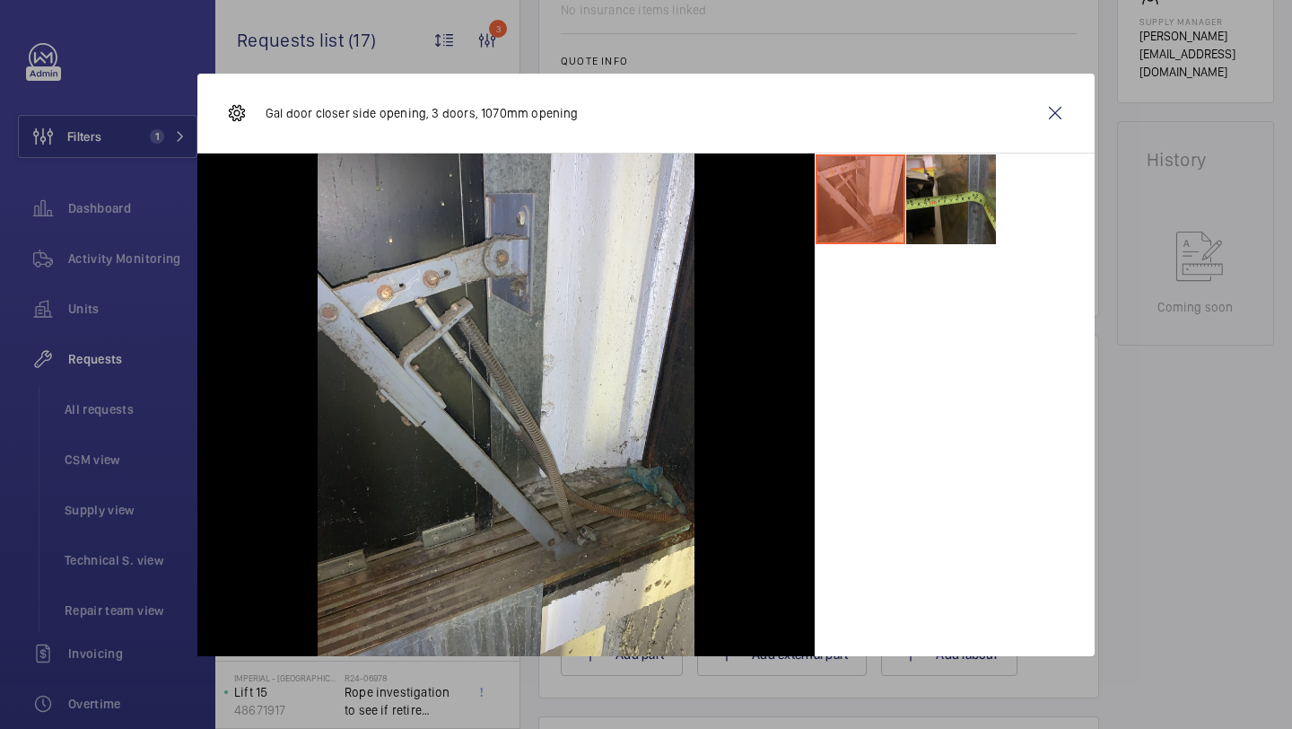
click at [931, 193] on li at bounding box center [951, 199] width 90 height 90
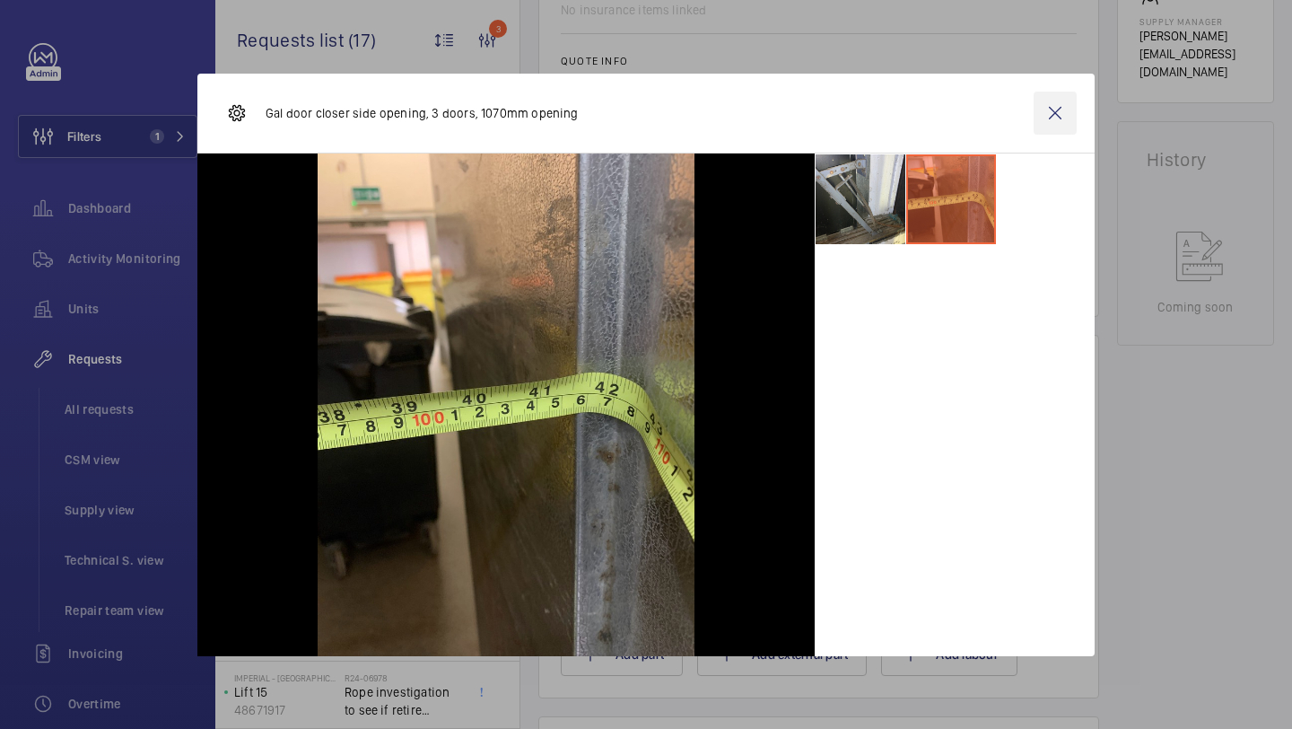
click at [1054, 118] on wm-front-icon-button at bounding box center [1055, 113] width 43 height 43
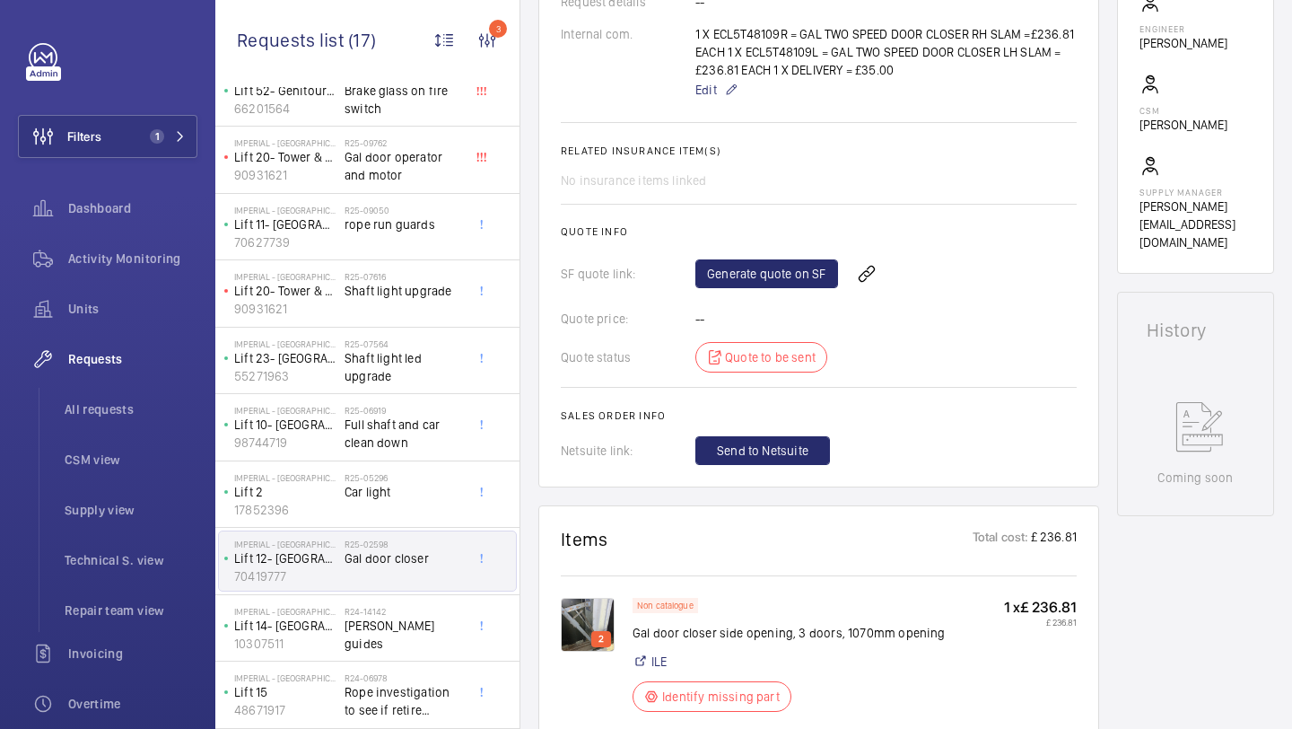
scroll to position [635, 0]
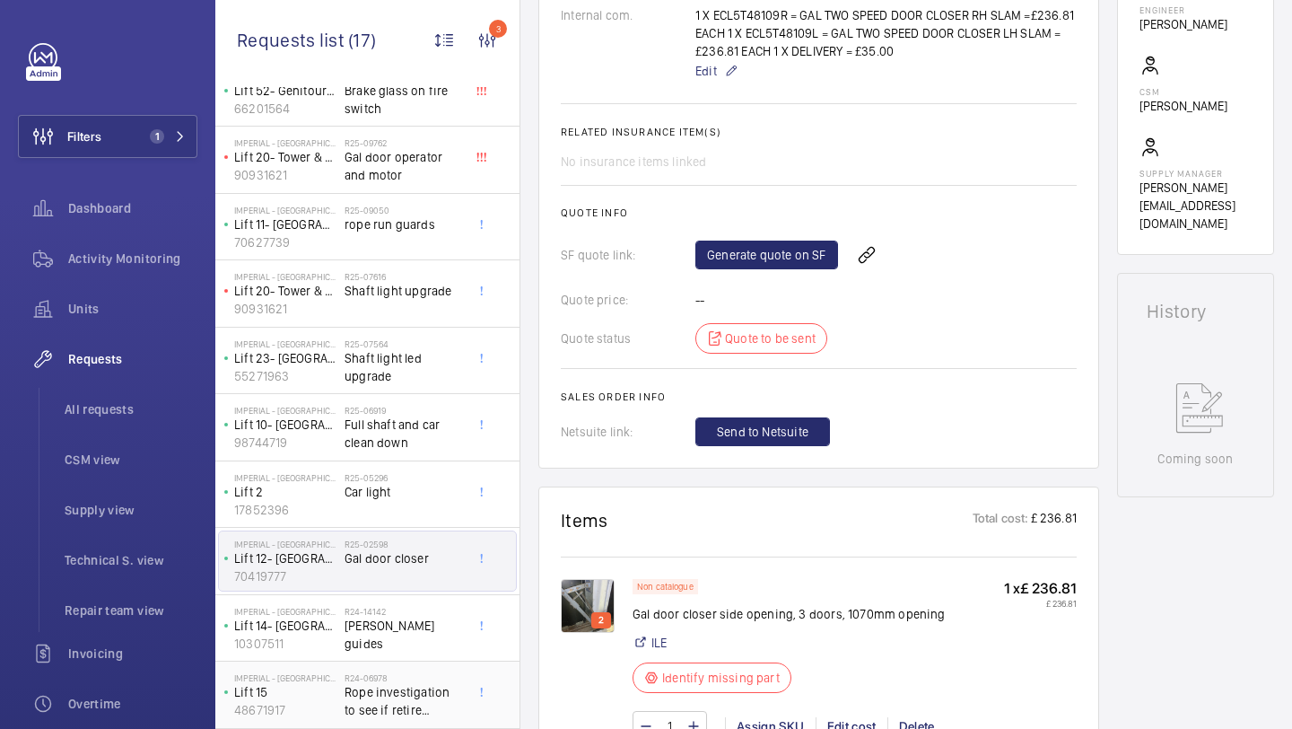
click at [389, 697] on span "Rope investigation to see if retire needed due to imbalance" at bounding box center [404, 701] width 118 height 36
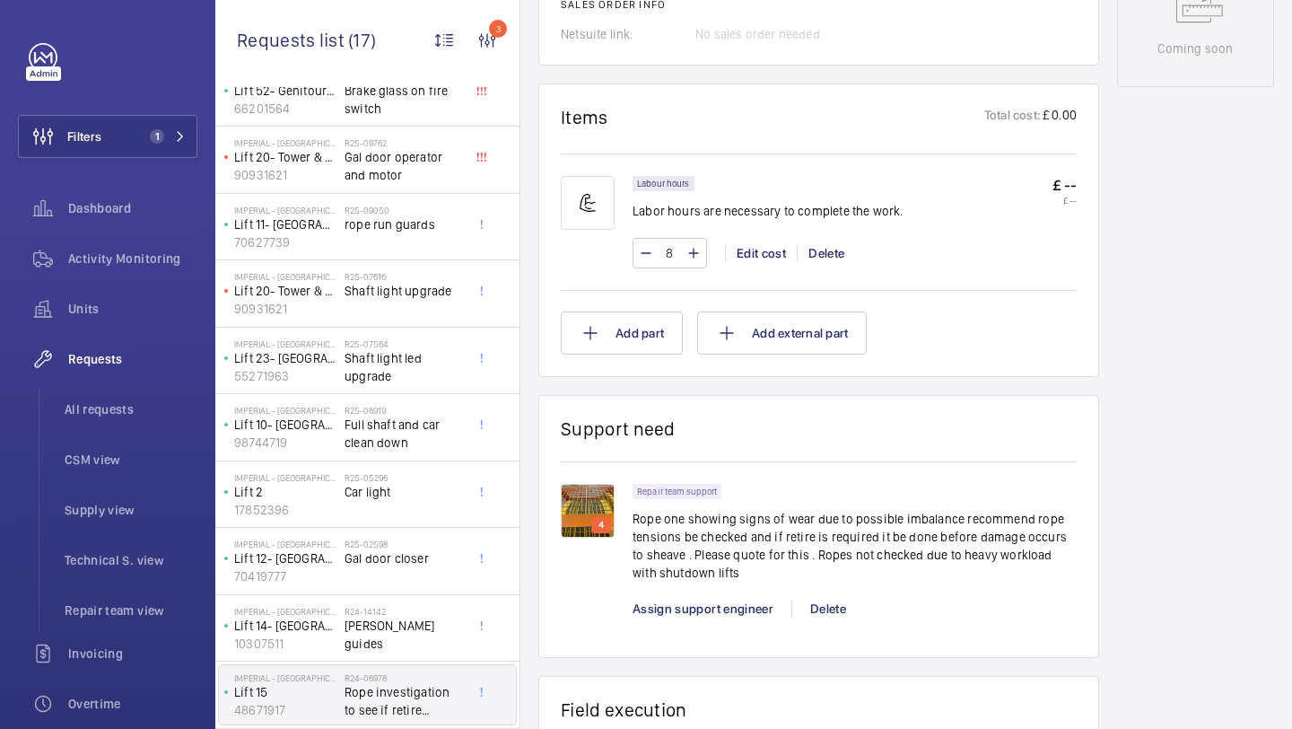
scroll to position [1069, 0]
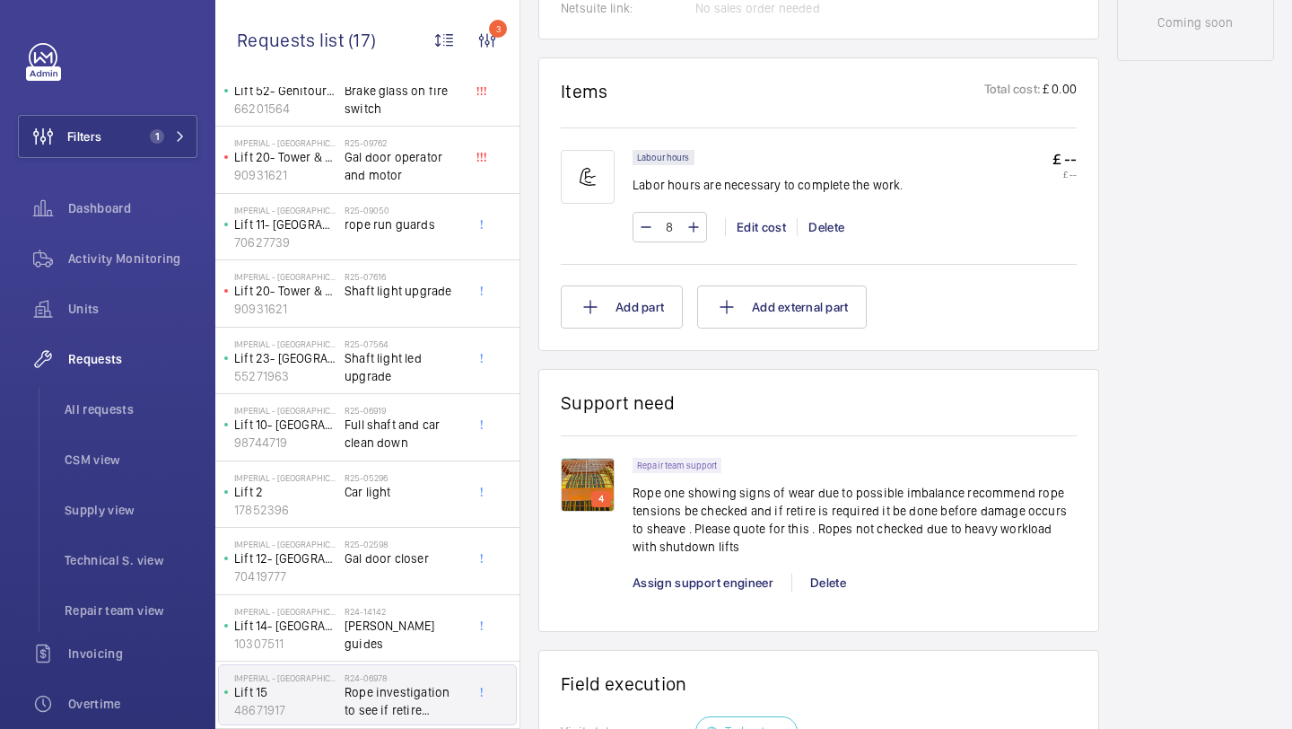
click at [598, 485] on img at bounding box center [588, 485] width 54 height 54
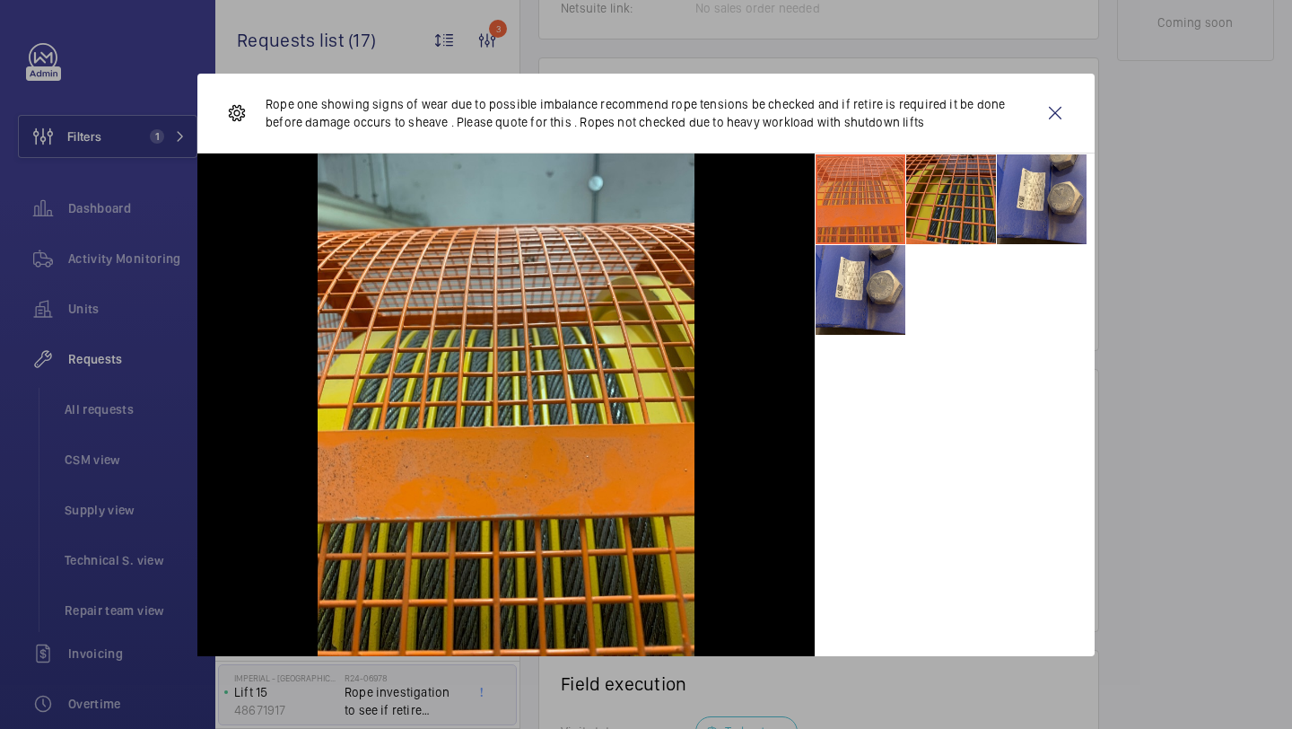
click at [943, 229] on li at bounding box center [951, 199] width 90 height 90
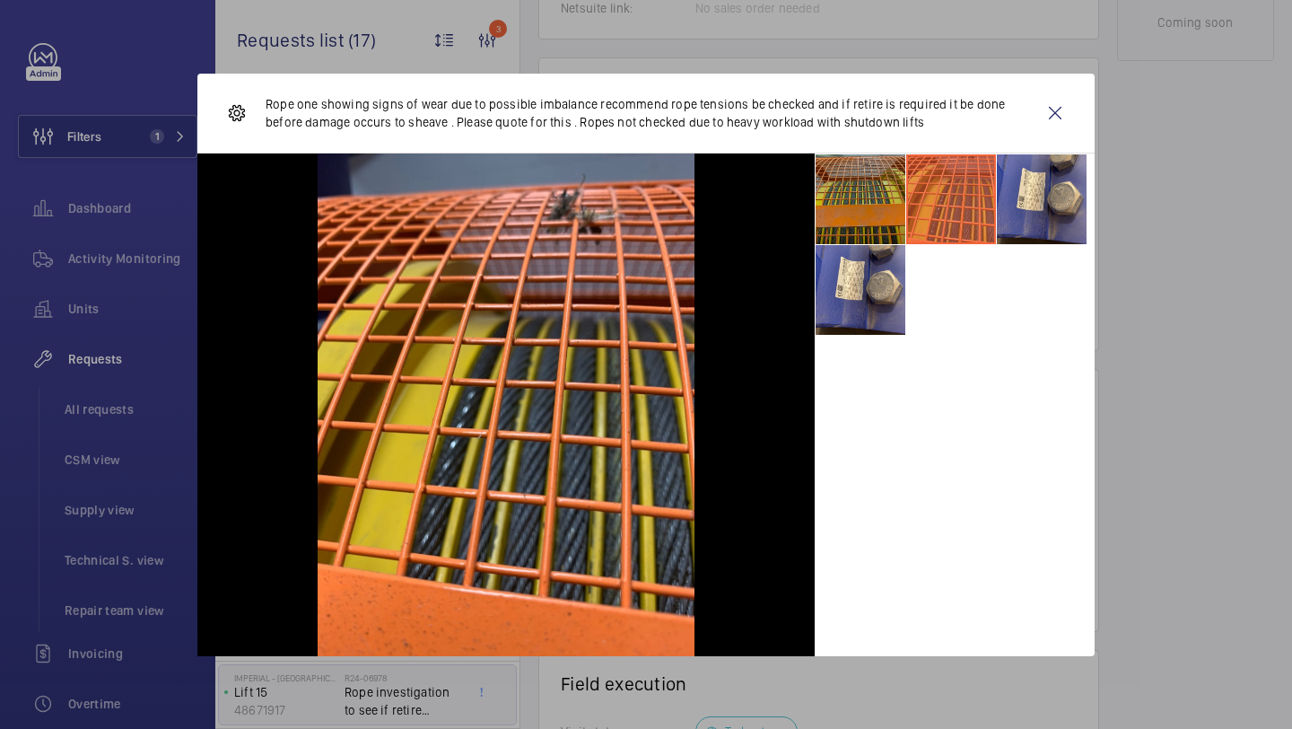
click at [884, 227] on li at bounding box center [861, 199] width 90 height 90
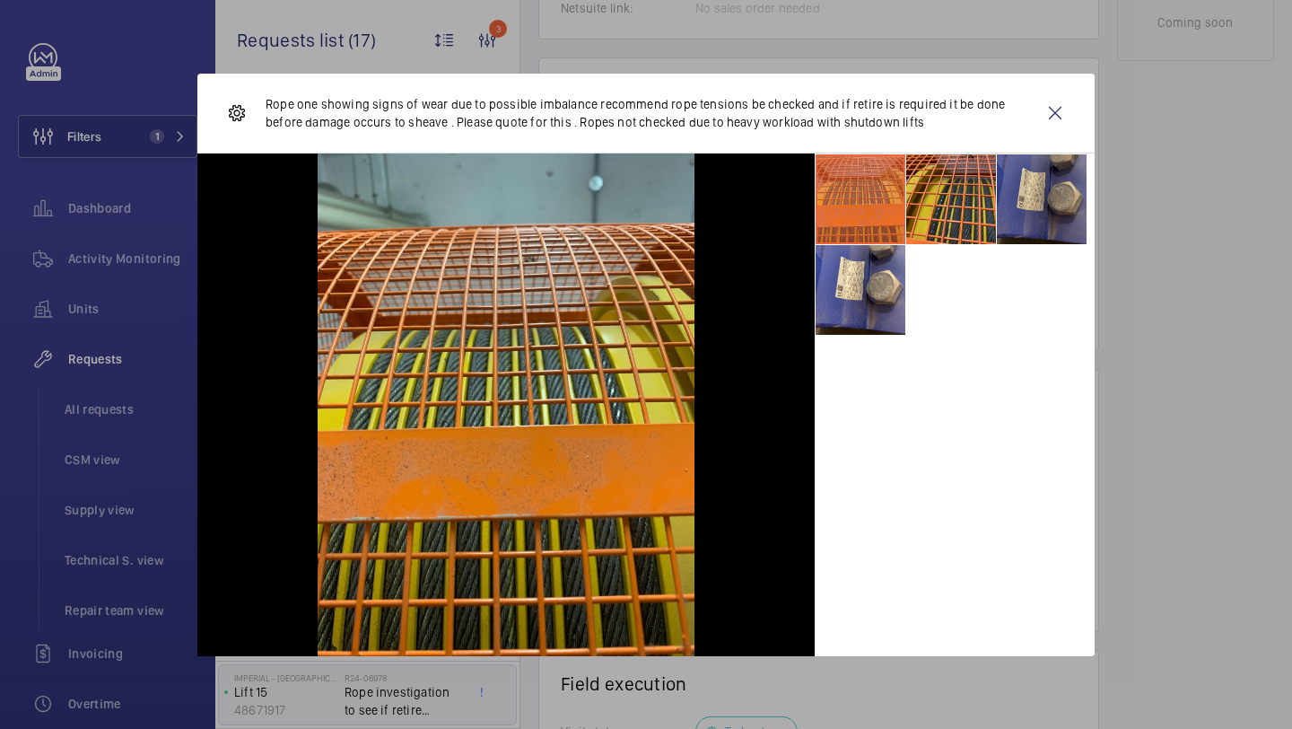
click at [1071, 174] on li at bounding box center [1042, 199] width 90 height 90
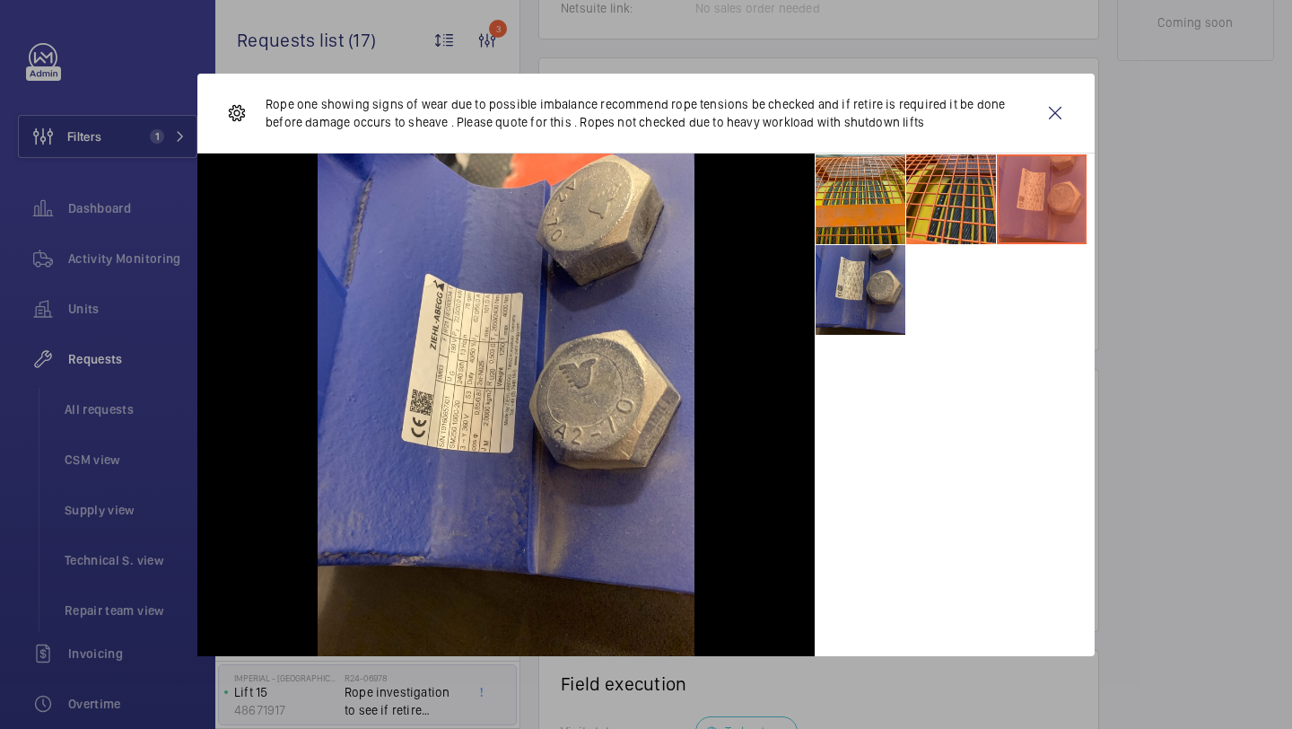
click at [899, 321] on li at bounding box center [861, 290] width 90 height 90
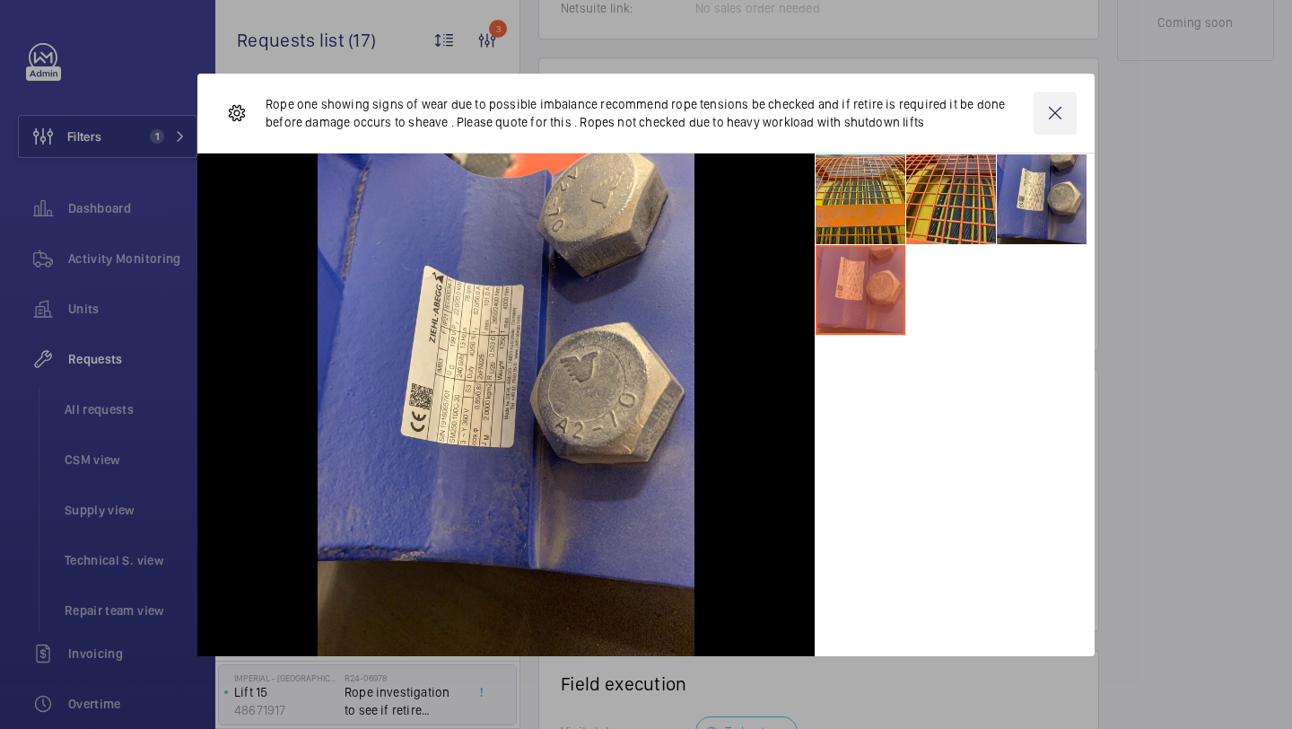
click at [1062, 100] on wm-front-icon-button at bounding box center [1055, 113] width 43 height 43
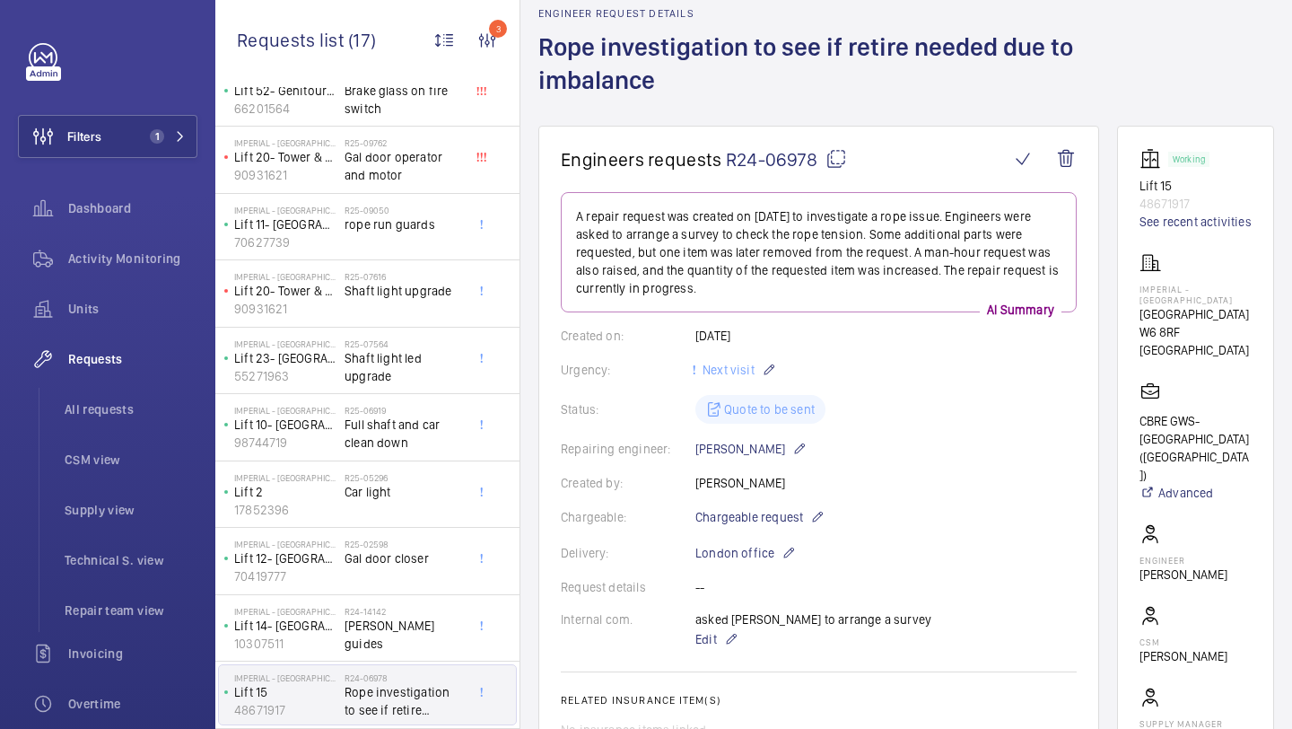
scroll to position [0, 0]
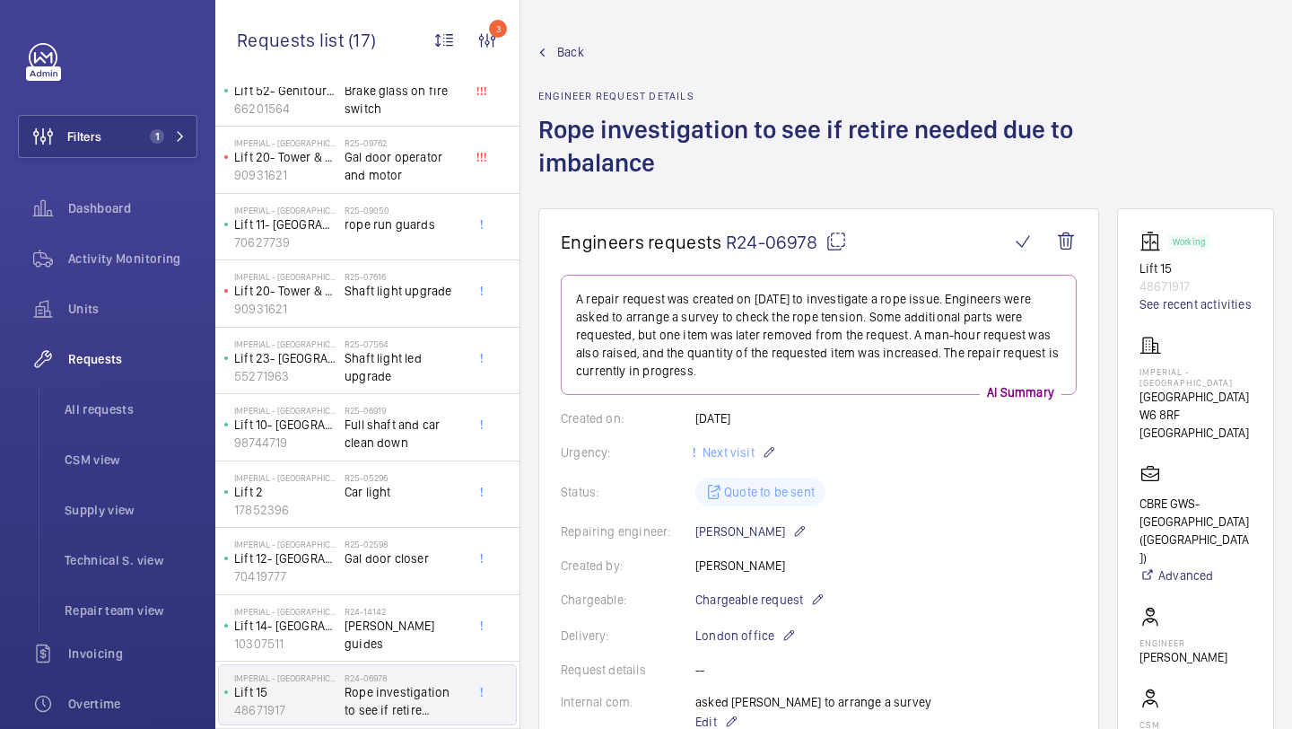
click at [799, 141] on h1 "Rope investigation to see if retire needed due to imbalance" at bounding box center [820, 160] width 564 height 95
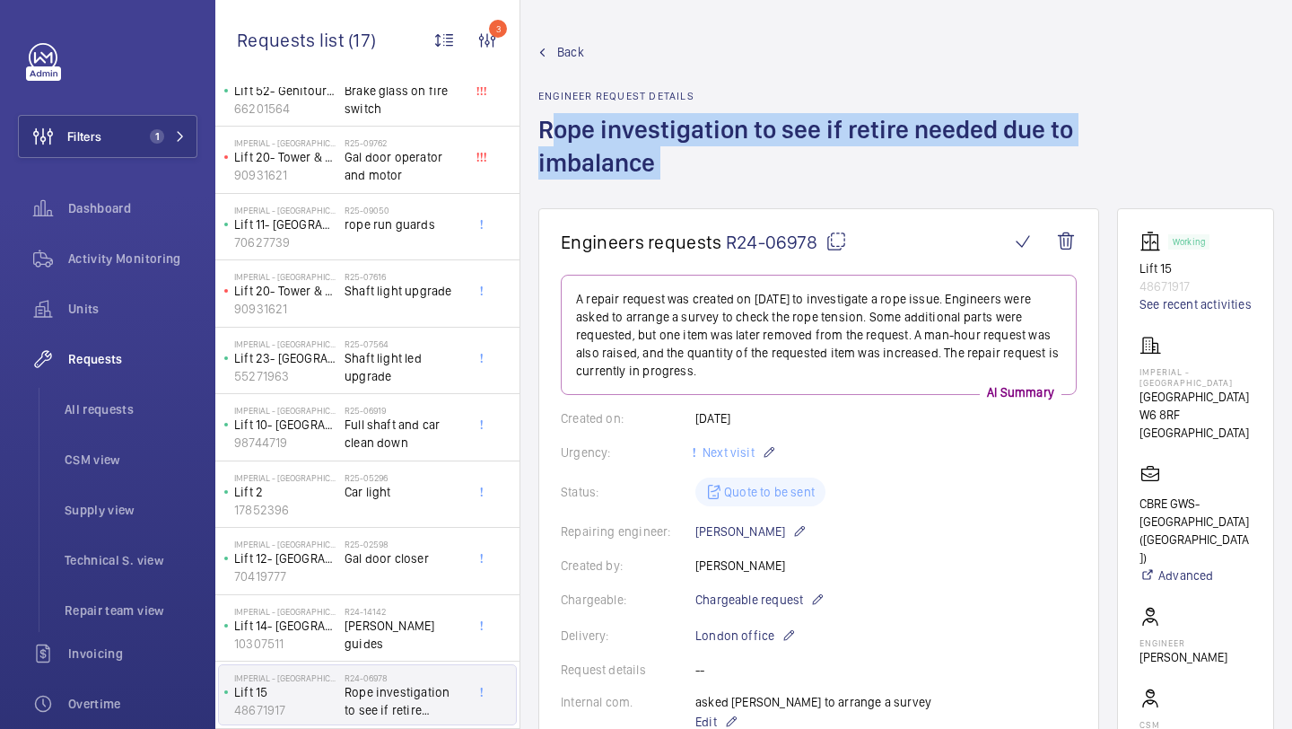
click at [799, 141] on h1 "Rope investigation to see if retire needed due to imbalance" at bounding box center [820, 160] width 564 height 95
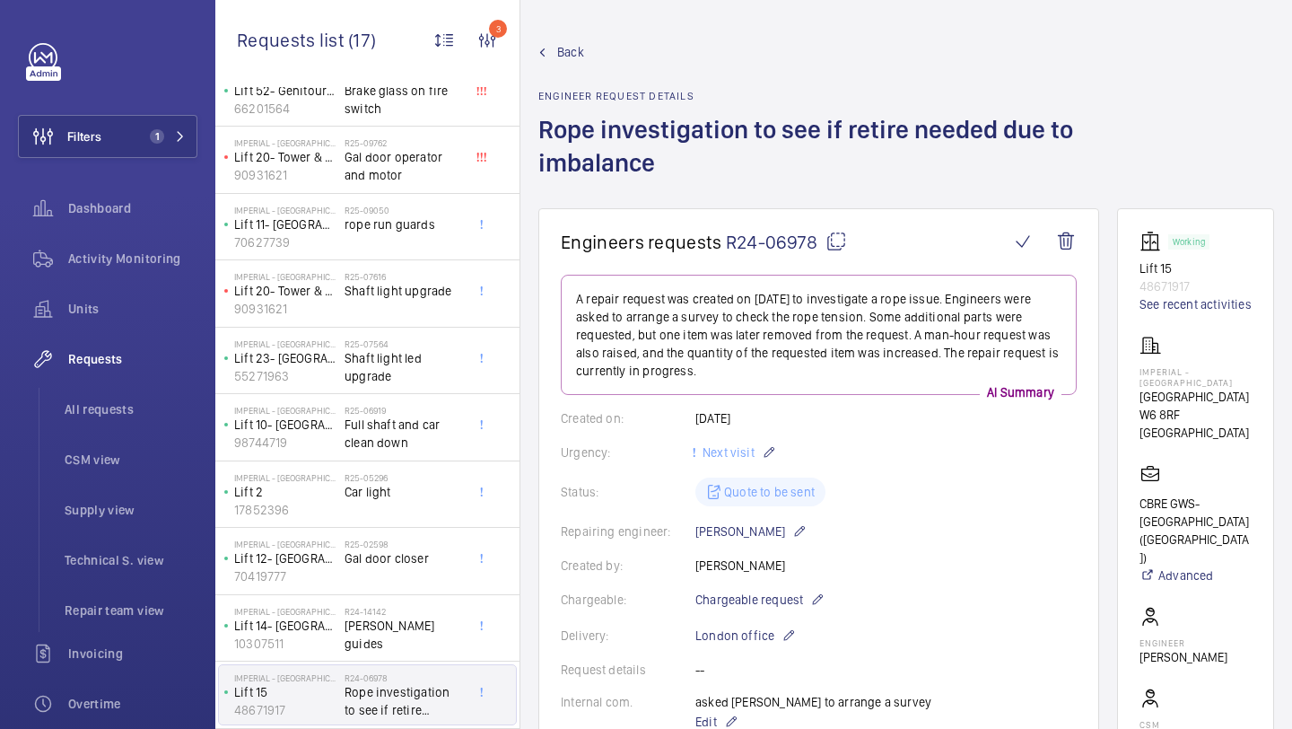
click at [818, 138] on h1 "Rope investigation to see if retire needed due to imbalance" at bounding box center [820, 160] width 564 height 95
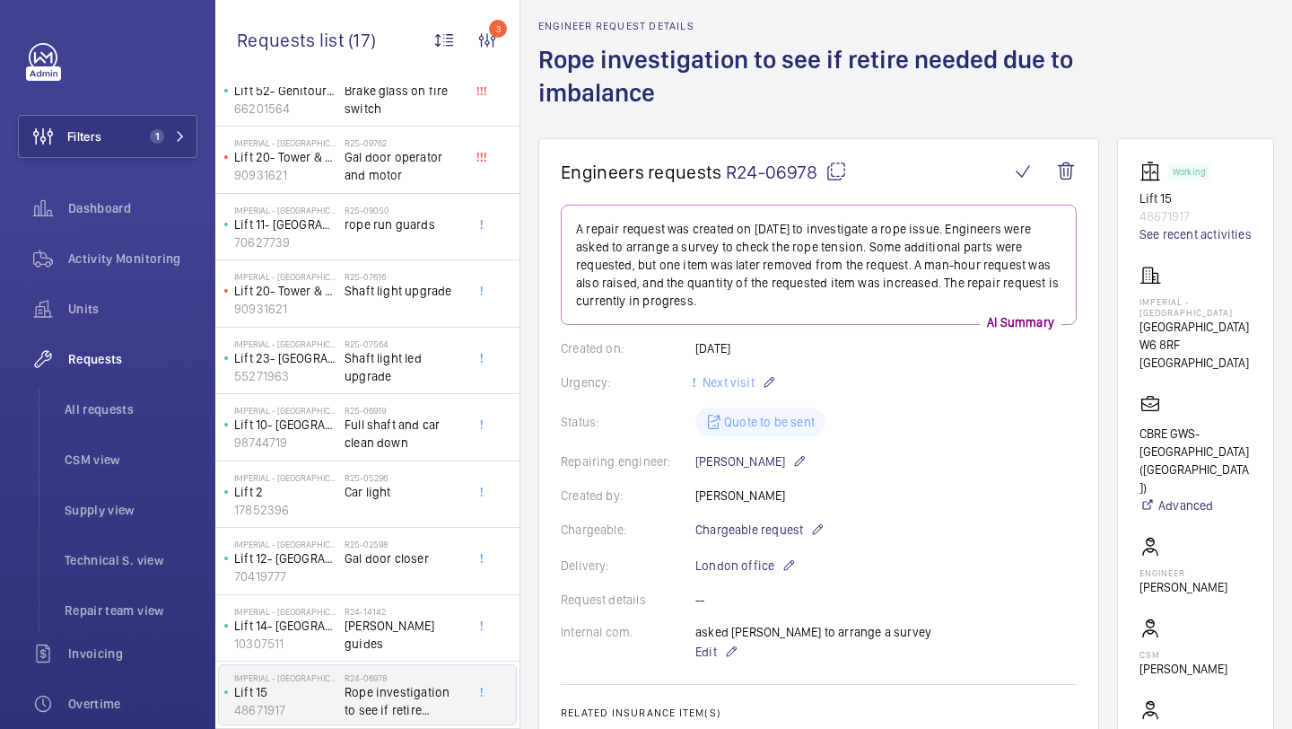
scroll to position [67, 0]
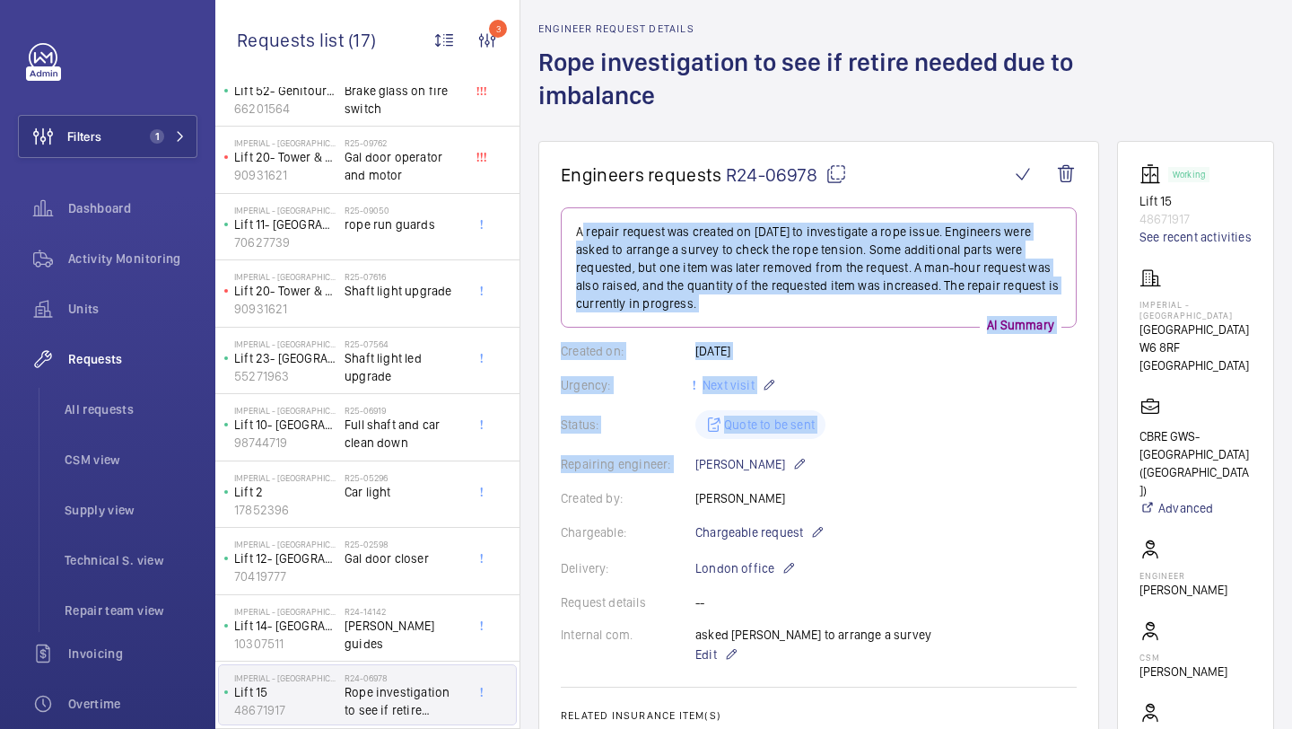
drag, startPoint x: 1064, startPoint y: 169, endPoint x: 961, endPoint y: 437, distance: 287.5
click at [960, 443] on wm-front-card "Engineers requests R24-06978 A repair request was created on [DATE] to investig…" at bounding box center [818, 591] width 561 height 900
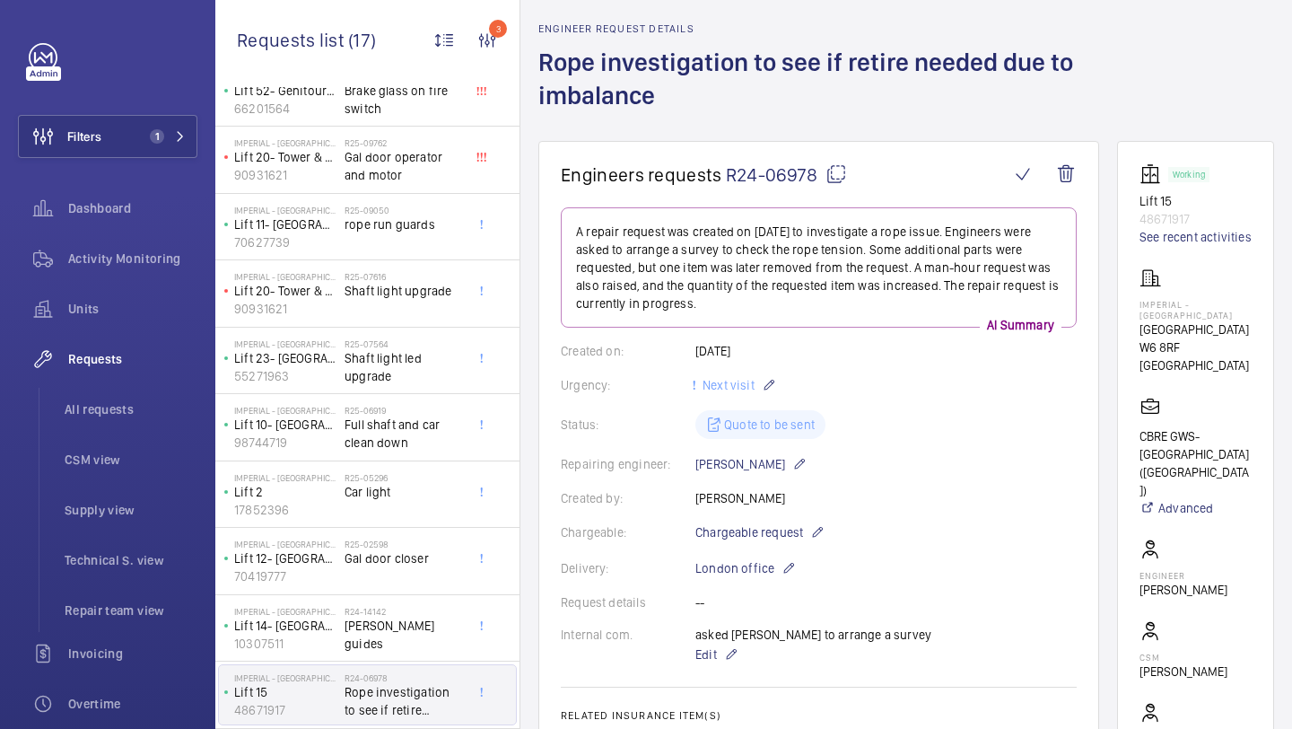
click at [955, 442] on wm-front-card-body "A repair request was created on [DATE] to investigate a rope issue. Engineers w…" at bounding box center [819, 612] width 516 height 811
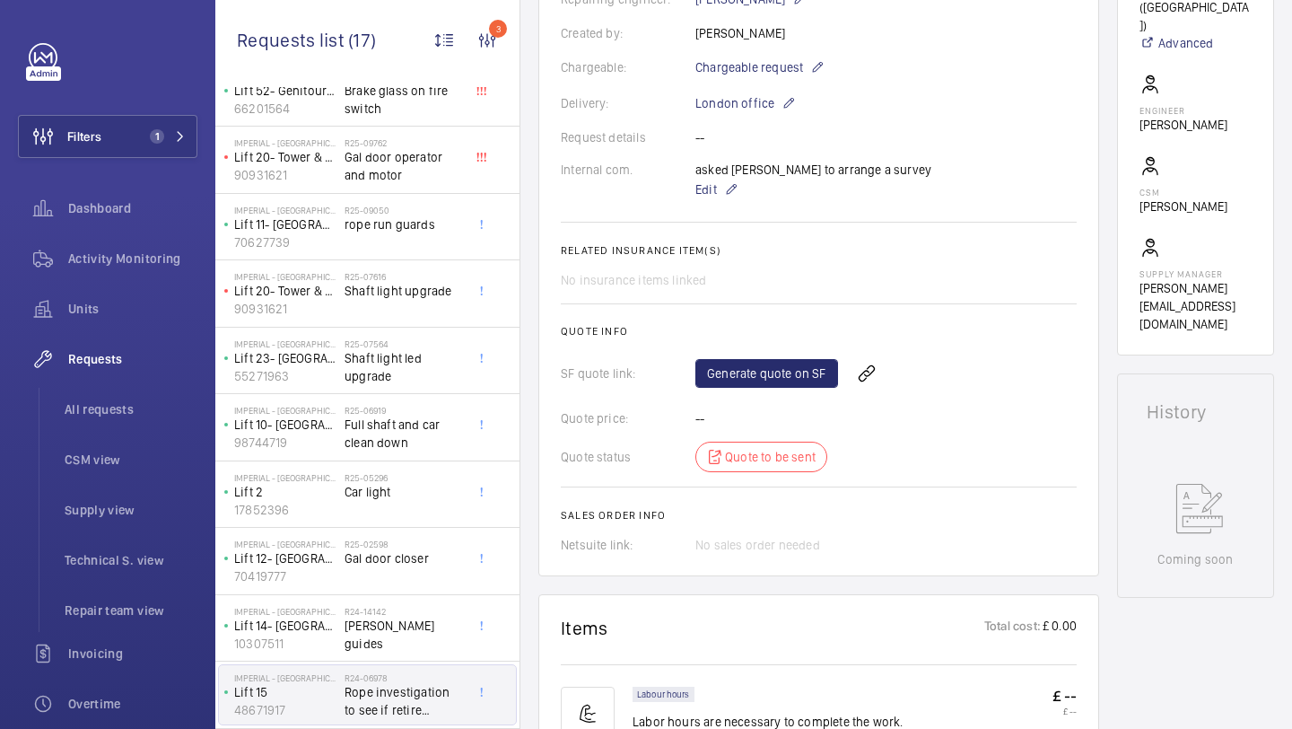
scroll to position [179, 0]
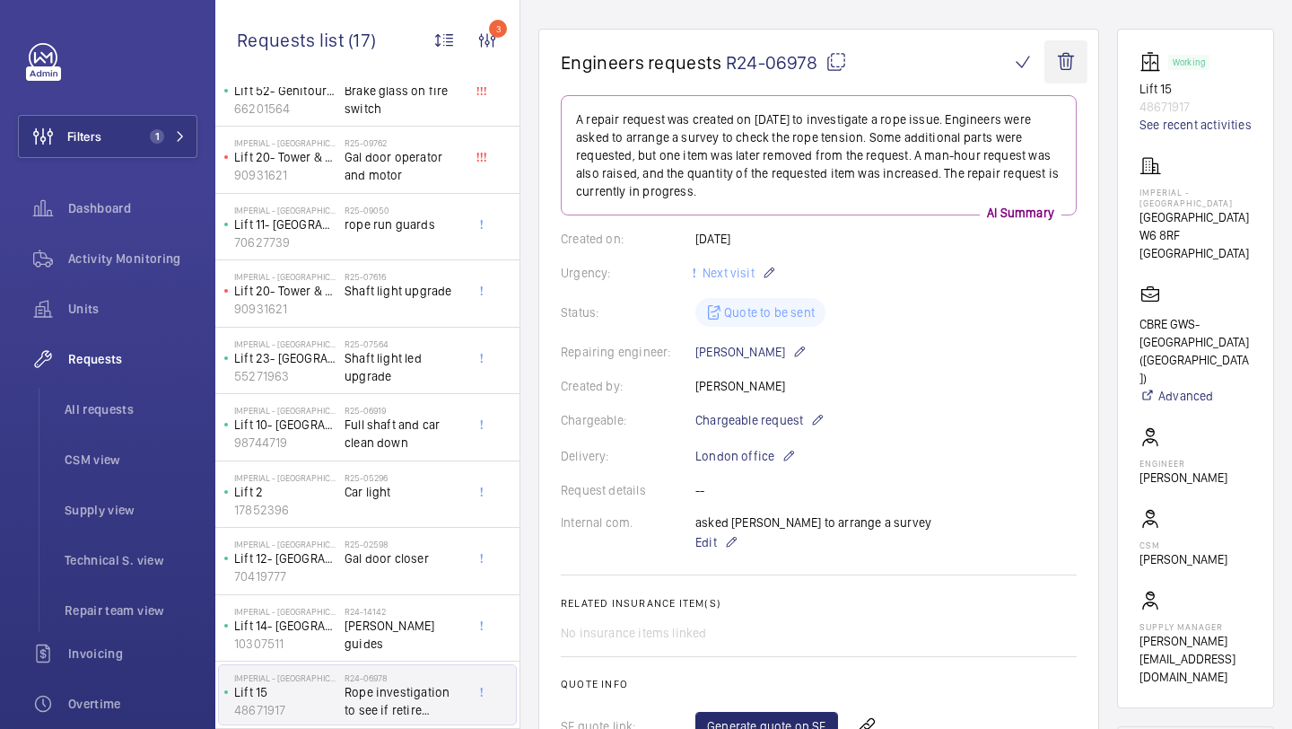
click at [1066, 57] on wm-front-icon-button at bounding box center [1066, 61] width 43 height 43
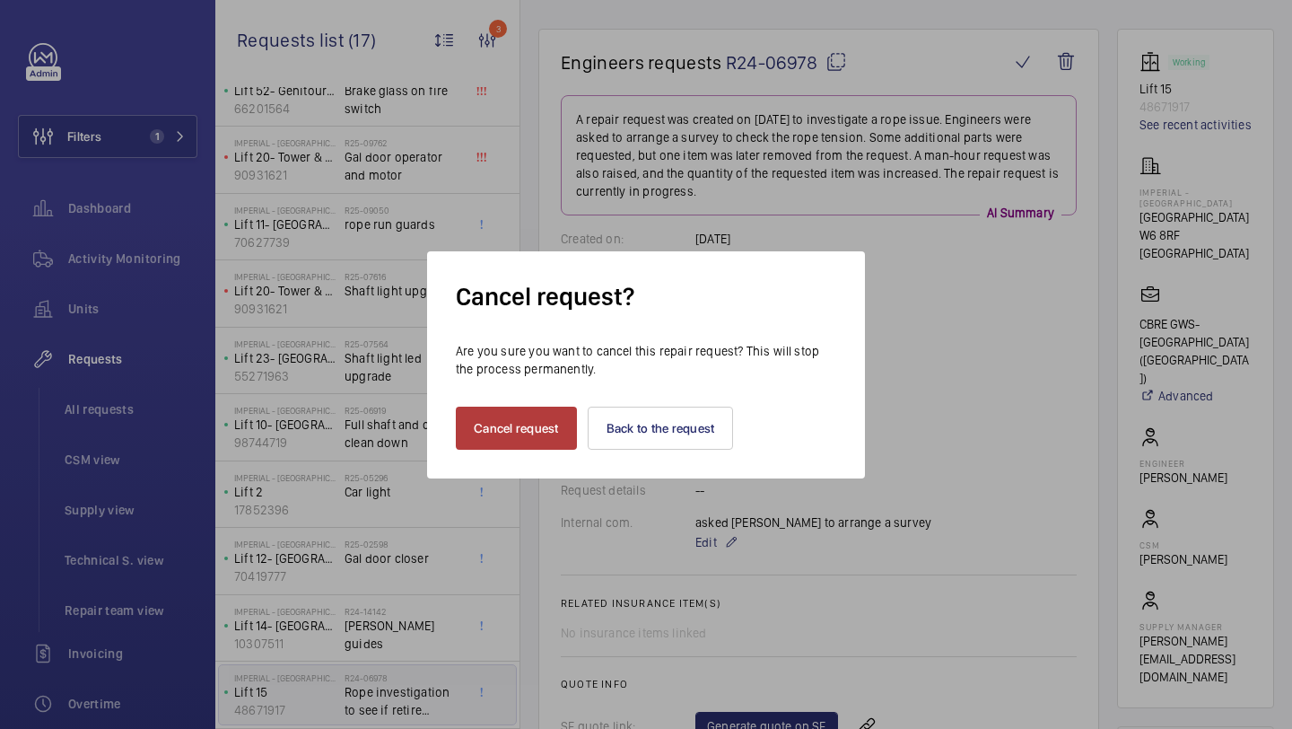
click at [538, 420] on button "Cancel request" at bounding box center [516, 428] width 121 height 43
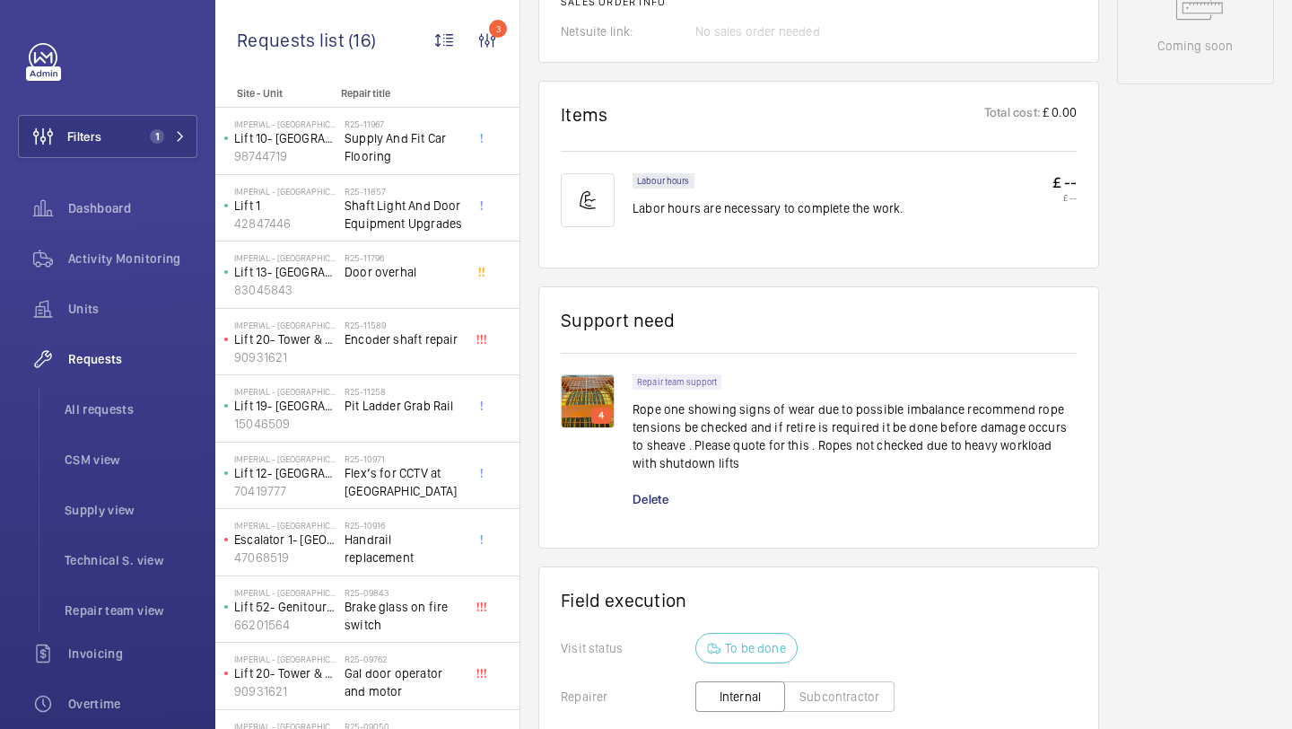
scroll to position [1048, 0]
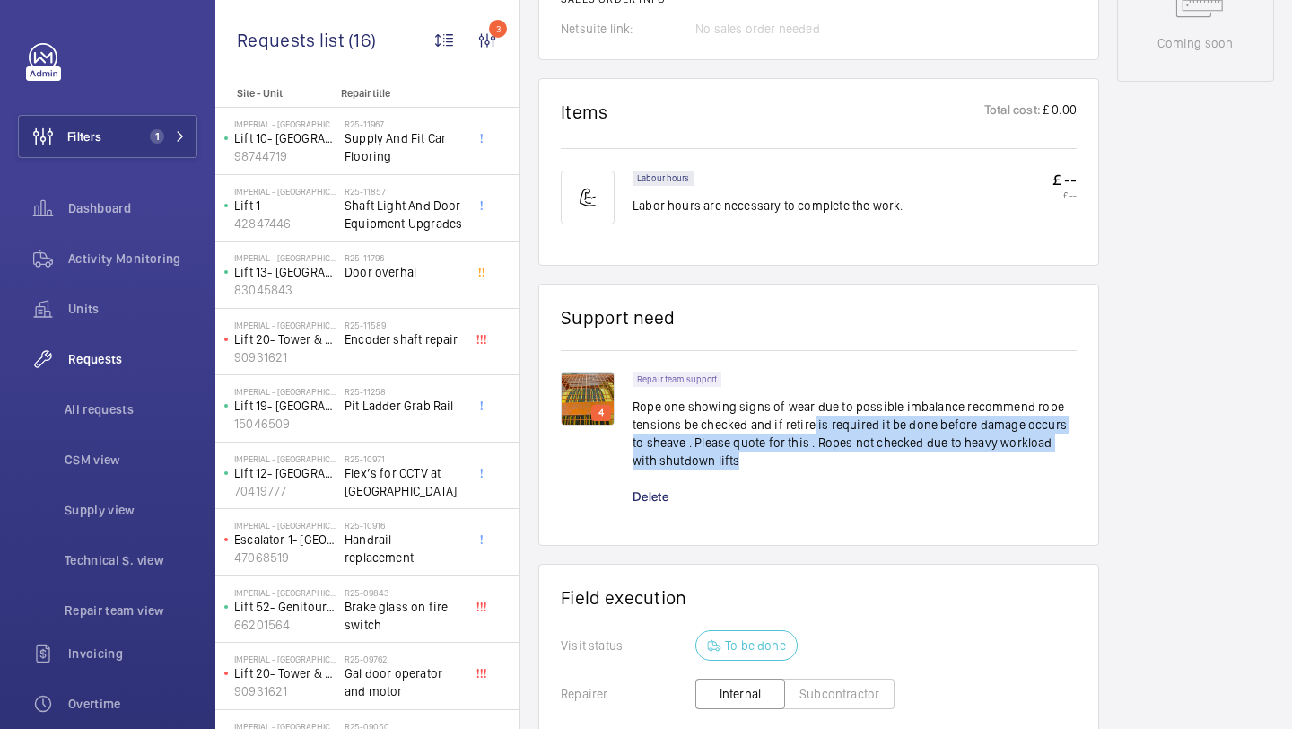
drag, startPoint x: 813, startPoint y: 434, endPoint x: 943, endPoint y: 466, distance: 133.9
click at [943, 466] on p "Rope one showing signs of wear due to possible imbalance recommend rope tension…" at bounding box center [855, 434] width 444 height 72
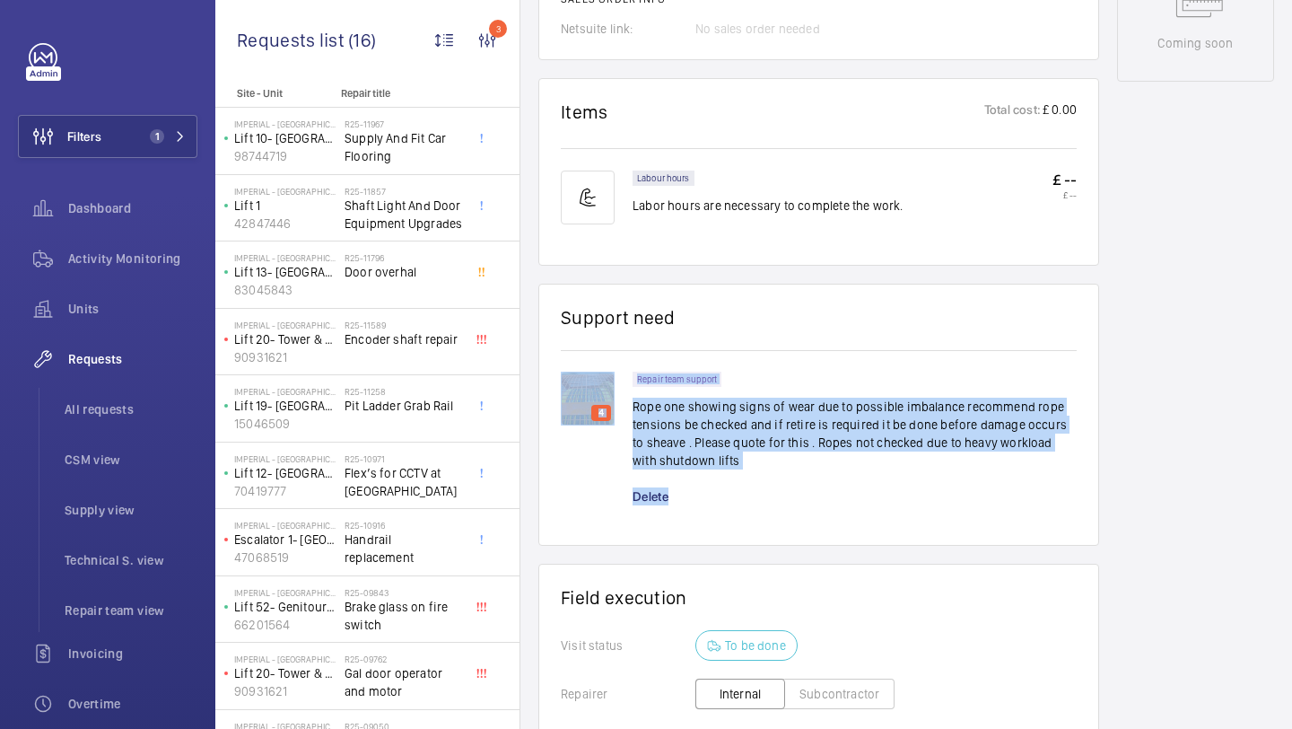
drag, startPoint x: 627, startPoint y: 407, endPoint x: 721, endPoint y: 493, distance: 127.1
click at [723, 495] on div "4 Repair team support Rope one showing signs of wear due to possible imbalance …" at bounding box center [819, 448] width 516 height 152
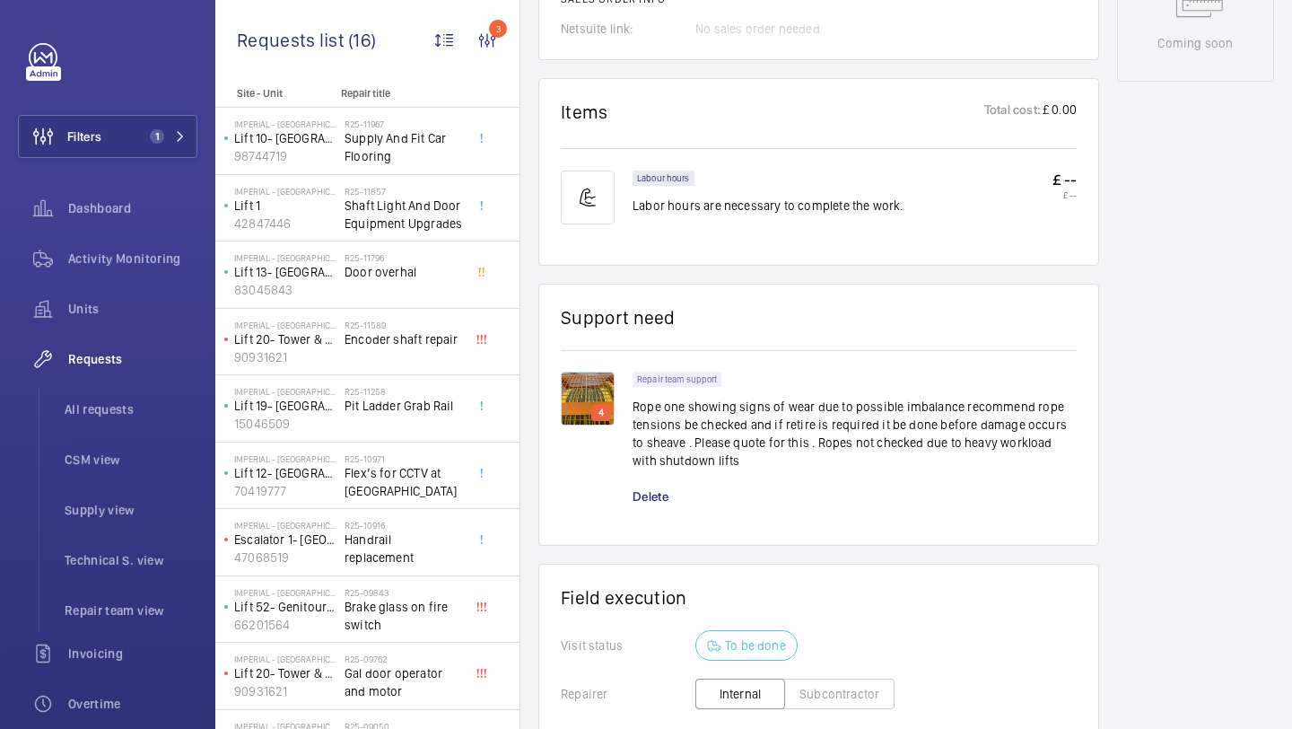
click at [726, 471] on div "Repair team support Rope one showing signs of wear due to possible imbalance re…" at bounding box center [855, 426] width 444 height 109
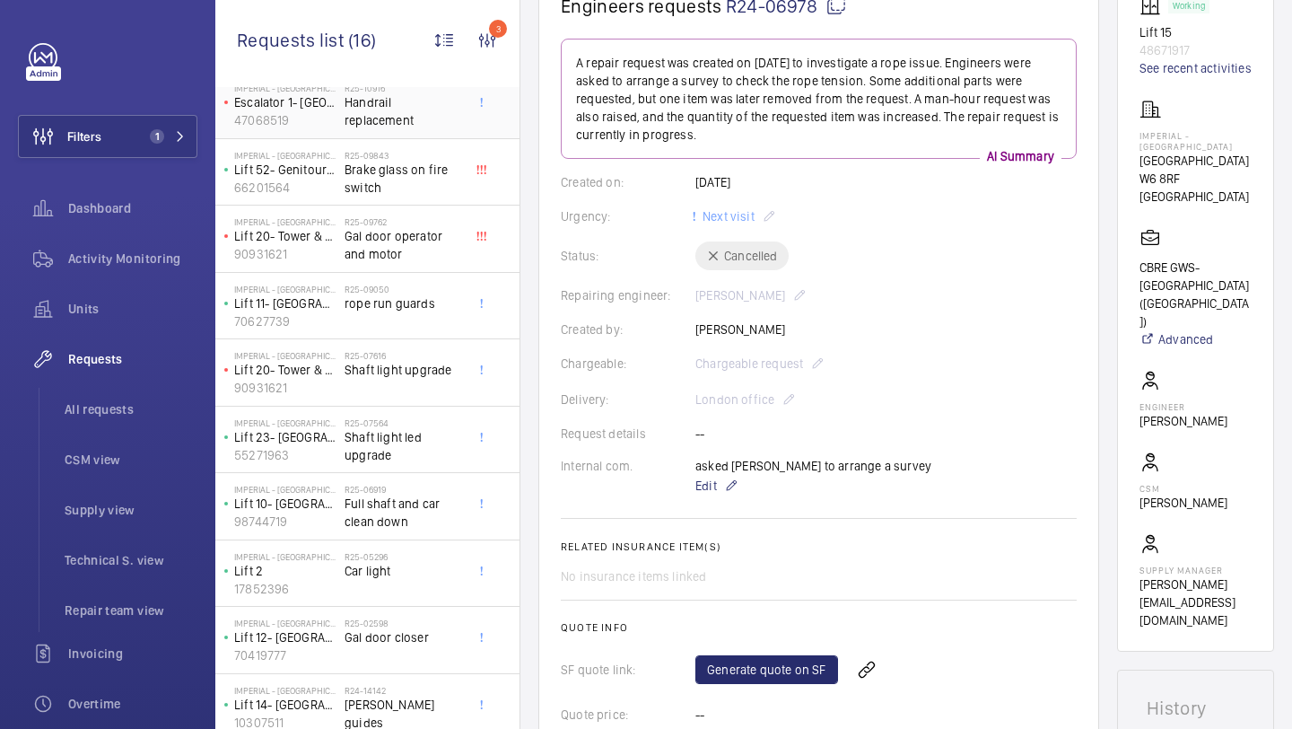
scroll to position [449, 0]
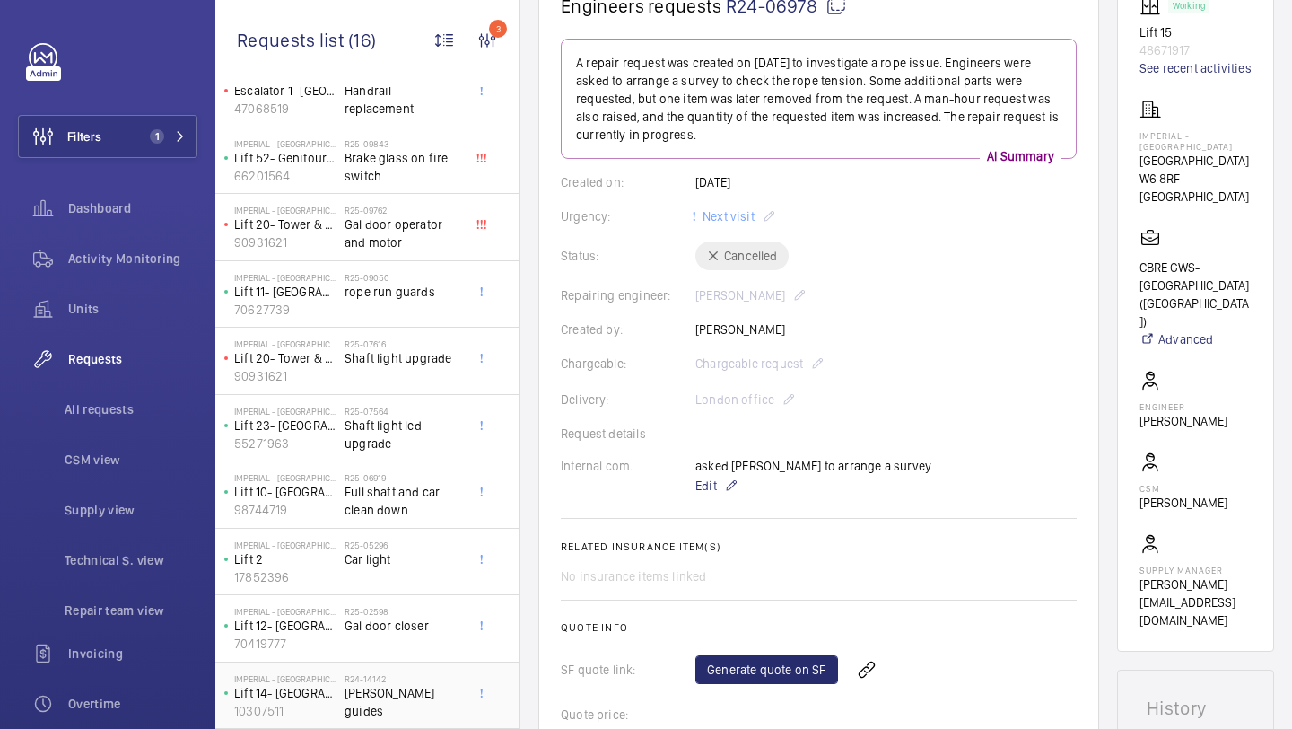
click at [389, 703] on div "R24-14142 [PERSON_NAME] guides" at bounding box center [404, 699] width 118 height 52
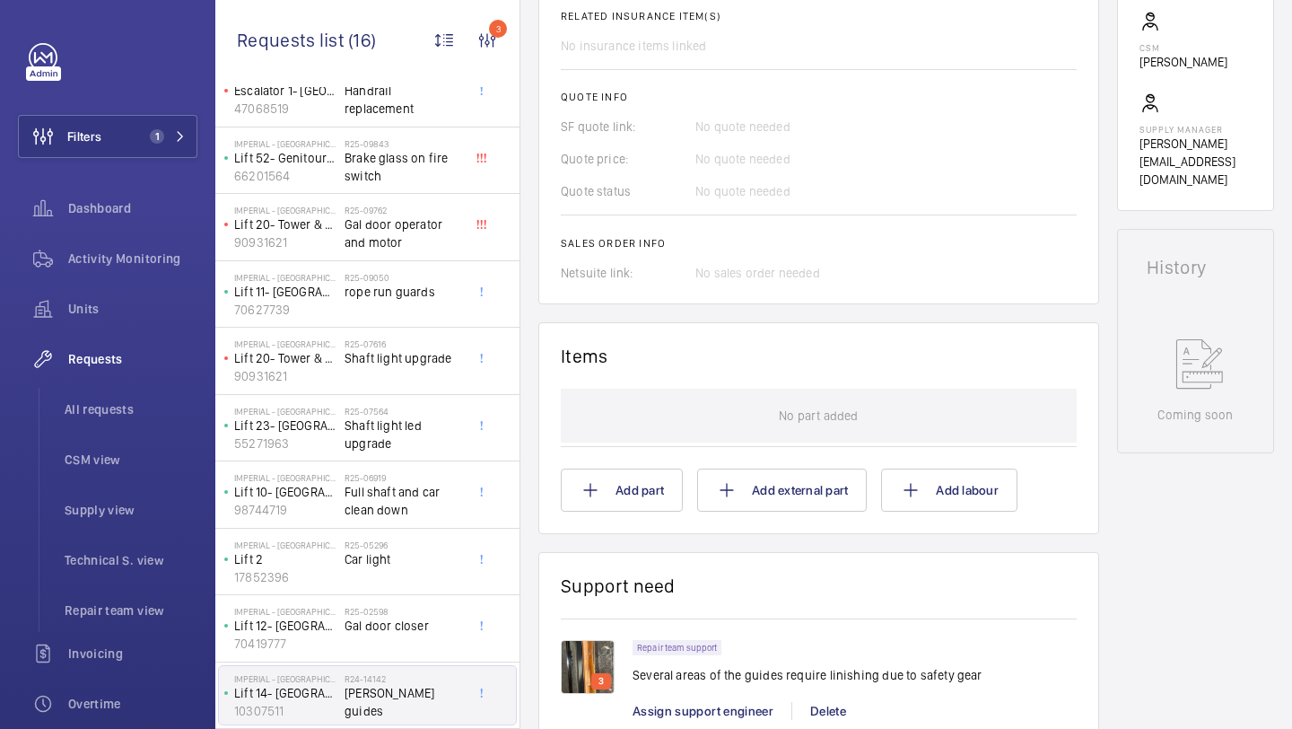
scroll to position [727, 0]
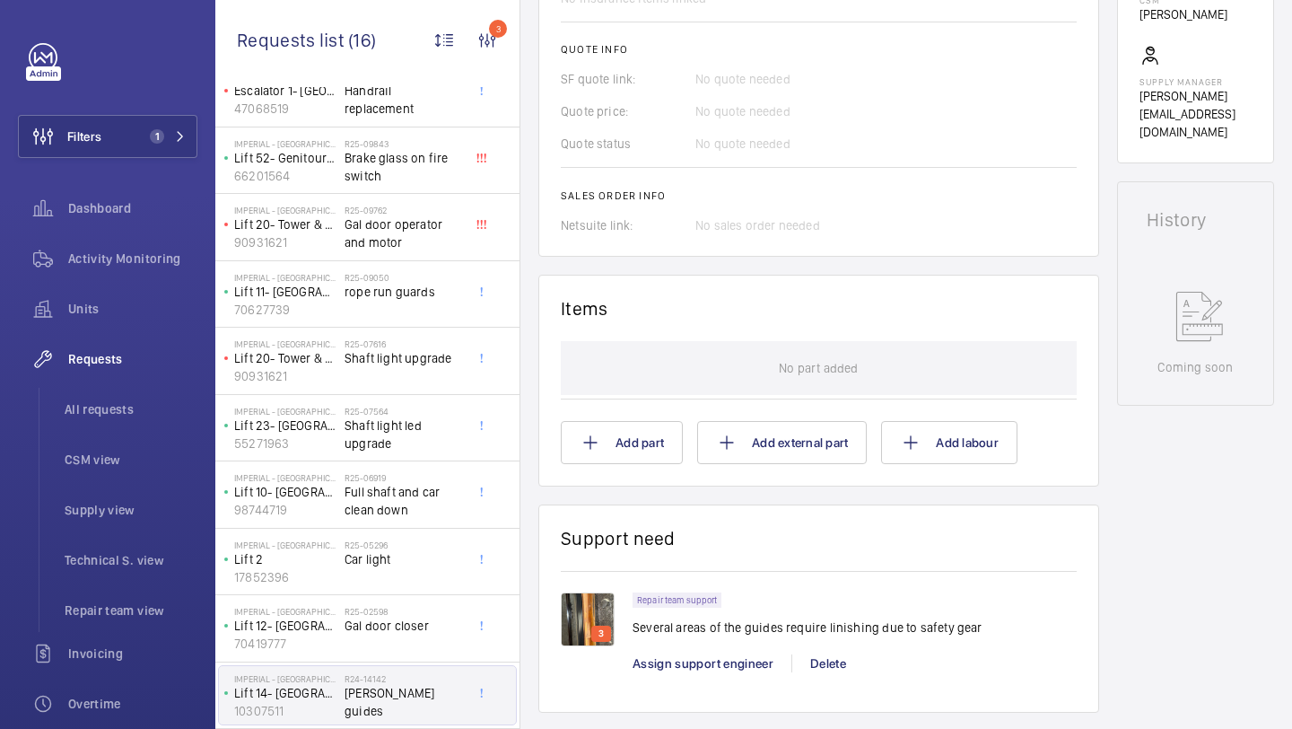
click at [590, 623] on img at bounding box center [588, 619] width 54 height 54
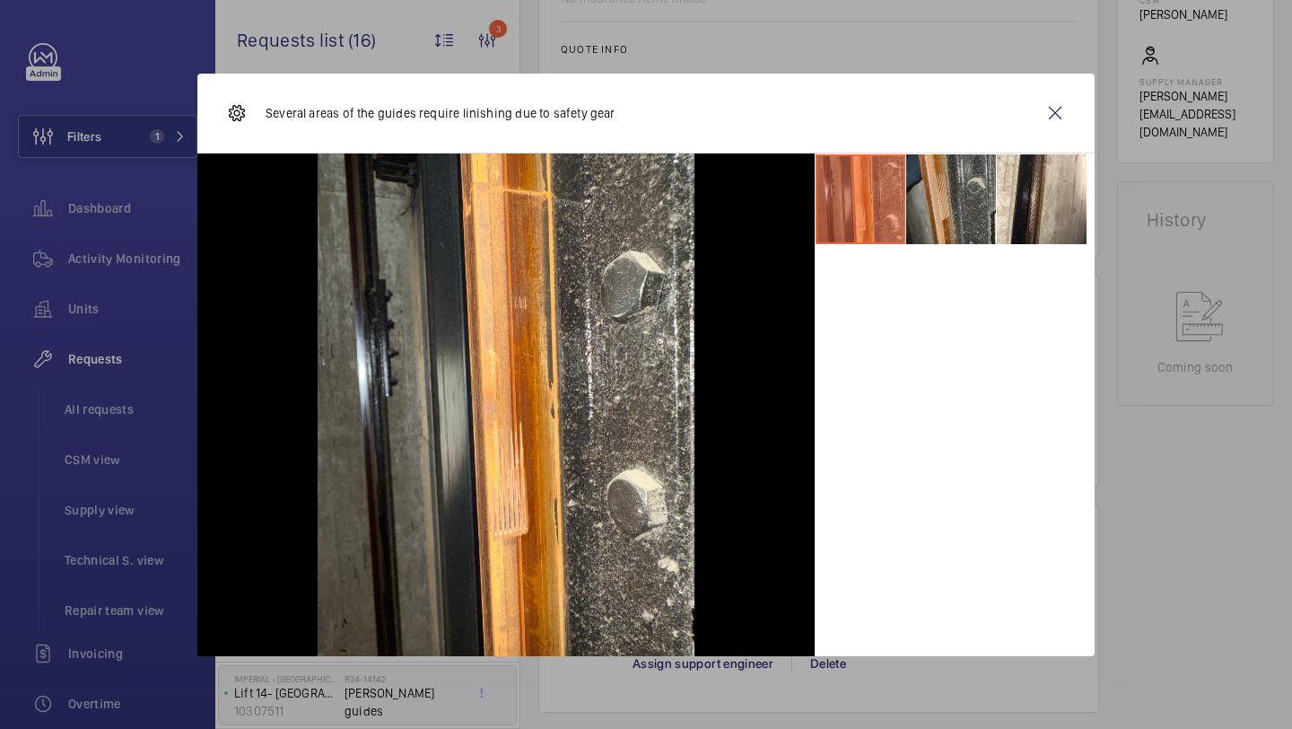
click at [955, 208] on li at bounding box center [951, 199] width 90 height 90
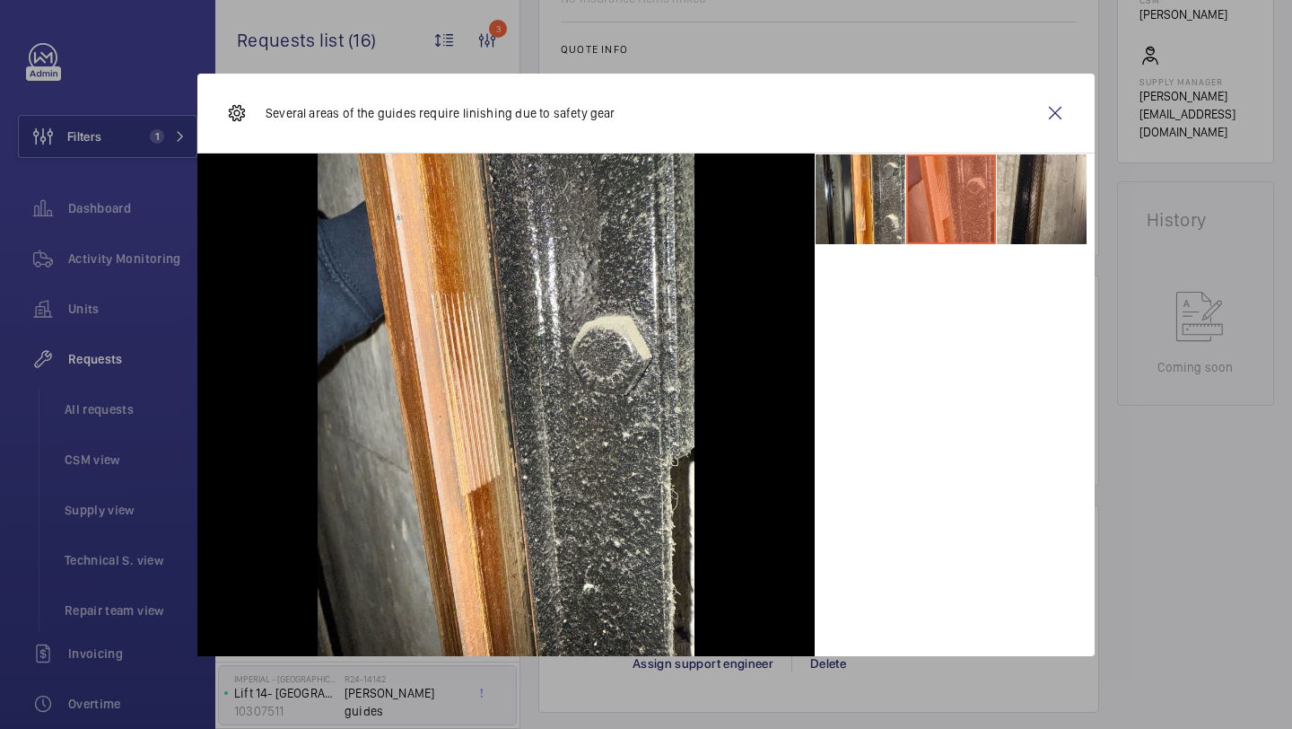
click at [1028, 202] on li at bounding box center [1042, 199] width 90 height 90
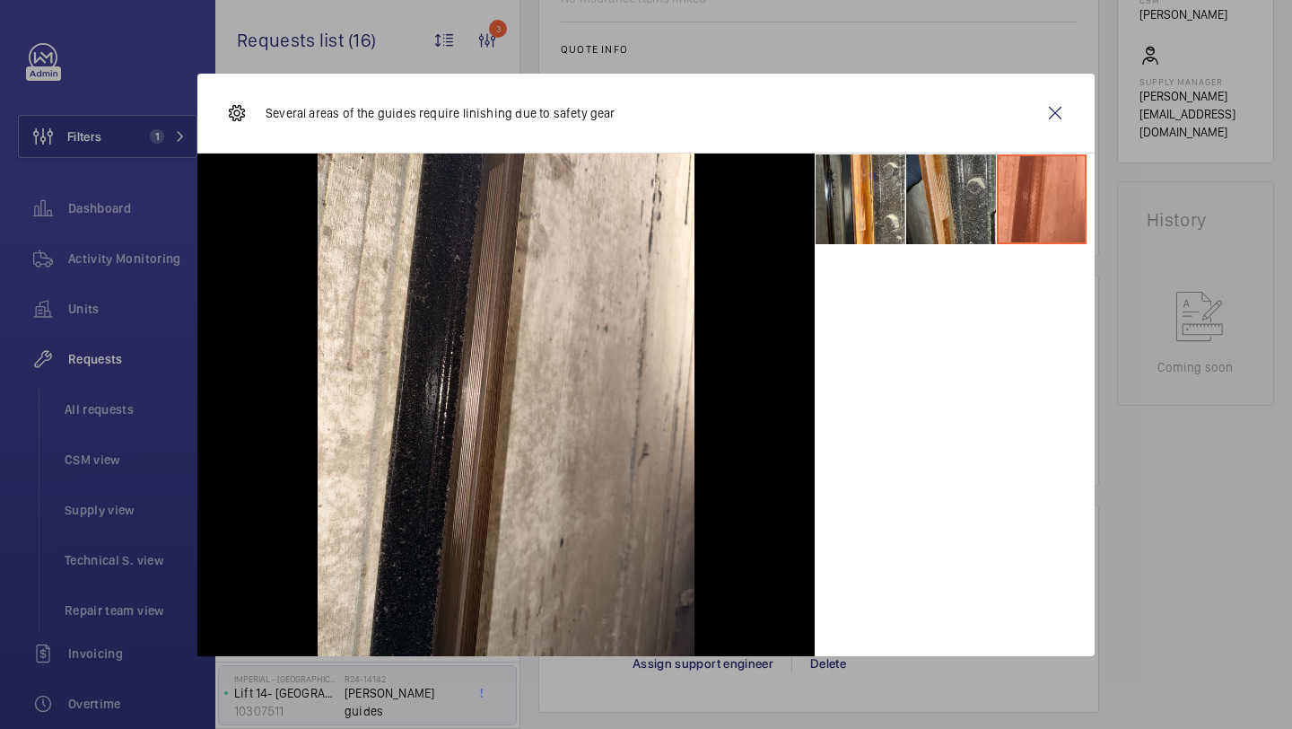
click at [929, 209] on li at bounding box center [951, 199] width 90 height 90
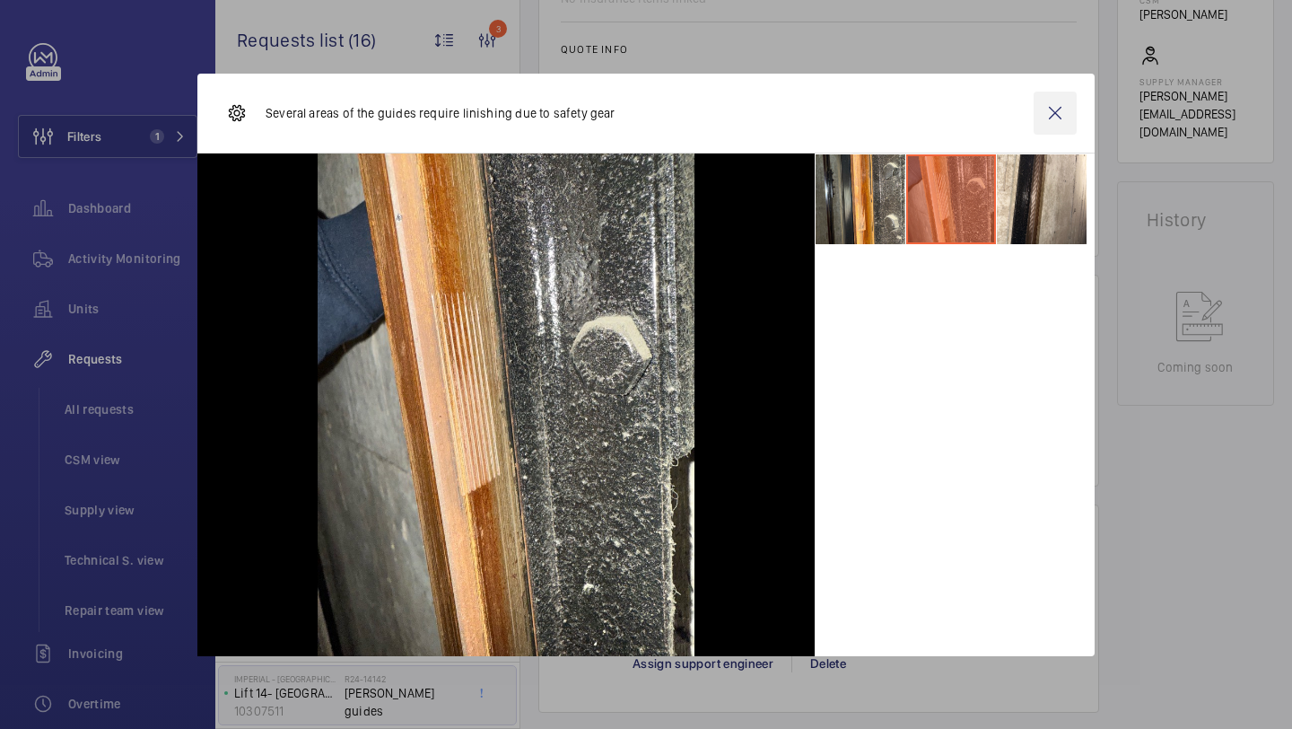
click at [1063, 115] on wm-front-icon-button at bounding box center [1055, 113] width 43 height 43
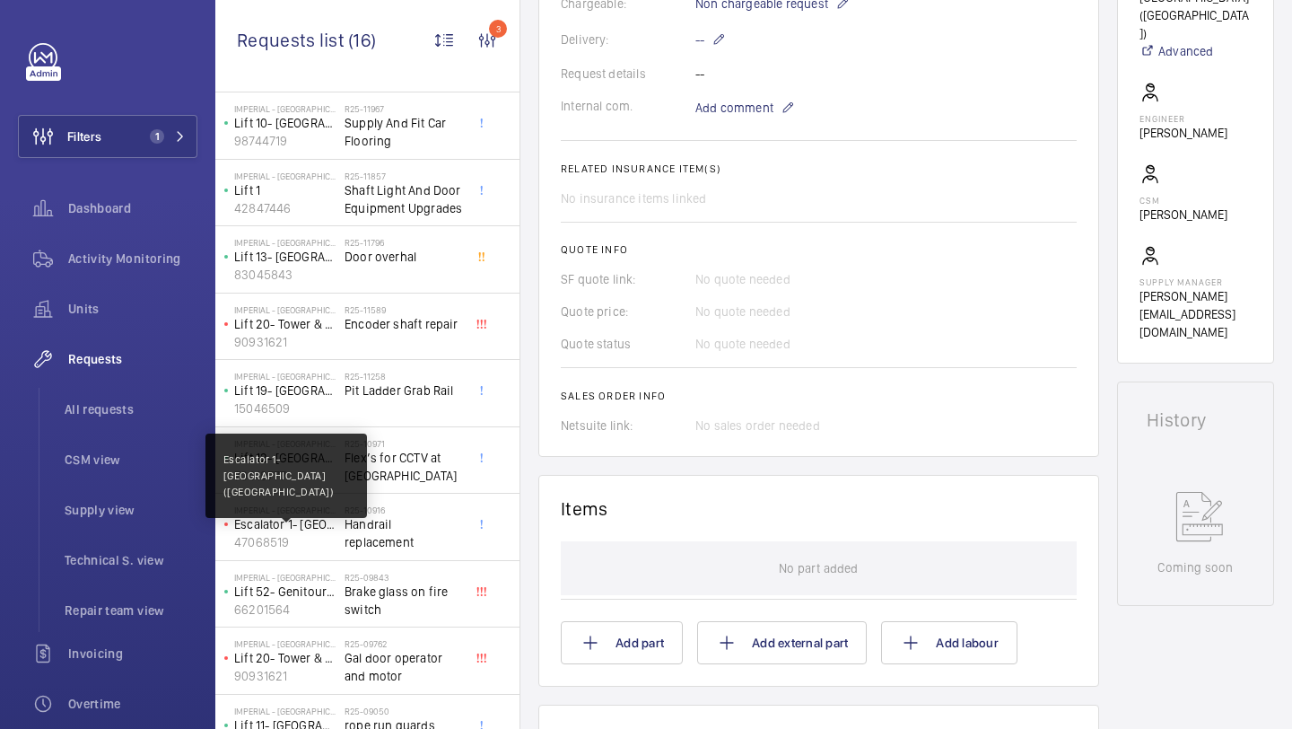
scroll to position [0, 0]
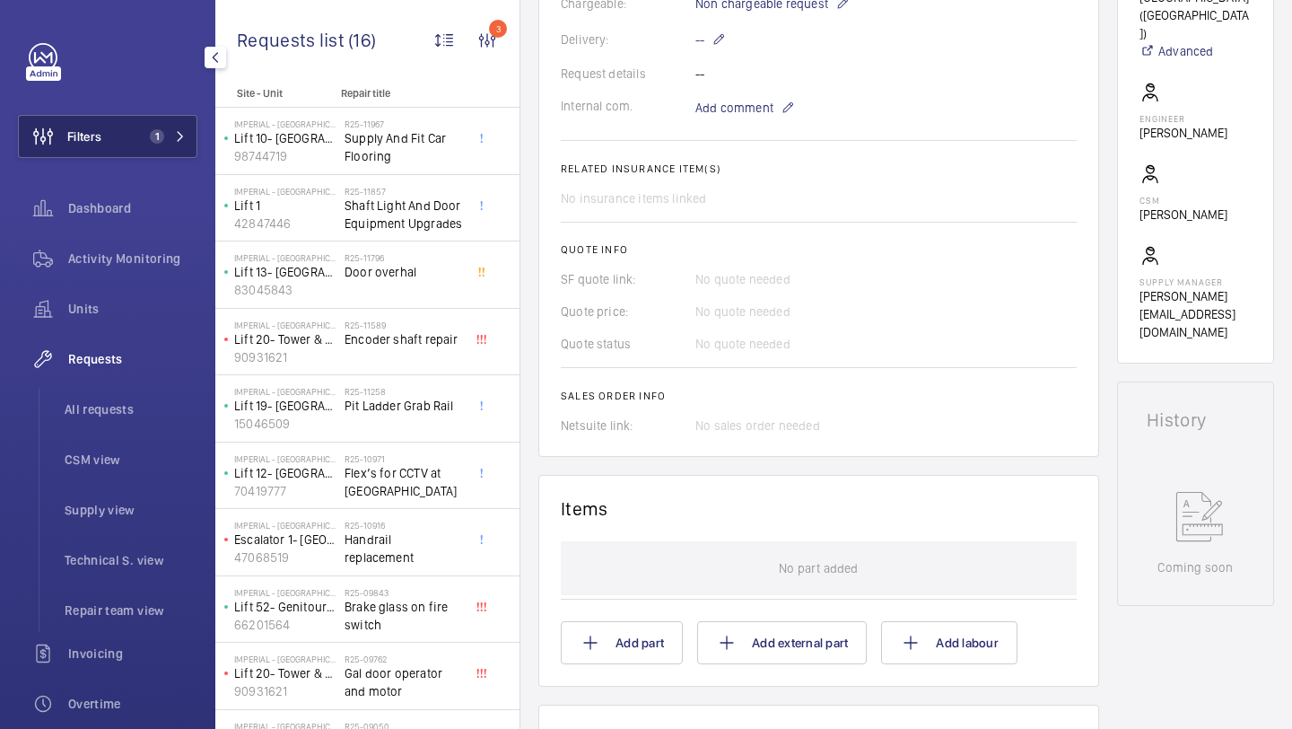
click at [169, 125] on button "Filters 1" at bounding box center [107, 136] width 179 height 43
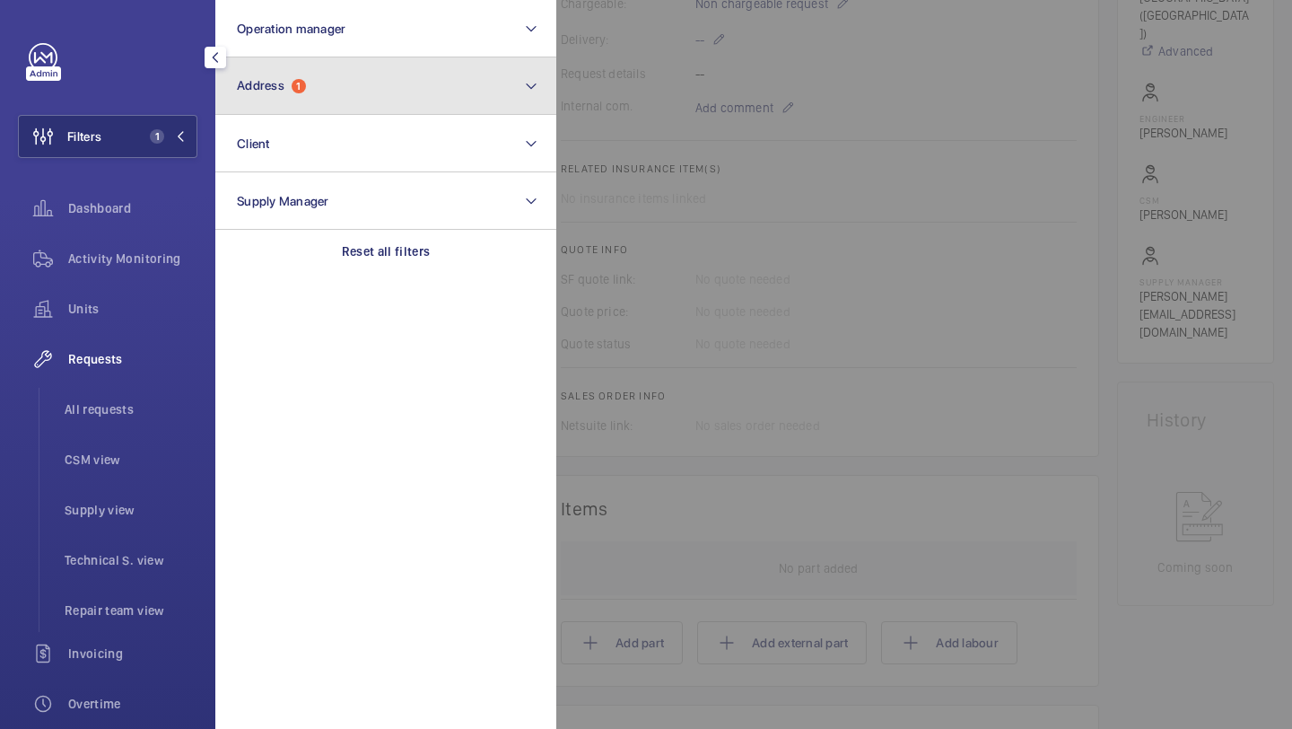
click at [262, 97] on button "Address 1" at bounding box center [385, 85] width 341 height 57
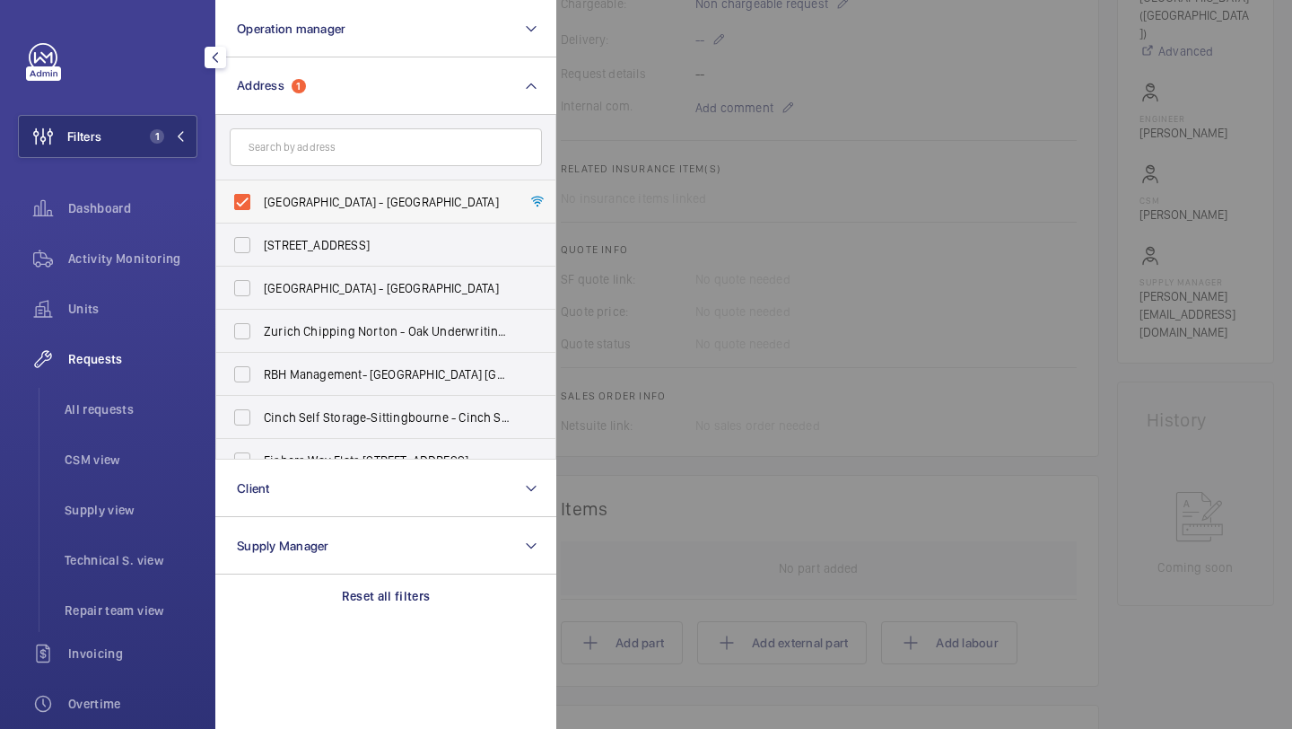
click at [377, 214] on label "[GEOGRAPHIC_DATA] - [GEOGRAPHIC_DATA]" at bounding box center [372, 201] width 312 height 43
click at [260, 214] on input "[GEOGRAPHIC_DATA] - [GEOGRAPHIC_DATA]" at bounding box center [242, 202] width 36 height 36
checkbox input "false"
click at [720, 171] on div at bounding box center [1202, 364] width 1292 height 729
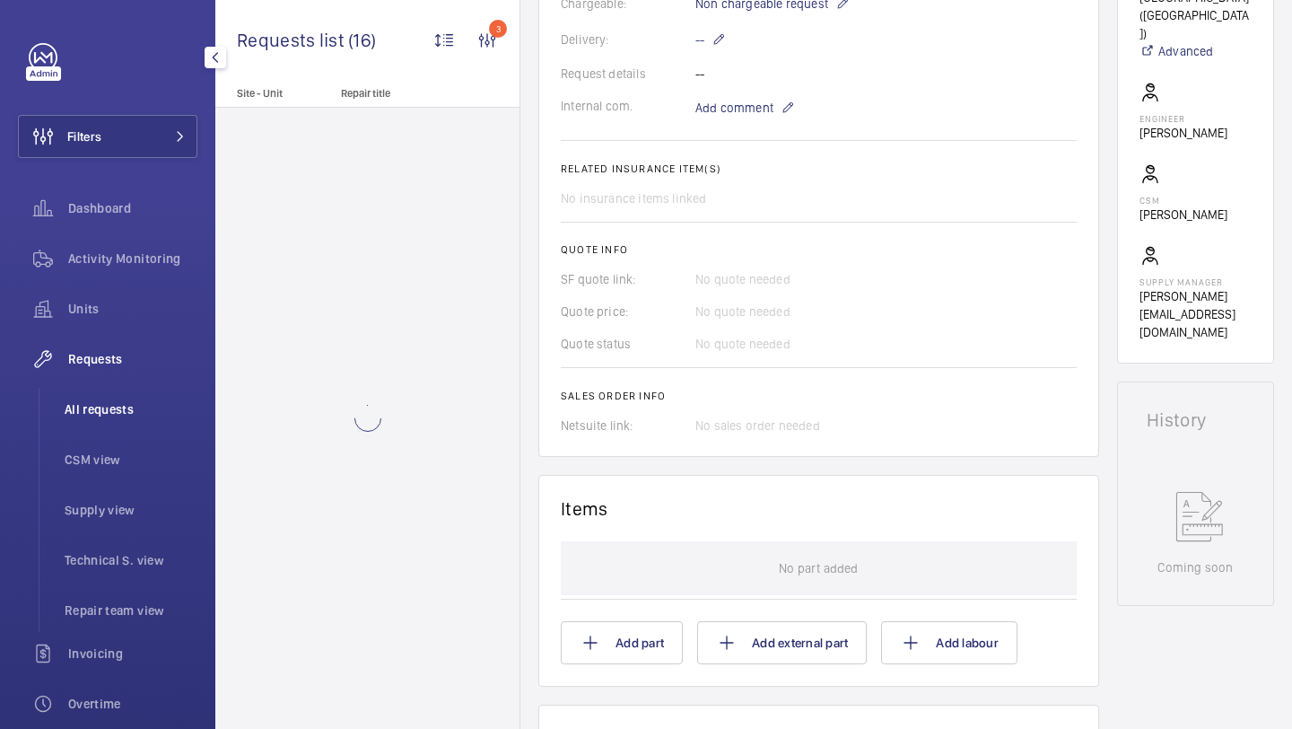
click at [136, 410] on span "All requests" at bounding box center [131, 409] width 133 height 18
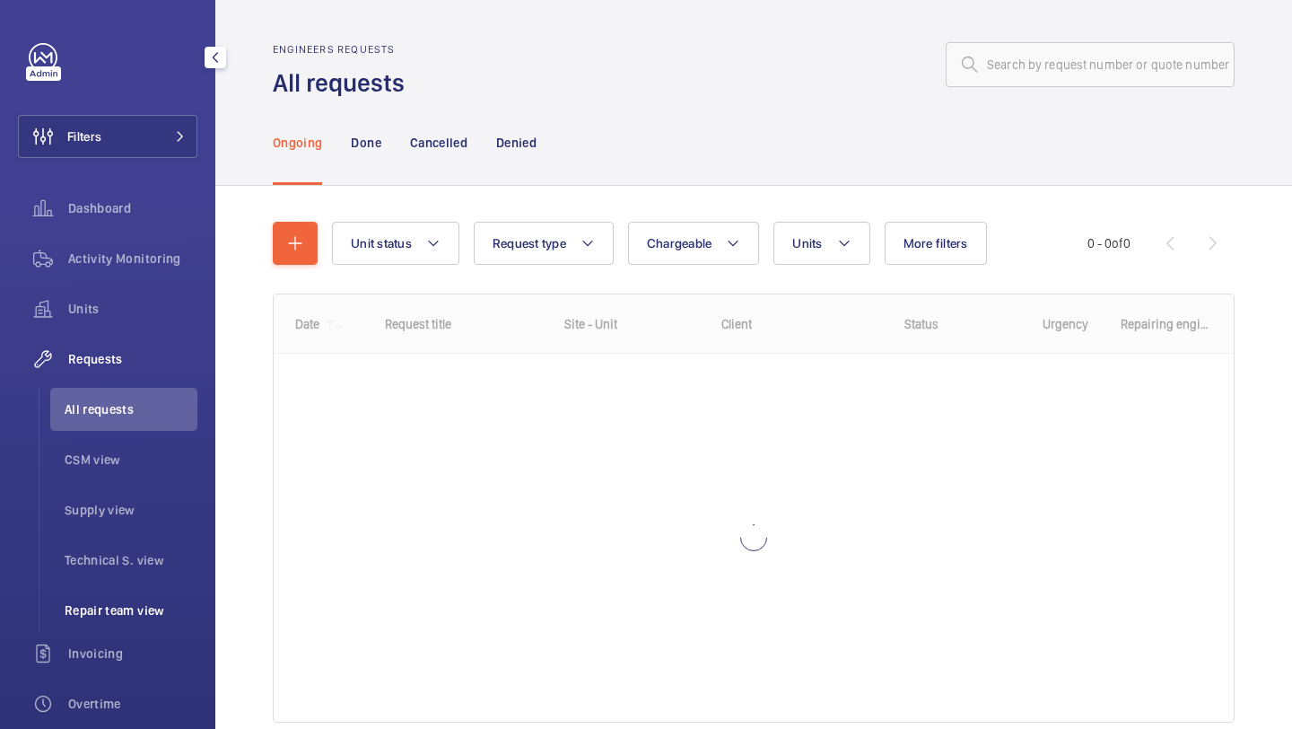
click at [122, 619] on li "Repair team view" at bounding box center [123, 610] width 147 height 43
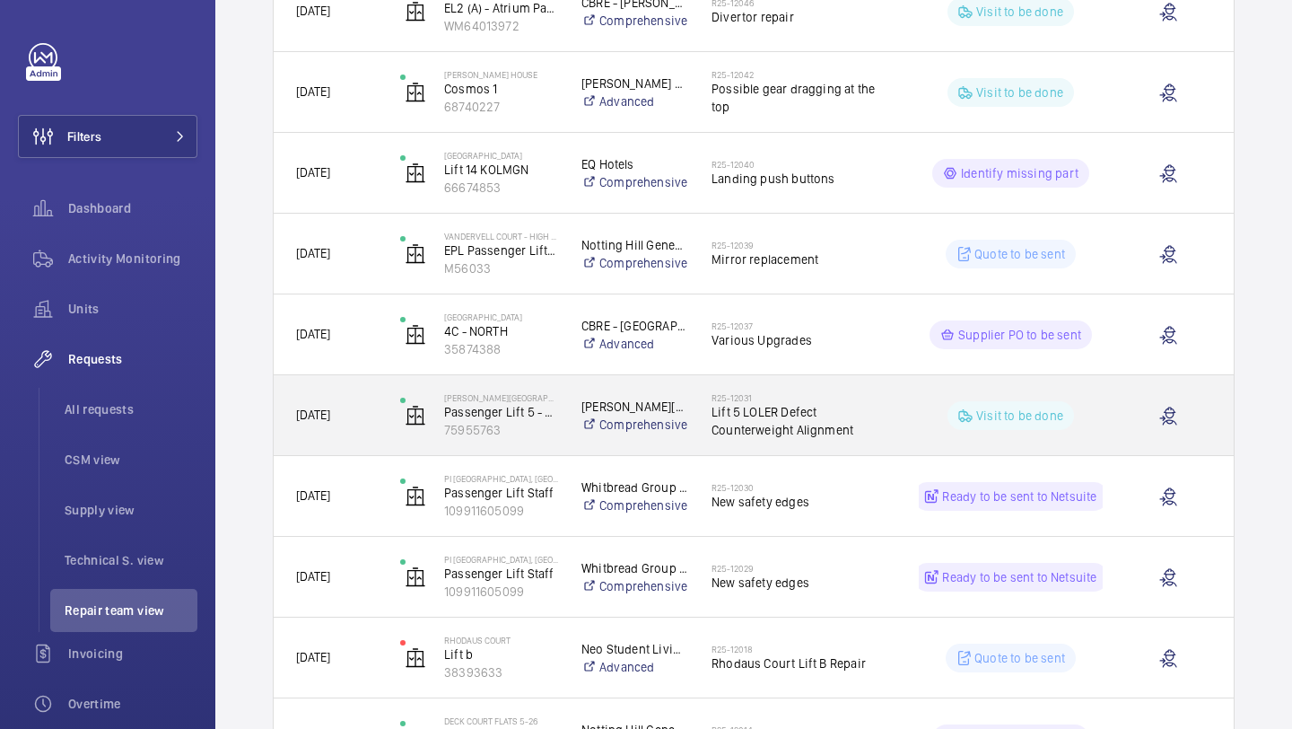
scroll to position [510, 0]
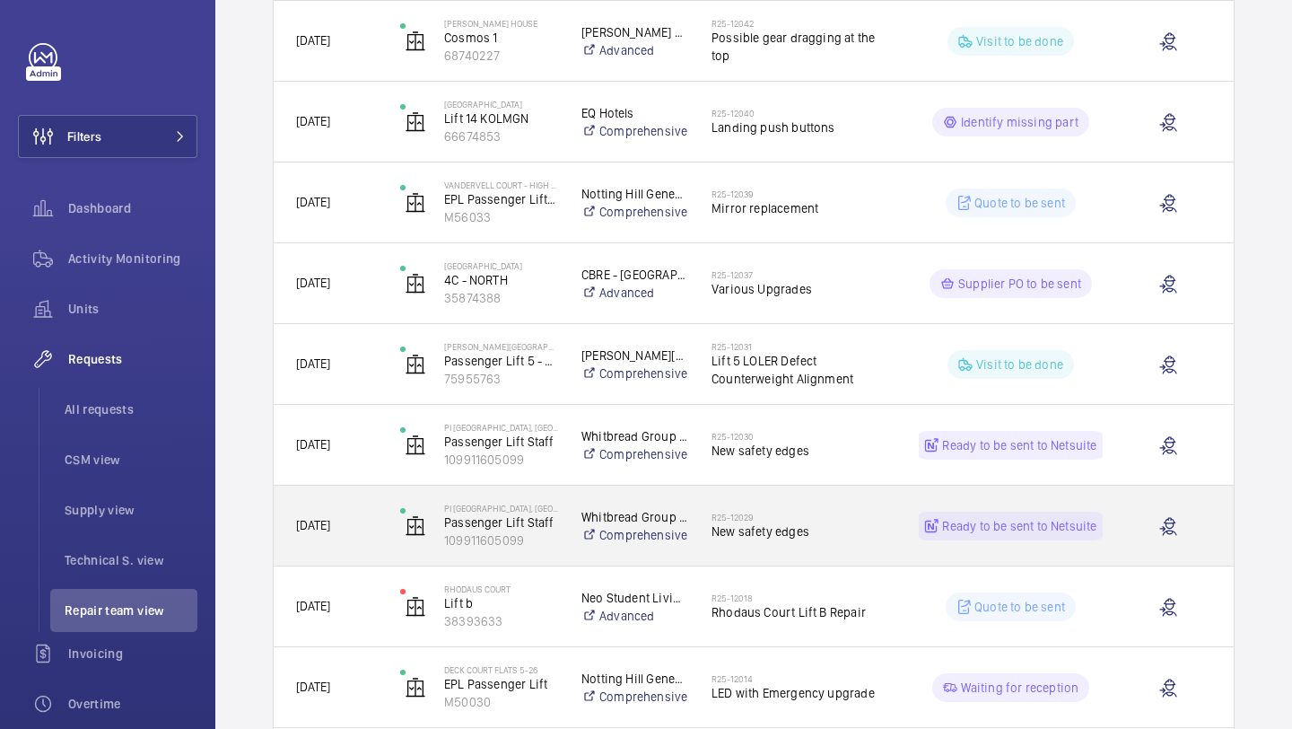
click at [766, 530] on span "New safety edges" at bounding box center [804, 531] width 184 height 18
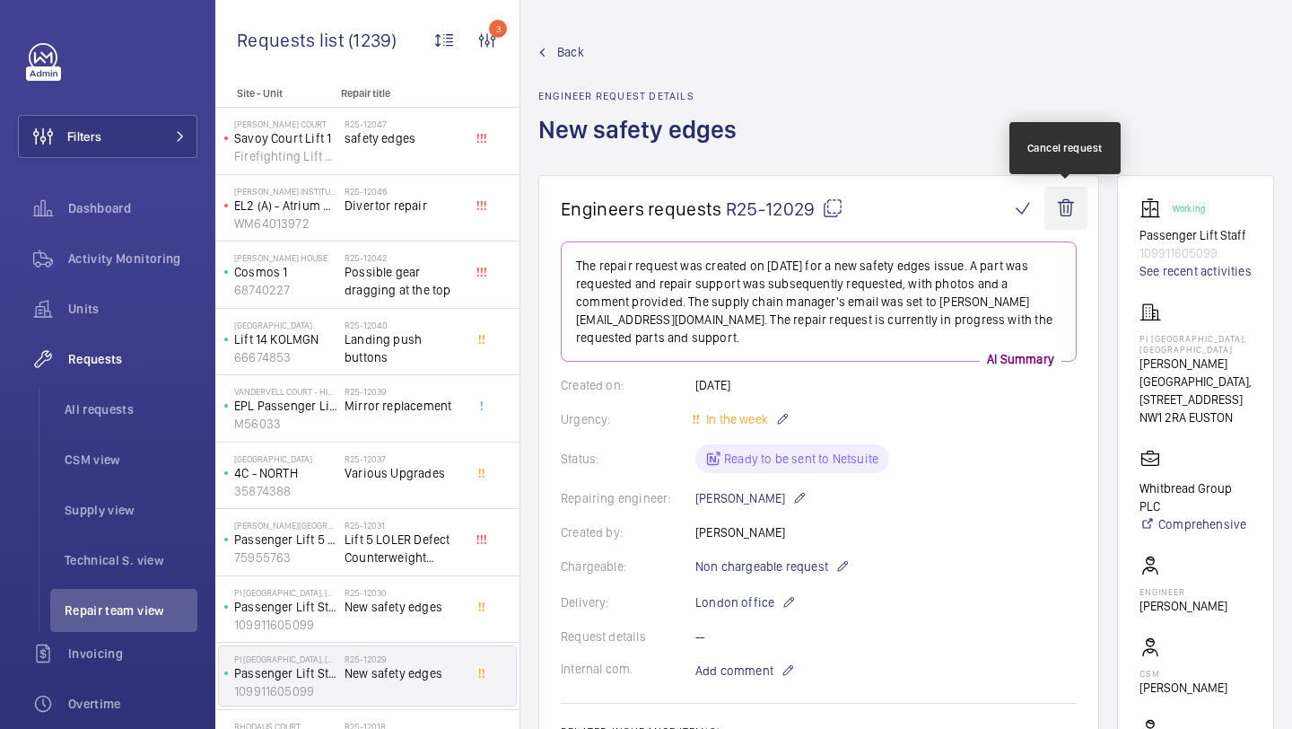
click at [1066, 197] on wm-front-icon-button at bounding box center [1066, 208] width 43 height 43
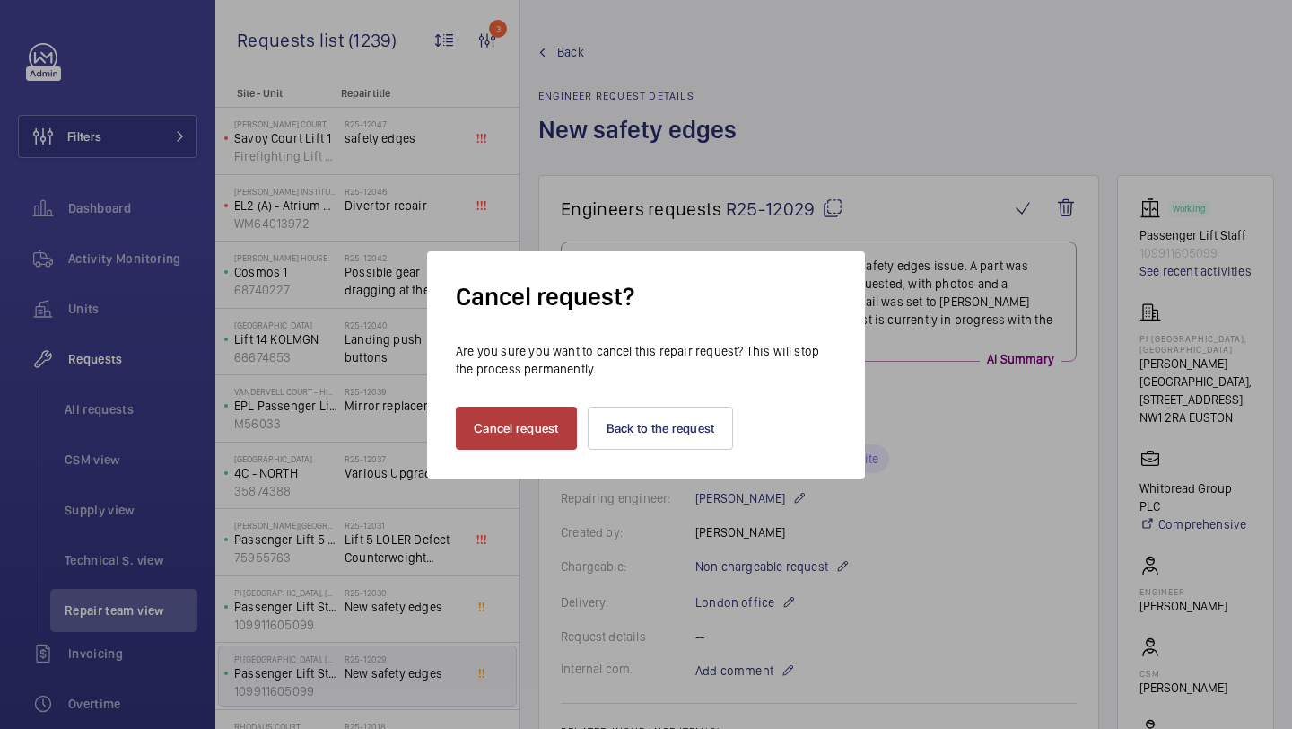
click at [539, 432] on button "Cancel request" at bounding box center [516, 428] width 121 height 43
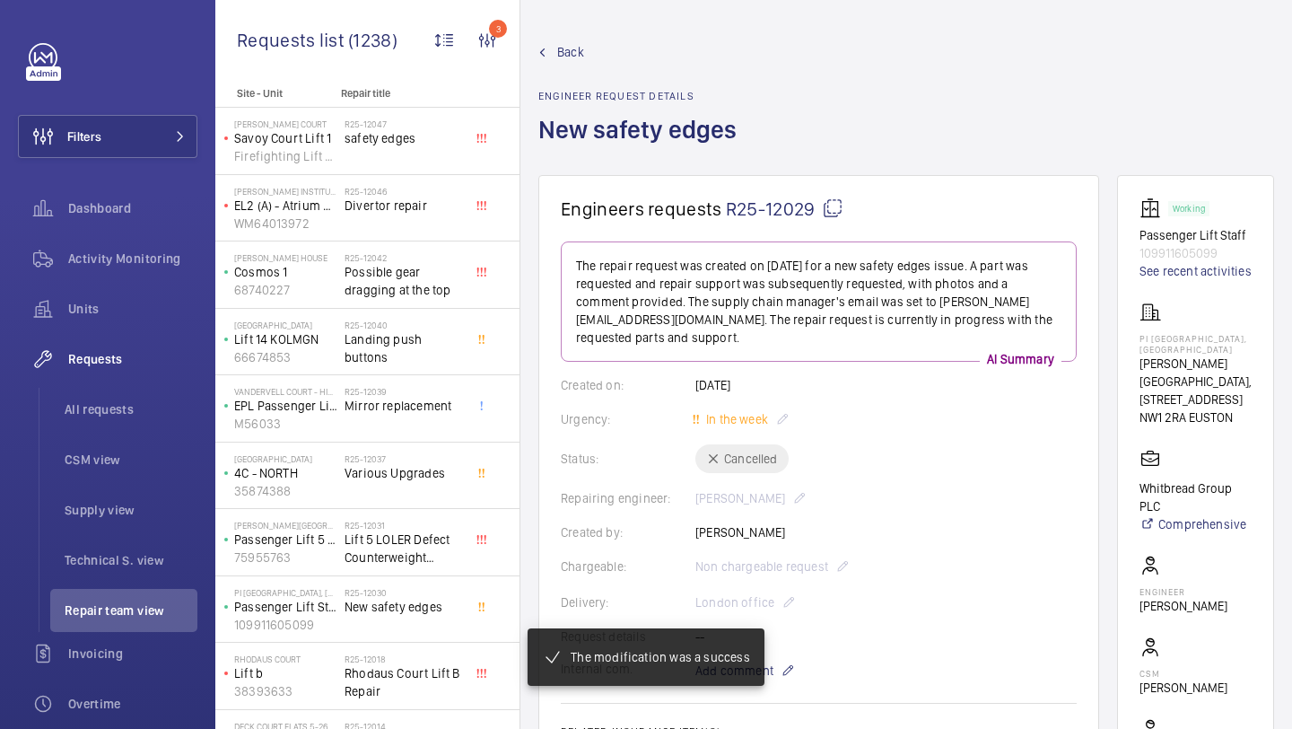
scroll to position [214, 0]
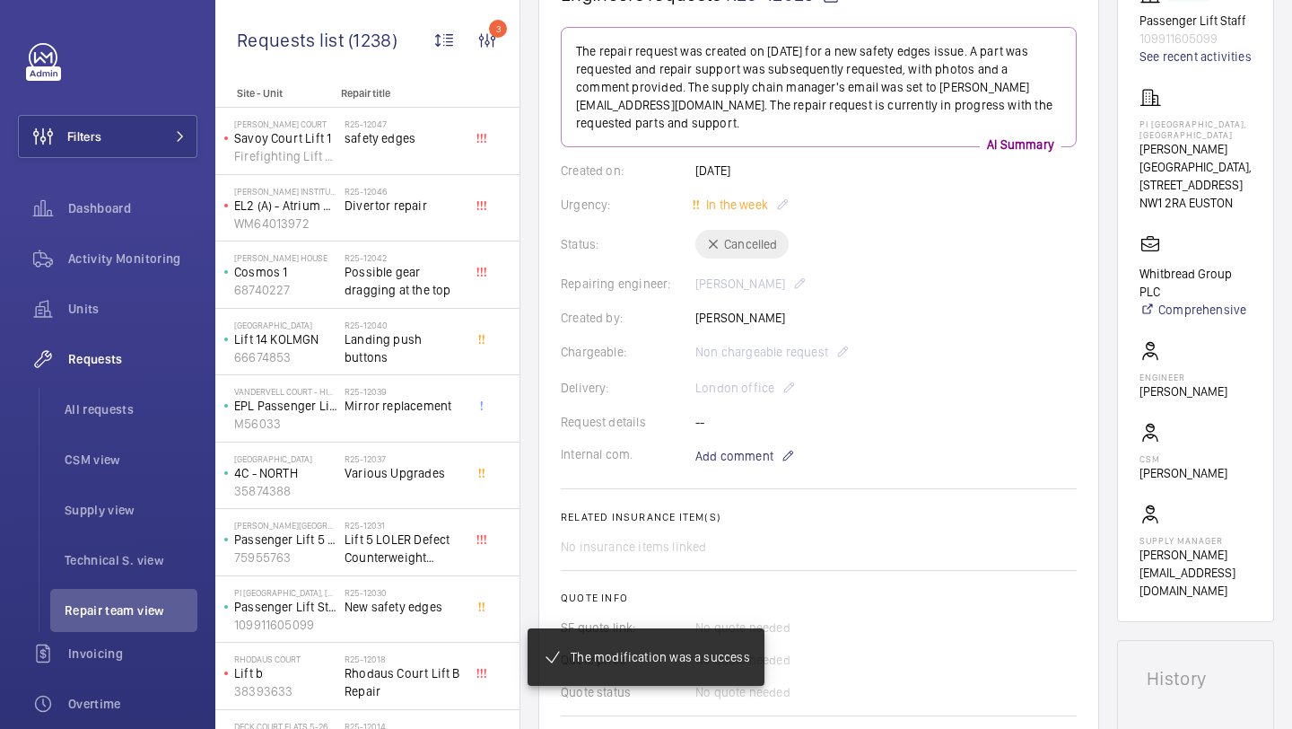
click at [748, 455] on wm-front-card-body "The repair request was created on [DATE] for a new safety edges issue. A part w…" at bounding box center [819, 410] width 516 height 766
click at [751, 447] on span "Add comment" at bounding box center [734, 456] width 78 height 18
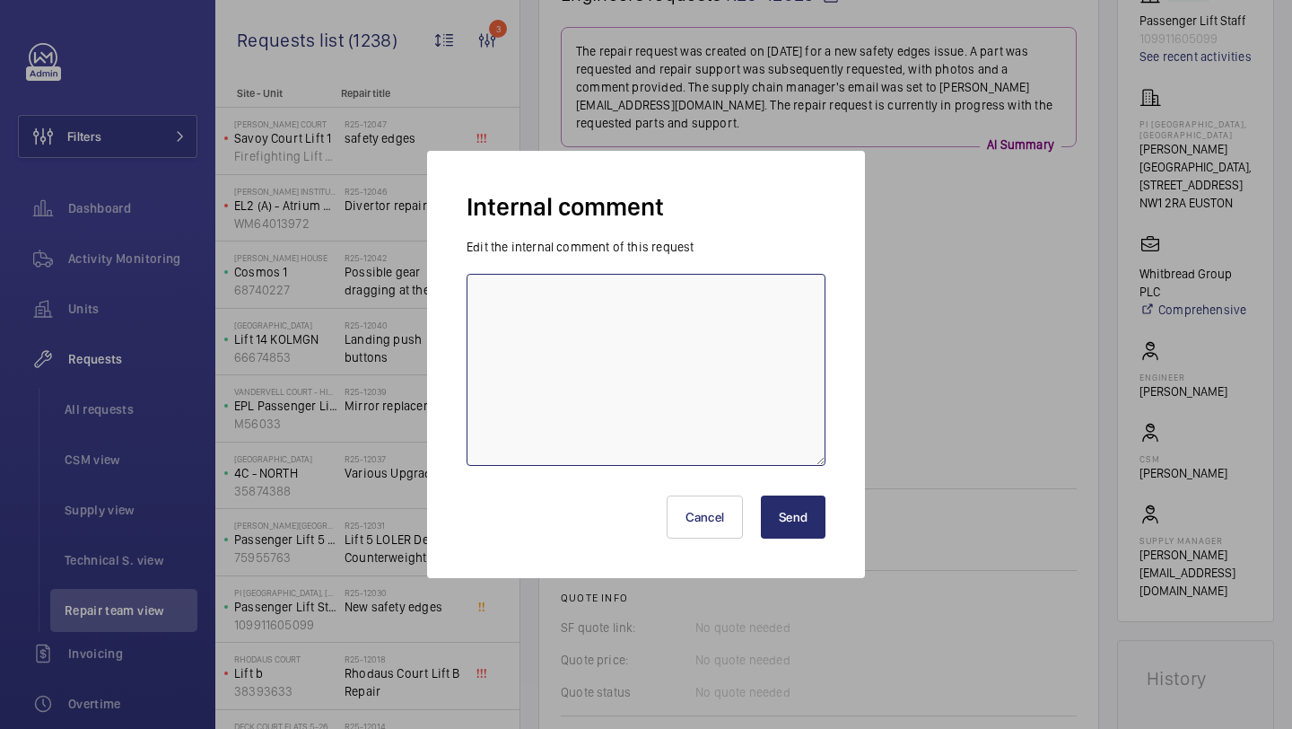
click at [730, 456] on textarea at bounding box center [646, 370] width 359 height 192
type textarea "Duplicate"
click at [852, 548] on div "Internal comment Edit the internal comment of this request Duplicate Cancel Send" at bounding box center [646, 364] width 438 height 427
click at [800, 526] on button "Send" at bounding box center [793, 516] width 65 height 43
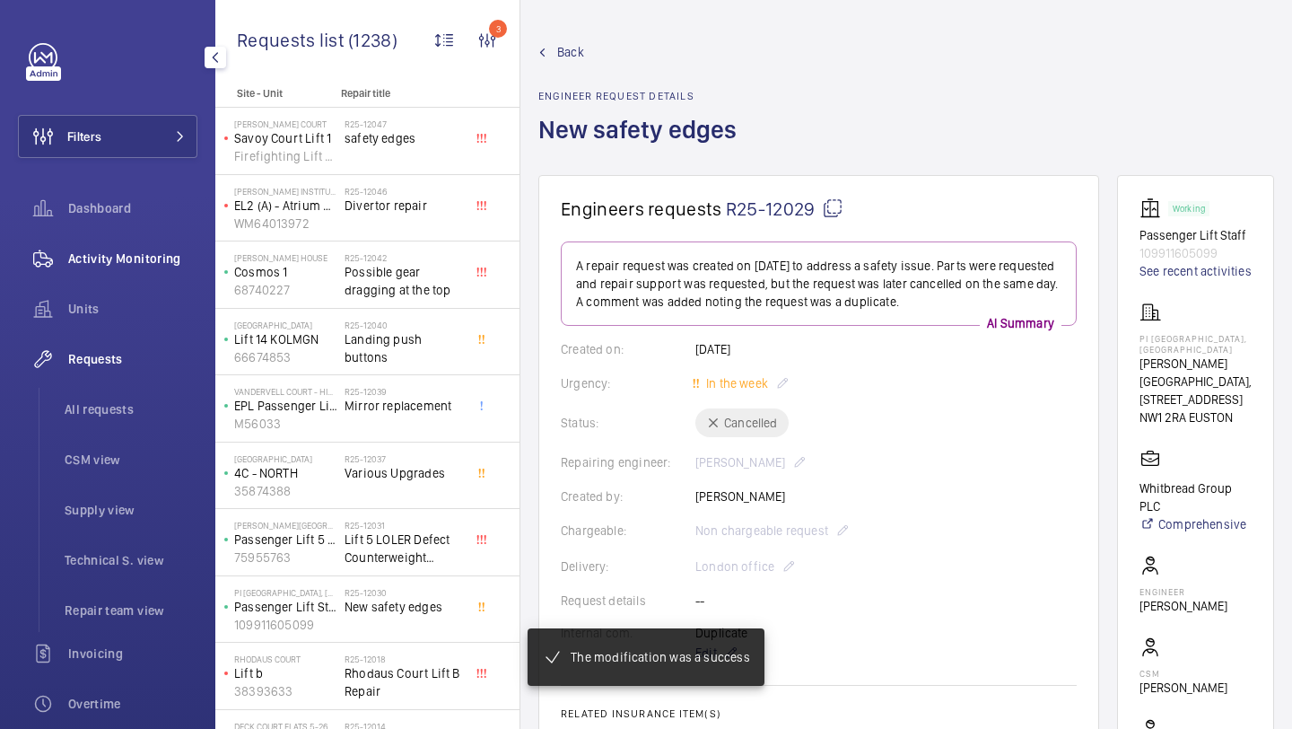
click at [139, 240] on div "Activity Monitoring" at bounding box center [107, 258] width 179 height 43
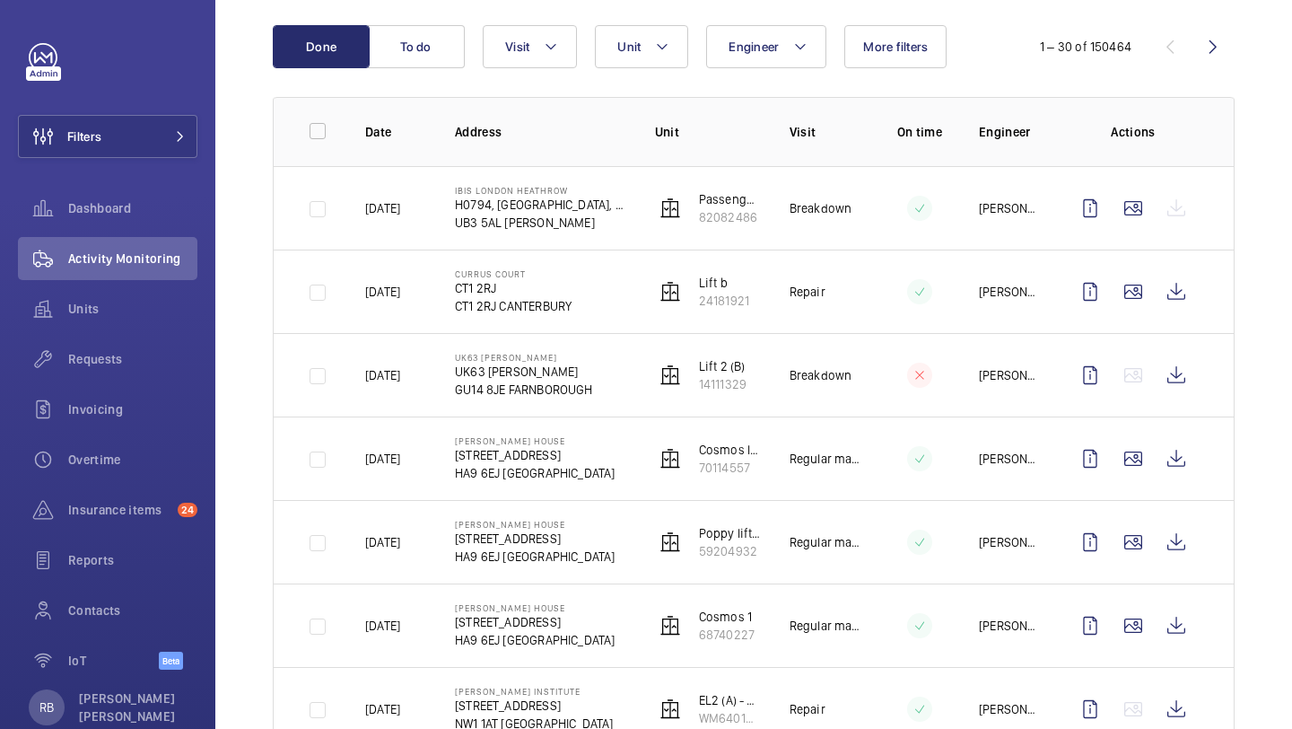
scroll to position [253, 0]
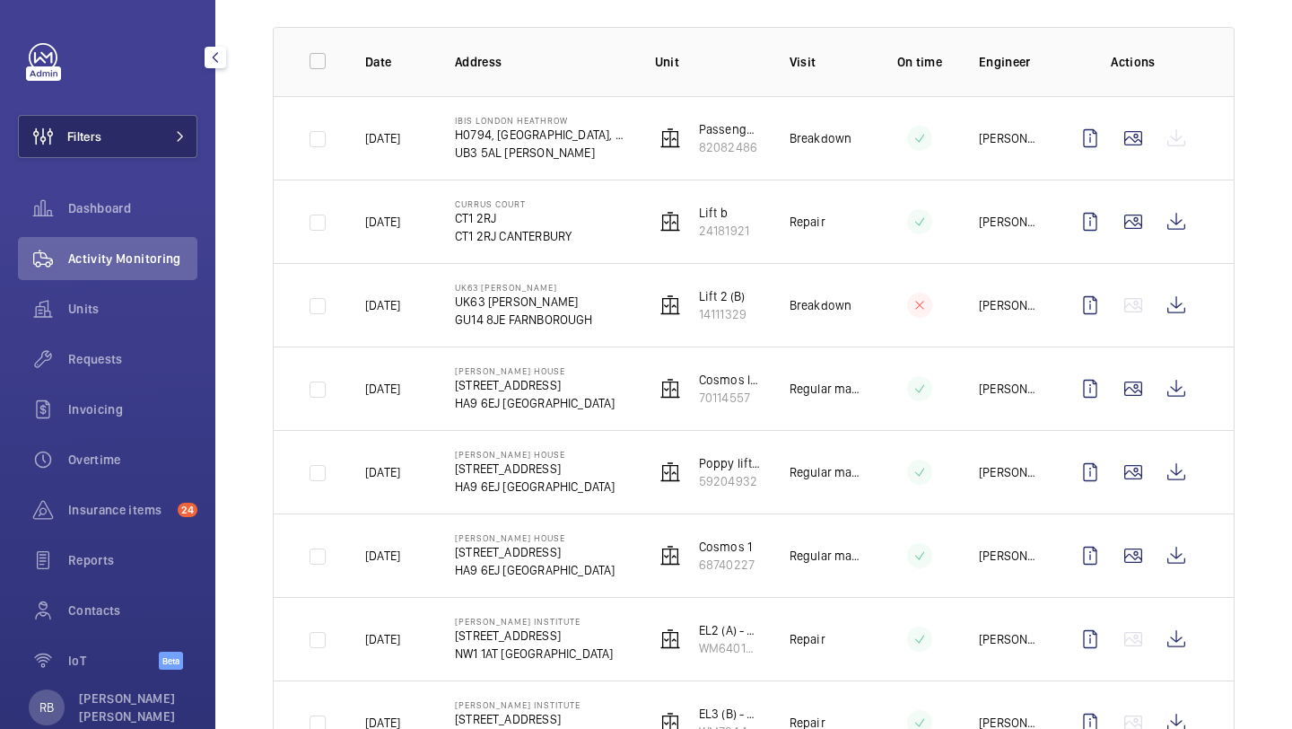
click at [175, 143] on button "Filters" at bounding box center [107, 136] width 179 height 43
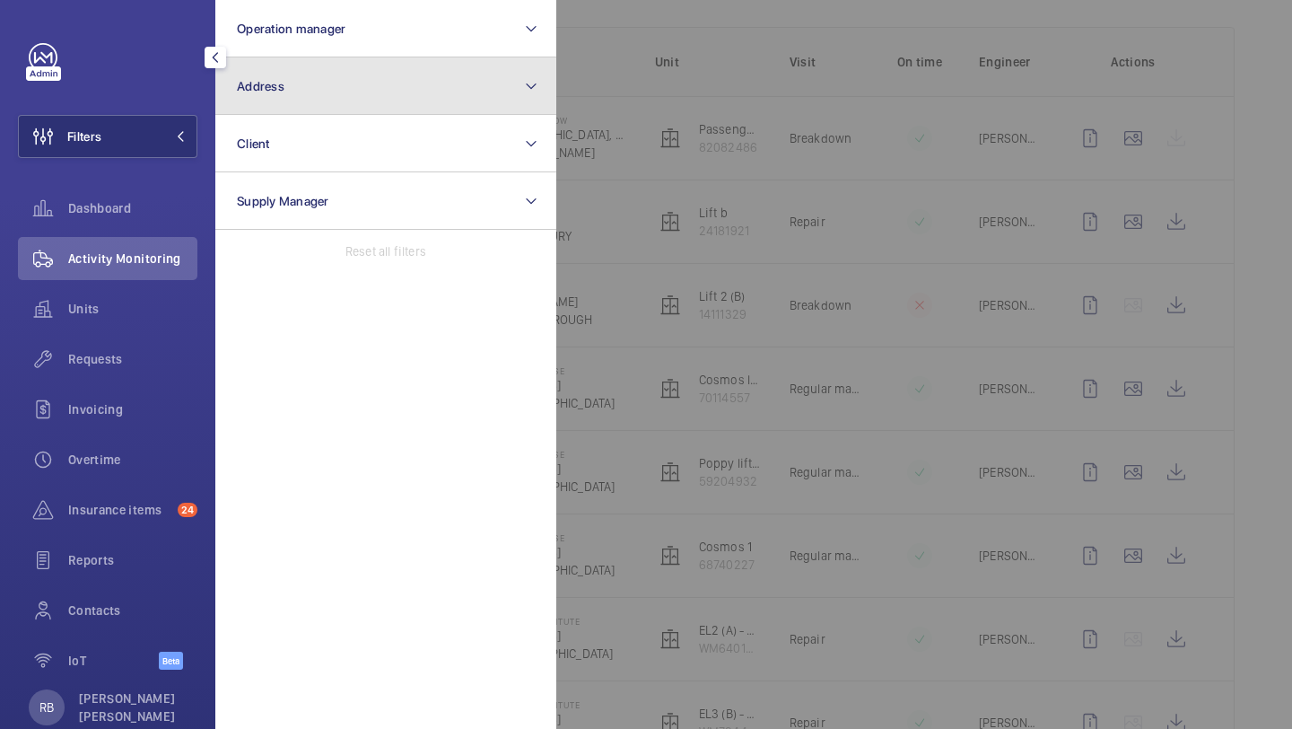
click at [319, 60] on button "Address" at bounding box center [385, 85] width 341 height 57
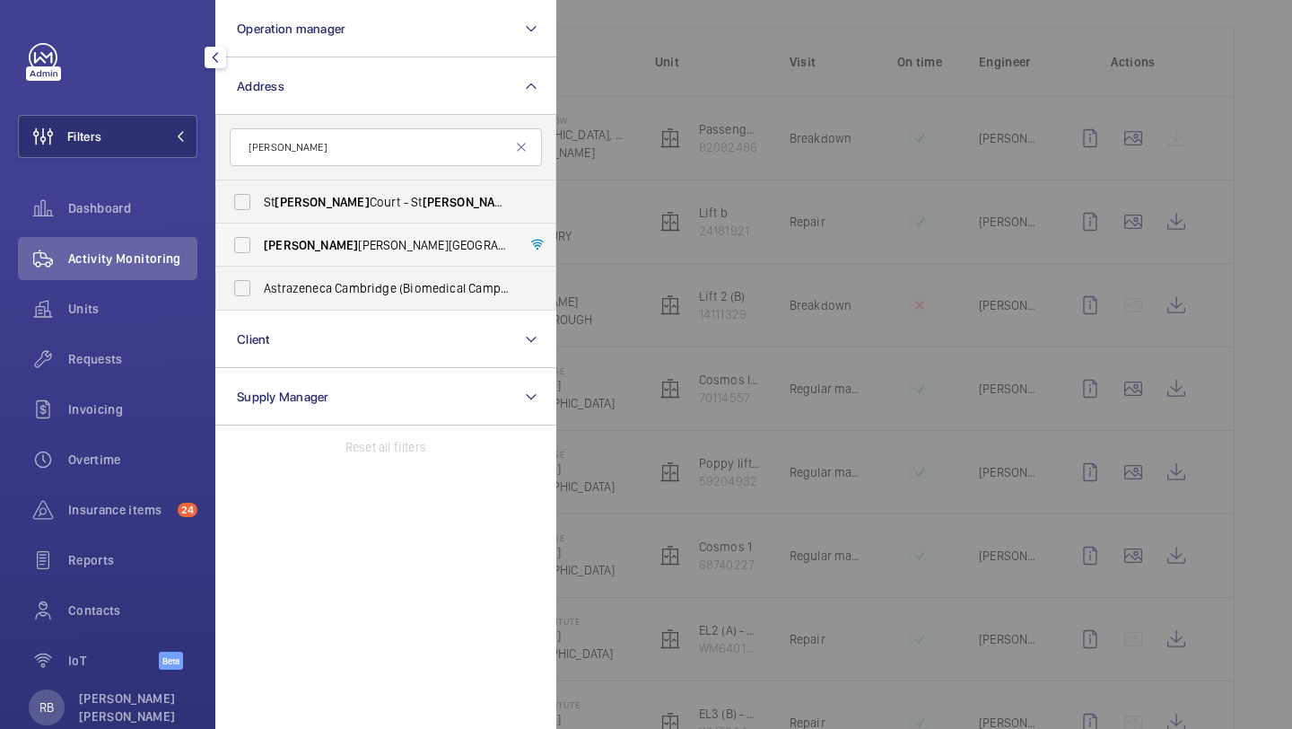
type input "[PERSON_NAME]"
click at [325, 249] on span "[PERSON_NAME][GEOGRAPHIC_DATA] - [STREET_ADDRESS]" at bounding box center [387, 245] width 247 height 18
click at [260, 249] on input "[PERSON_NAME][GEOGRAPHIC_DATA] - [STREET_ADDRESS]" at bounding box center [242, 245] width 36 height 36
checkbox input "true"
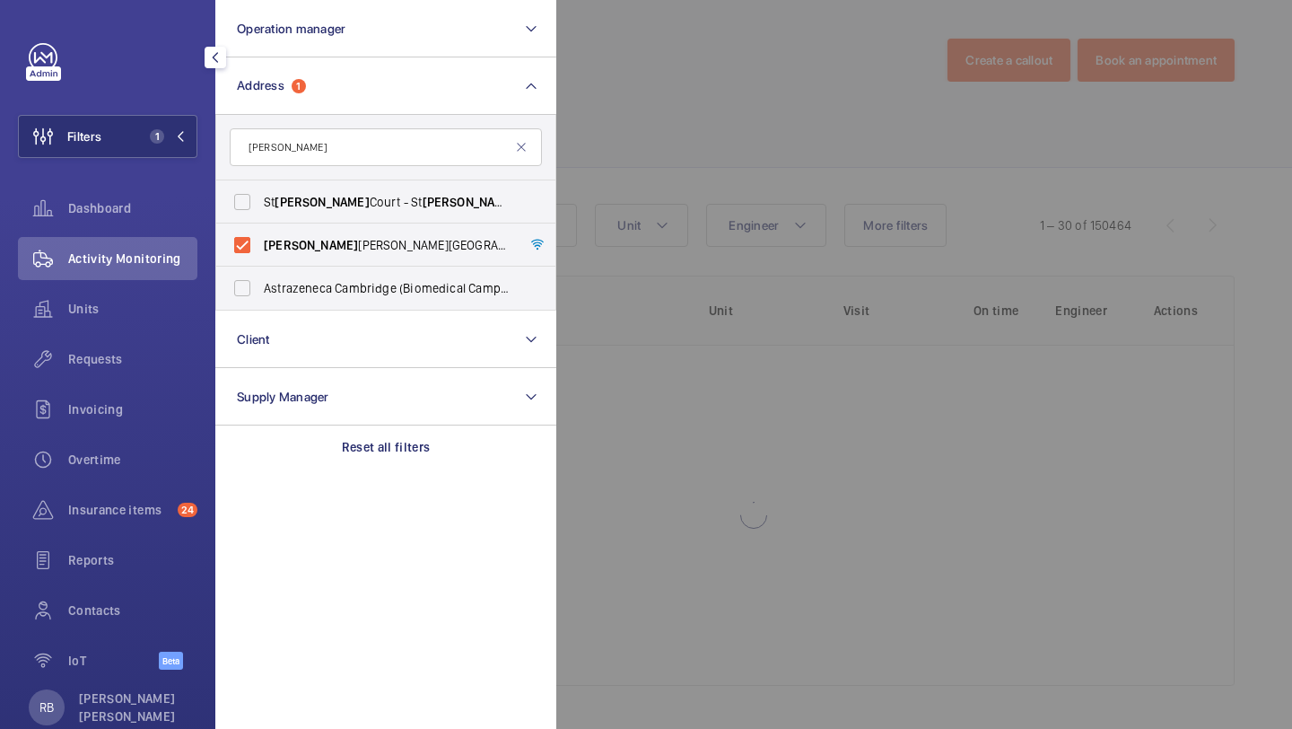
click at [643, 143] on div at bounding box center [1202, 364] width 1292 height 729
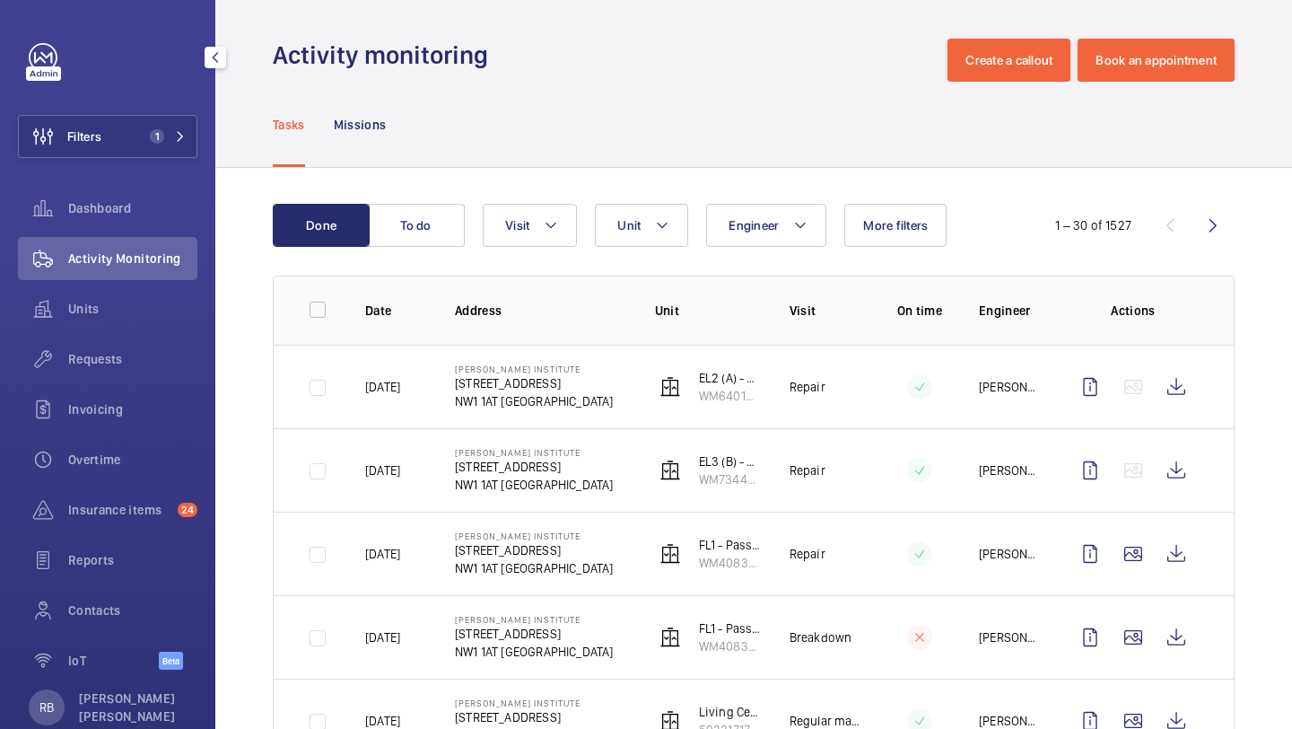
scroll to position [253, 0]
